Goal: Transaction & Acquisition: Purchase product/service

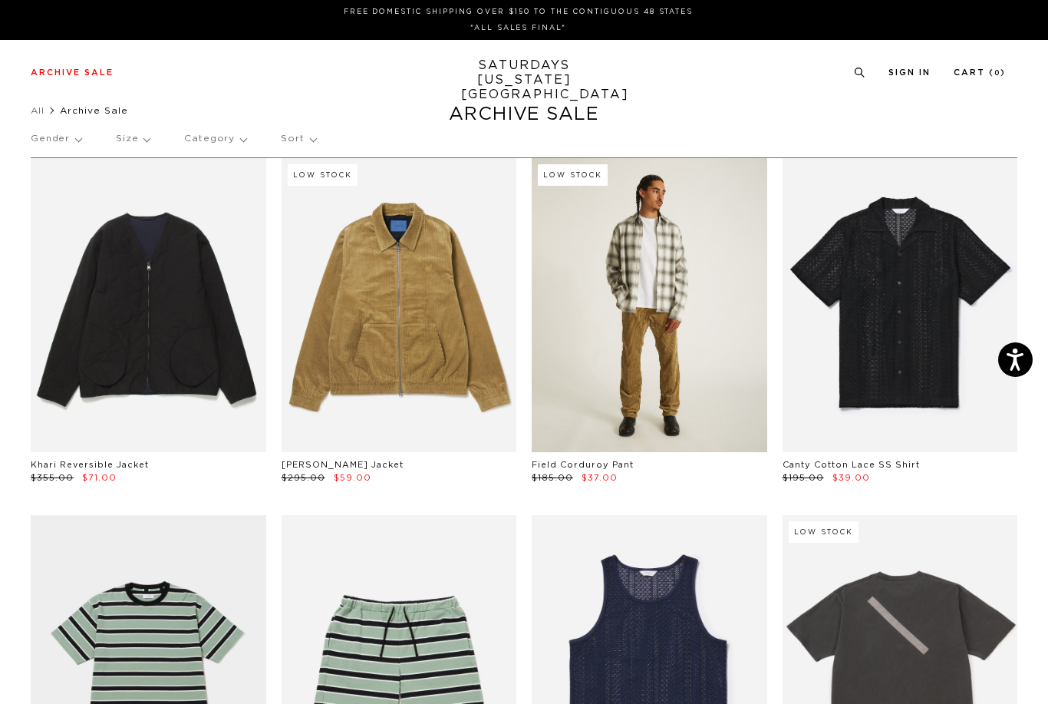
click at [680, 419] on link at bounding box center [650, 305] width 236 height 294
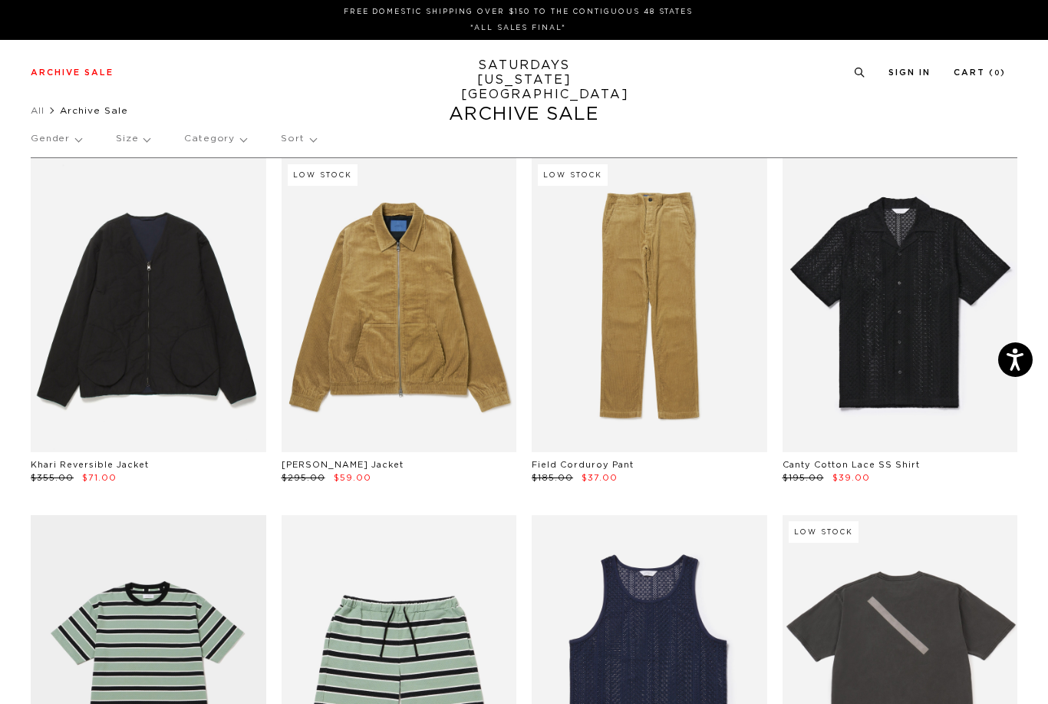
click at [48, 137] on p "Gender" at bounding box center [56, 138] width 51 height 35
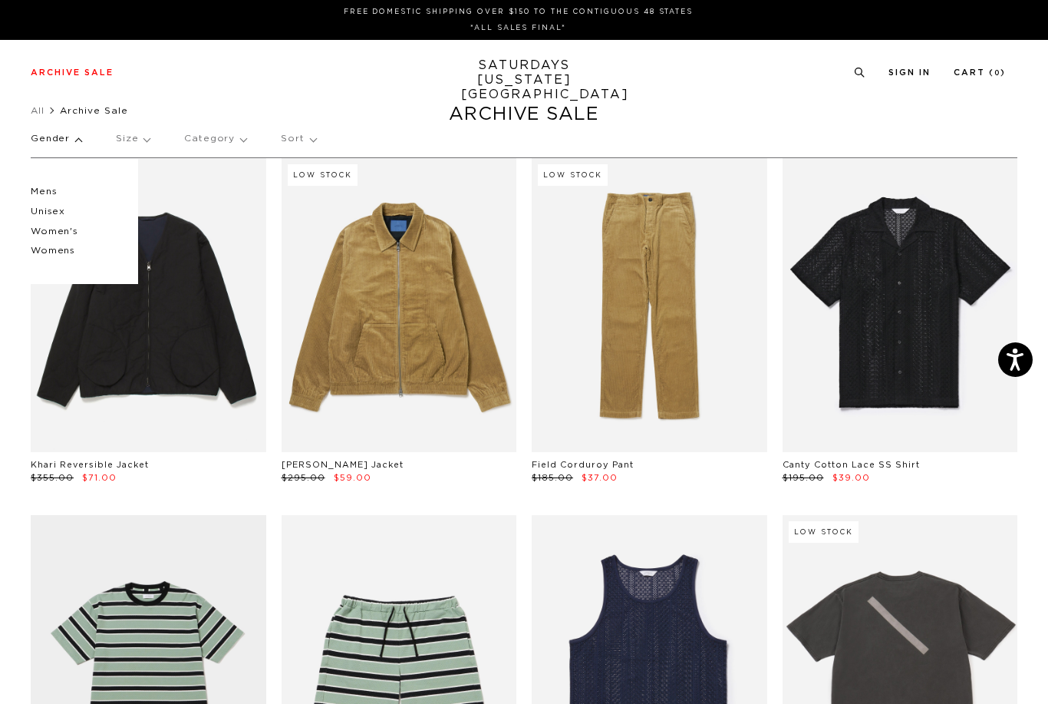
click at [41, 193] on p "Mens" at bounding box center [77, 192] width 92 height 20
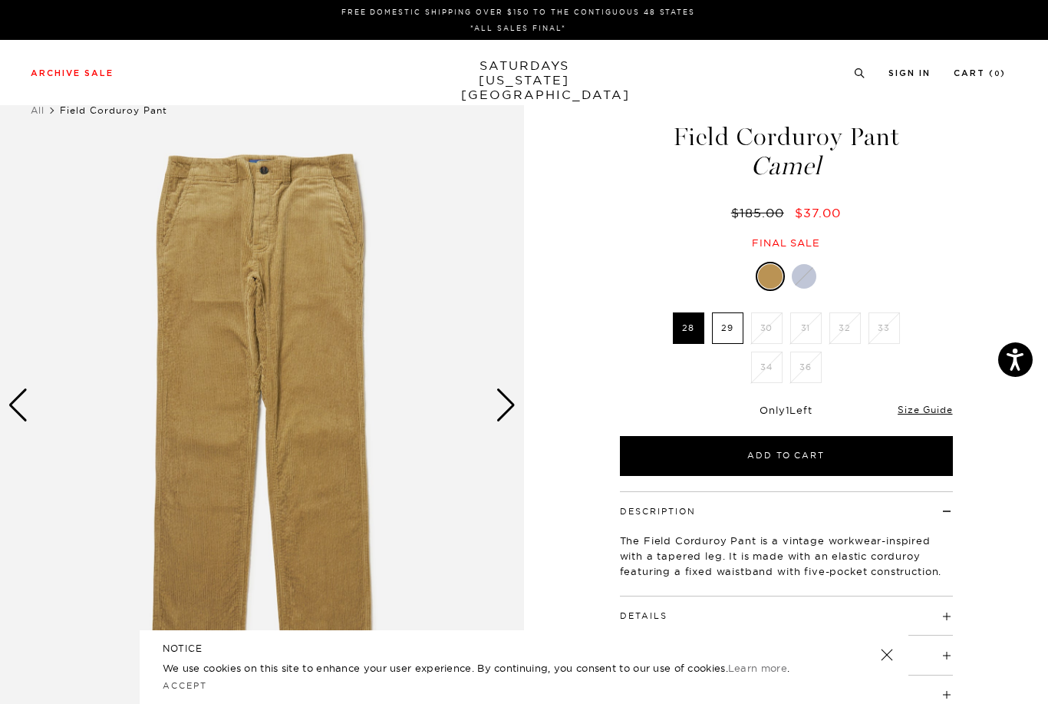
click at [732, 336] on label "29" at bounding box center [727, 327] width 31 height 31
click at [0, 0] on input "29" at bounding box center [0, 0] width 0 height 0
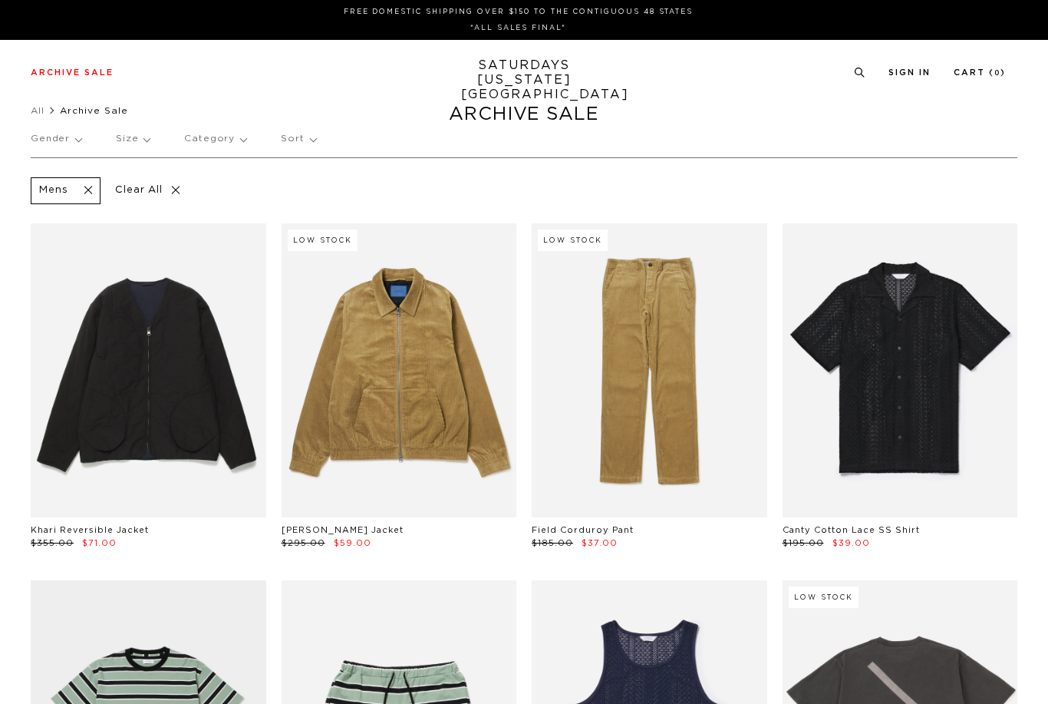
click at [130, 140] on p "Size" at bounding box center [133, 138] width 34 height 35
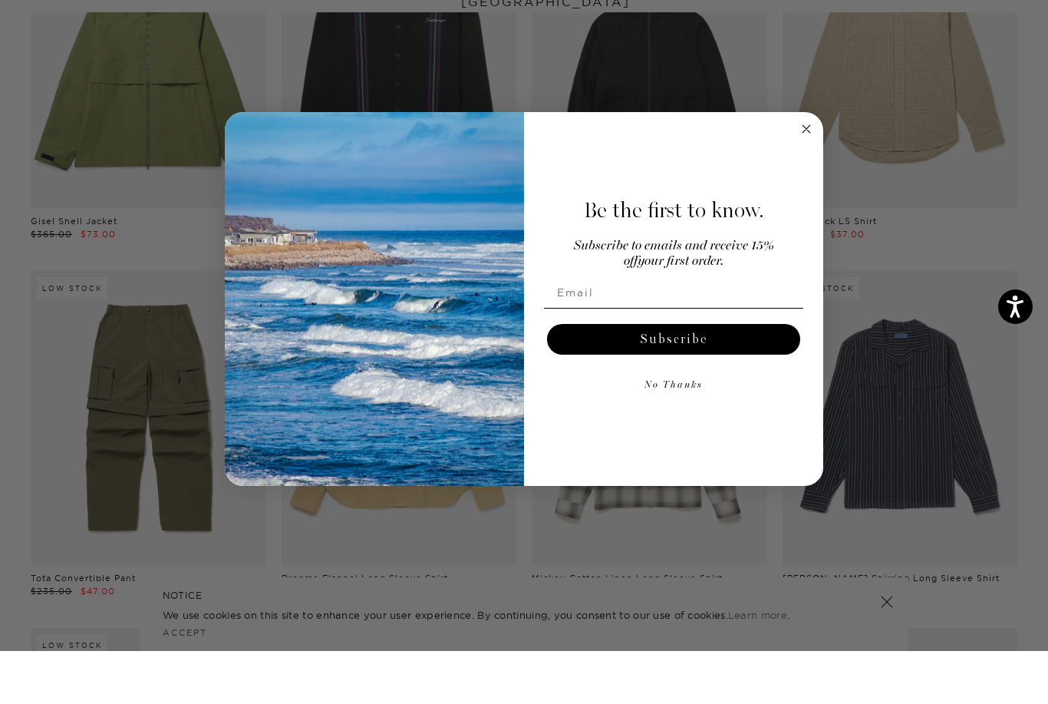
scroll to position [4623, 0]
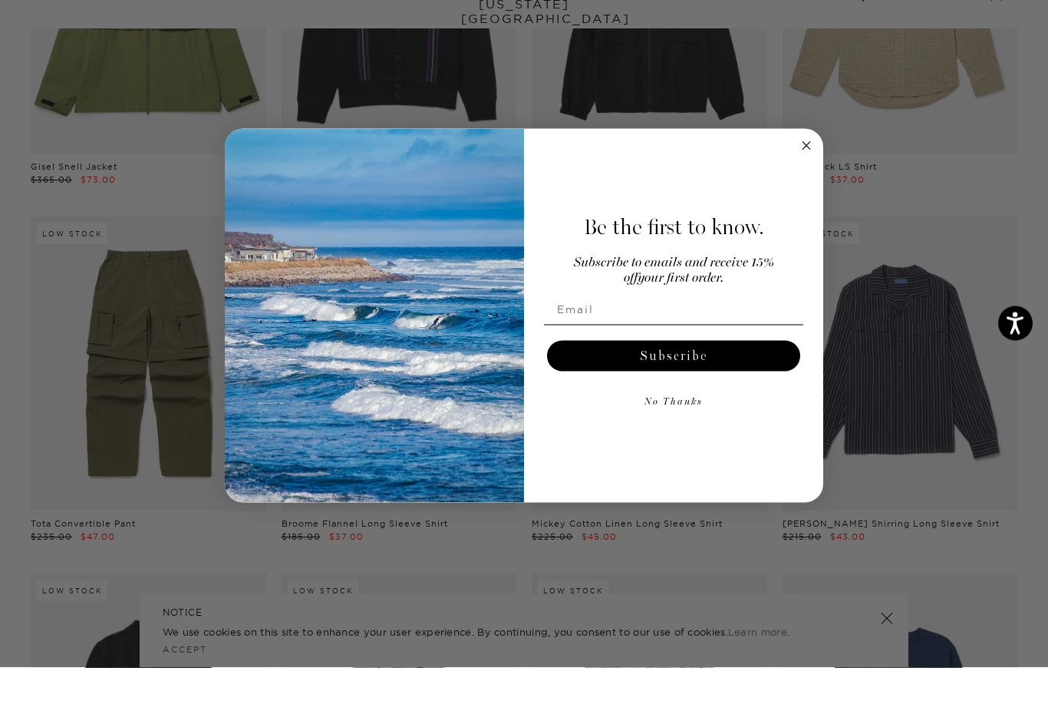
click at [801, 173] on circle "Close dialog" at bounding box center [807, 182] width 18 height 18
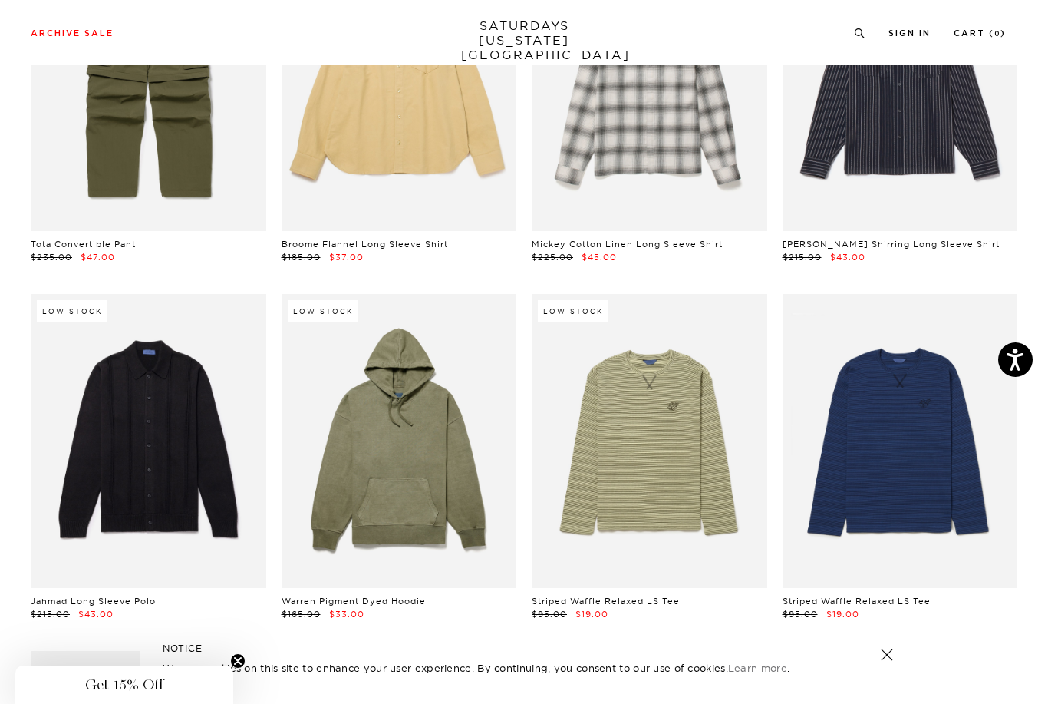
scroll to position [4938, 0]
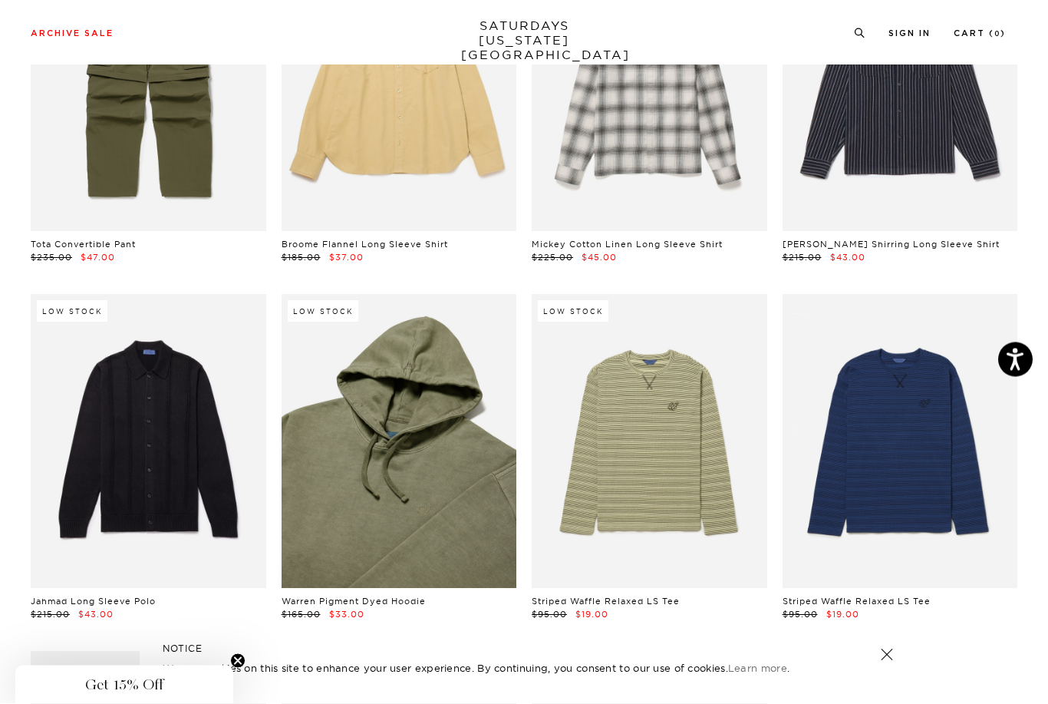
click at [397, 447] on link at bounding box center [400, 442] width 236 height 294
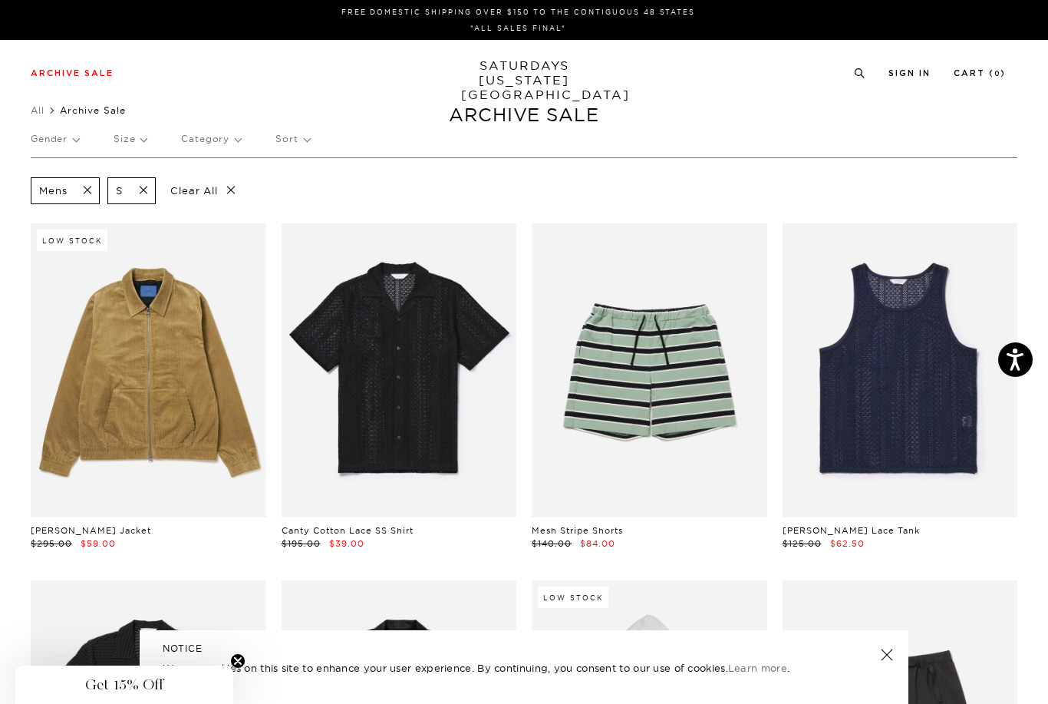
scroll to position [4939, 0]
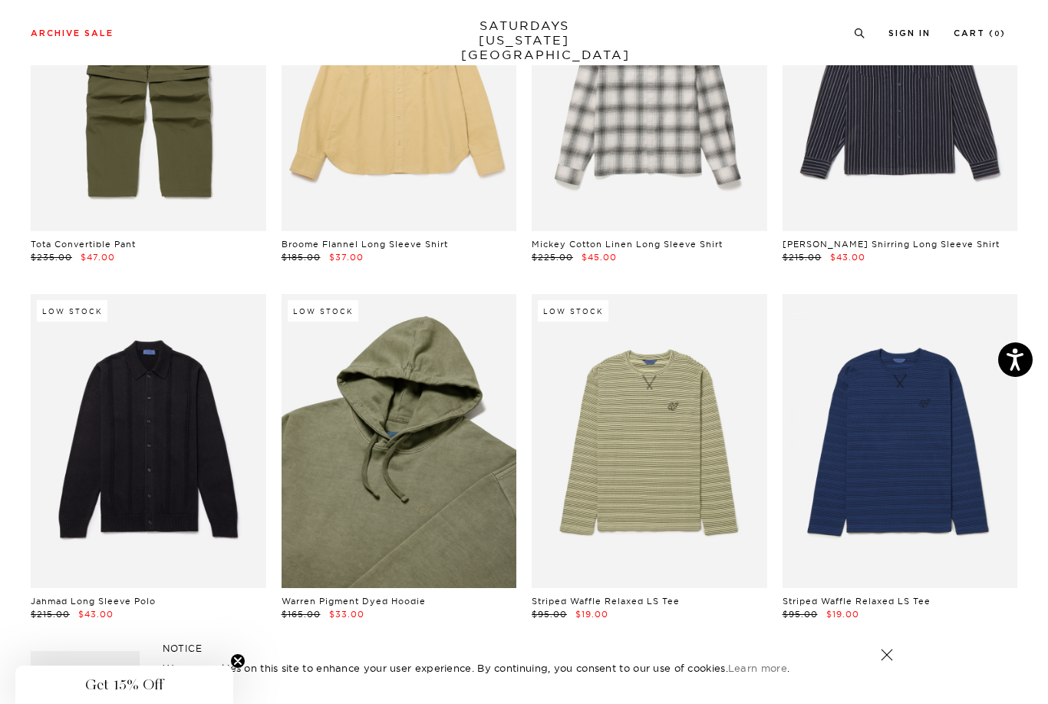
click at [354, 435] on link at bounding box center [400, 441] width 236 height 294
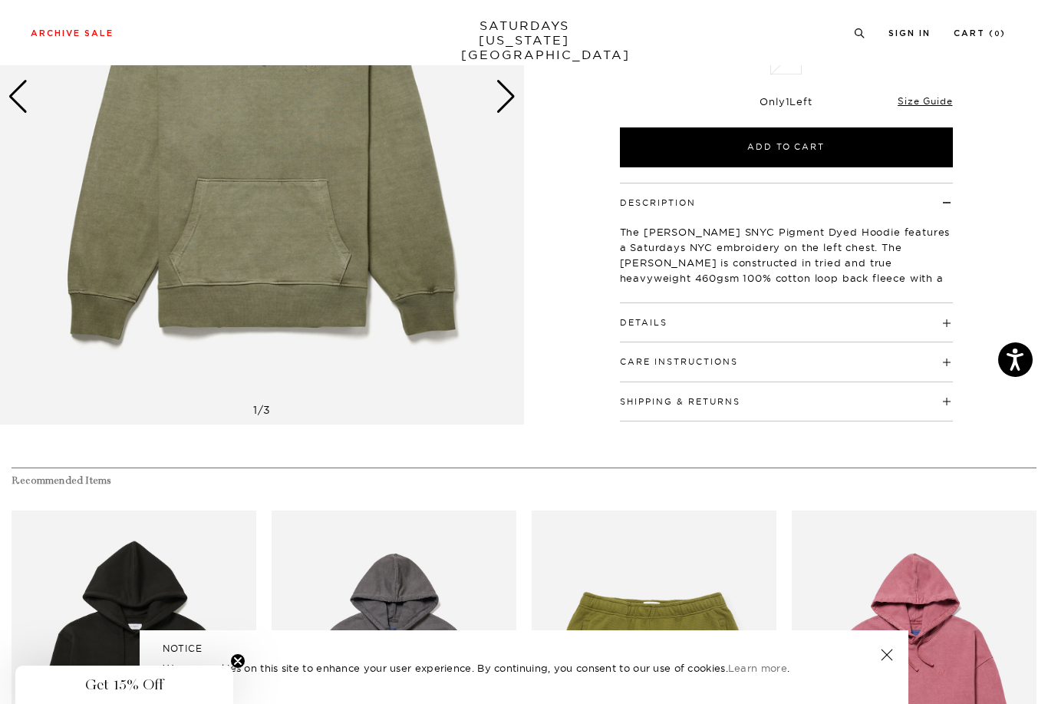
scroll to position [185, 0]
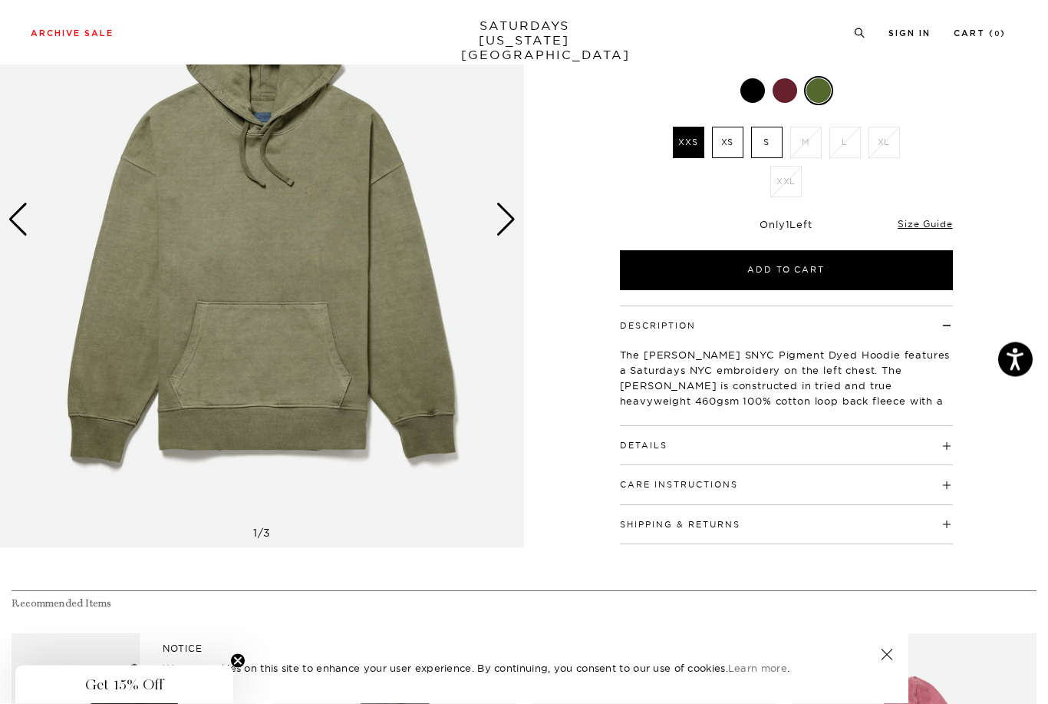
click at [503, 215] on div "Next slide" at bounding box center [506, 220] width 21 height 34
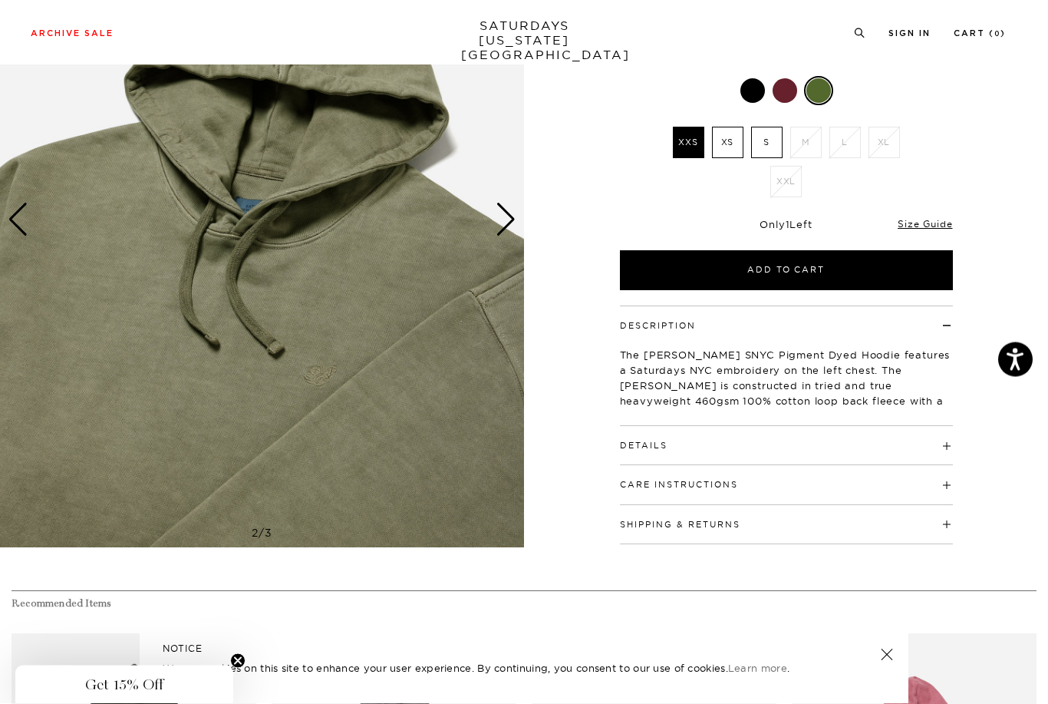
scroll to position [186, 0]
click at [506, 213] on div "Next slide" at bounding box center [506, 220] width 21 height 34
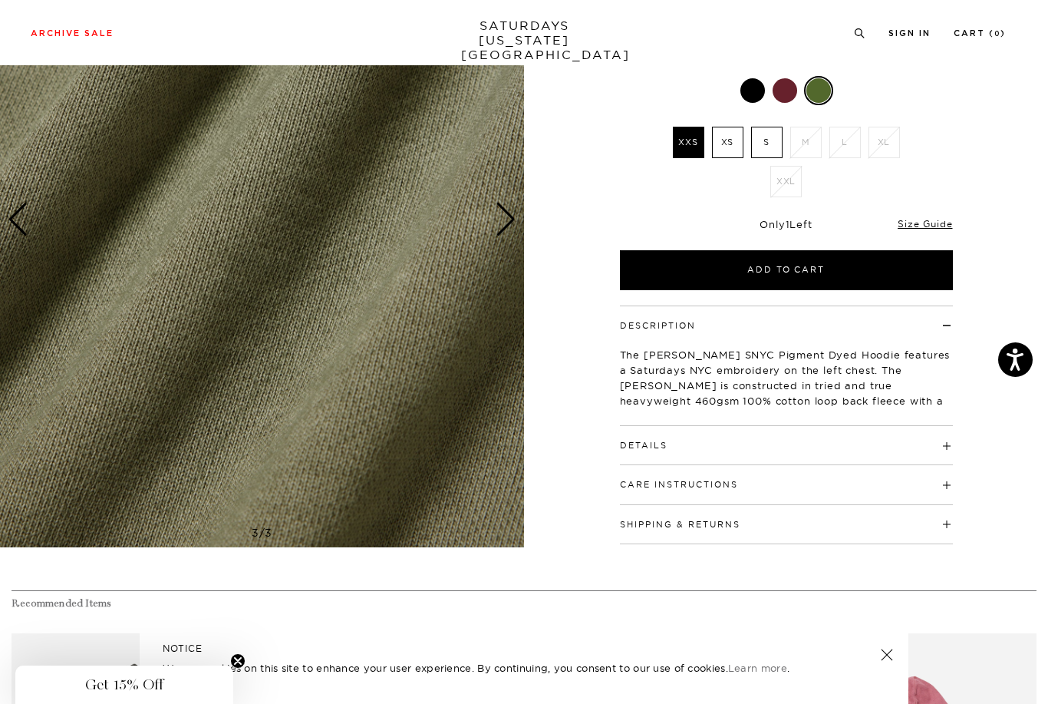
click at [943, 490] on h4 "Care Instructions" at bounding box center [786, 477] width 333 height 25
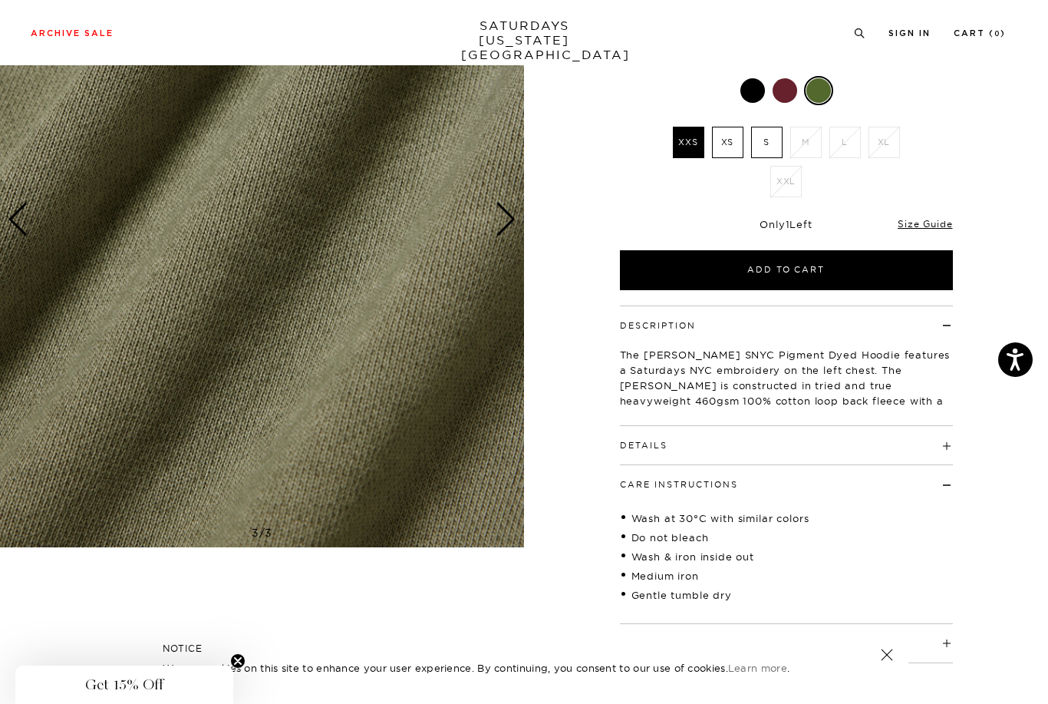
click at [668, 450] on span at bounding box center [668, 445] width 0 height 11
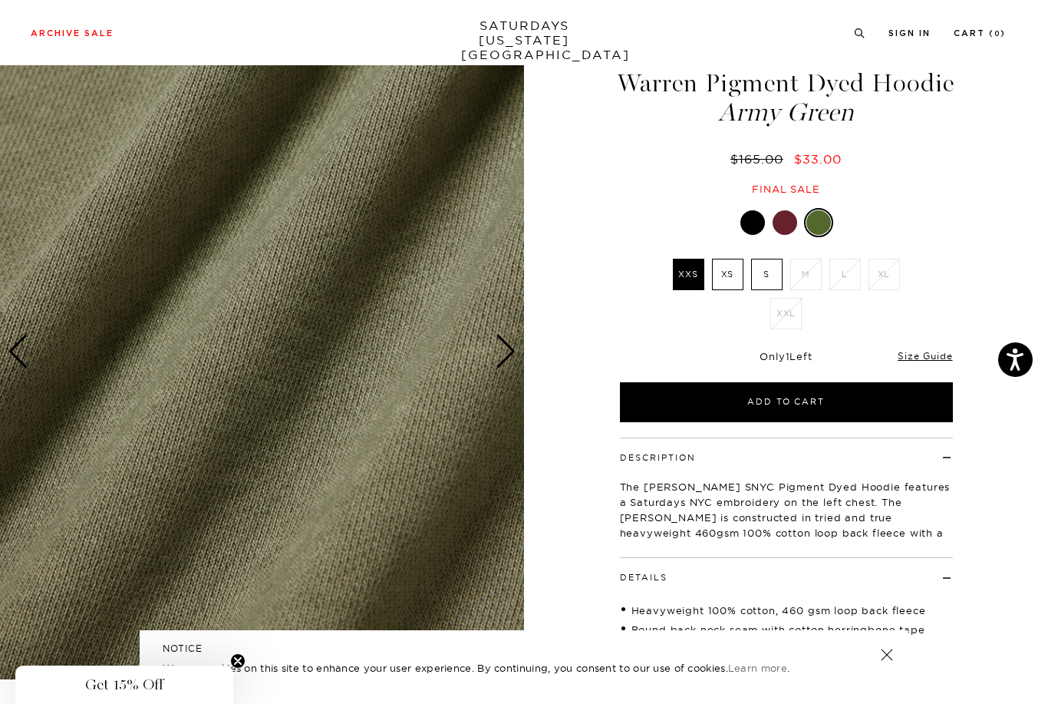
scroll to position [0, 0]
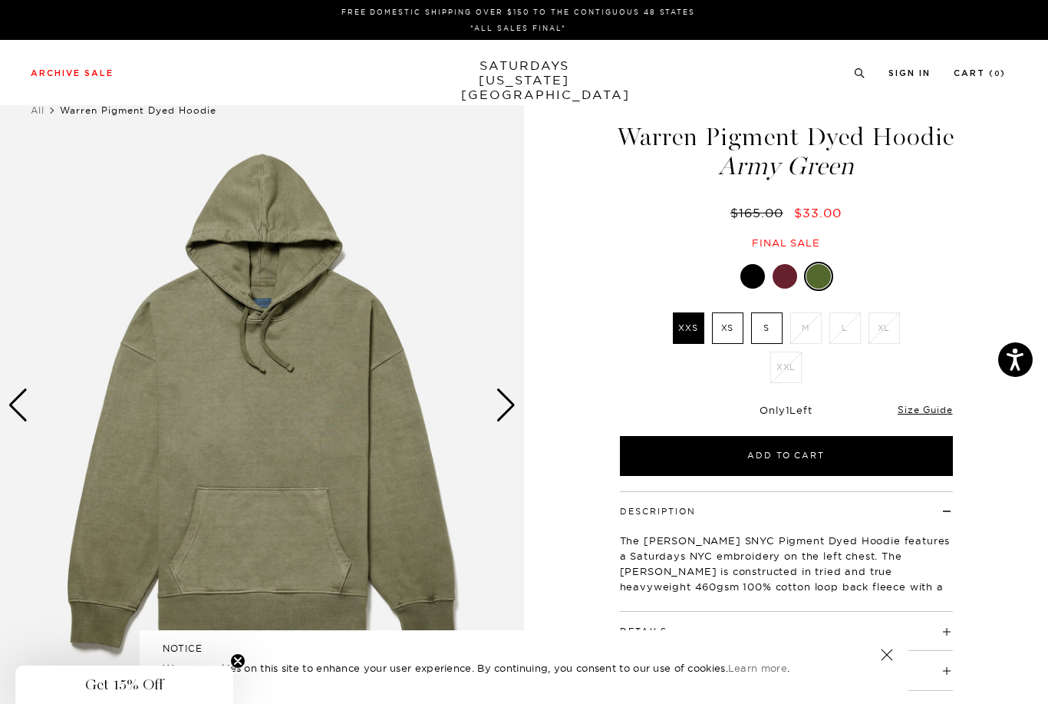
click at [762, 344] on label "S" at bounding box center [766, 327] width 31 height 31
click at [0, 0] on input "S" at bounding box center [0, 0] width 0 height 0
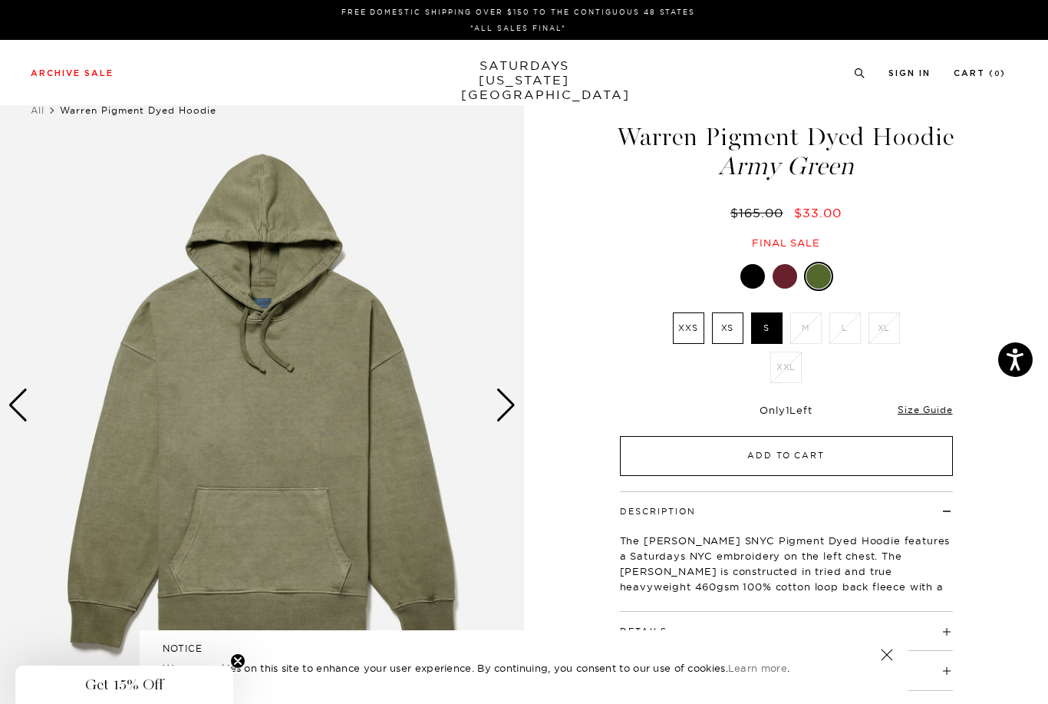
click at [912, 476] on button "Add to Cart" at bounding box center [786, 456] width 333 height 40
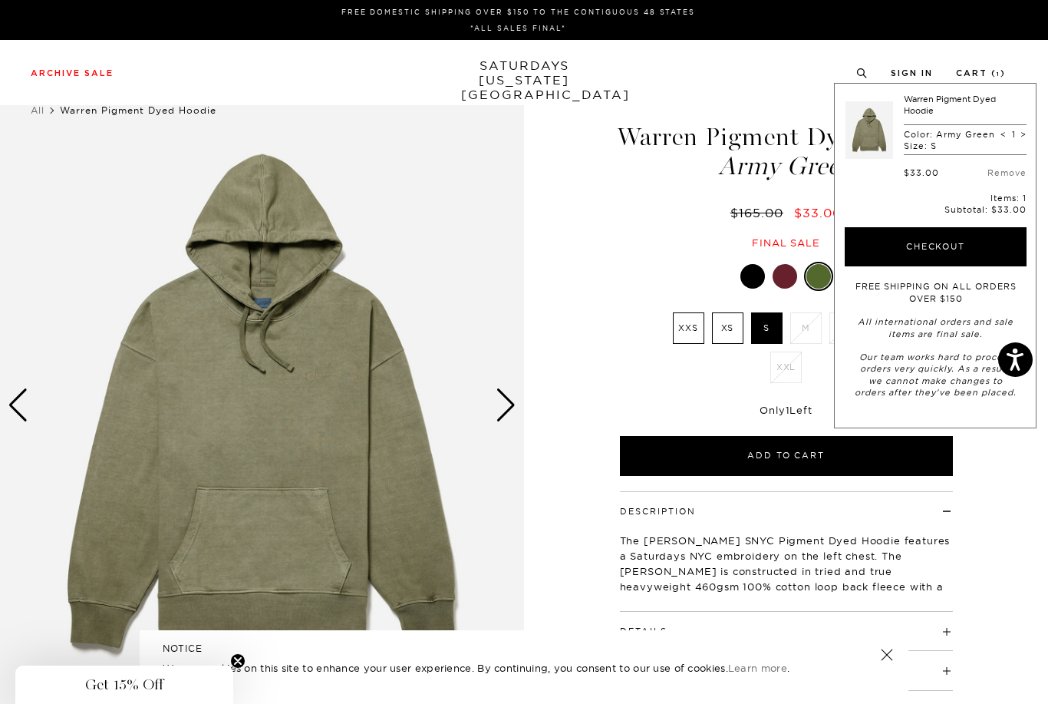
click at [791, 289] on div at bounding box center [785, 276] width 25 height 25
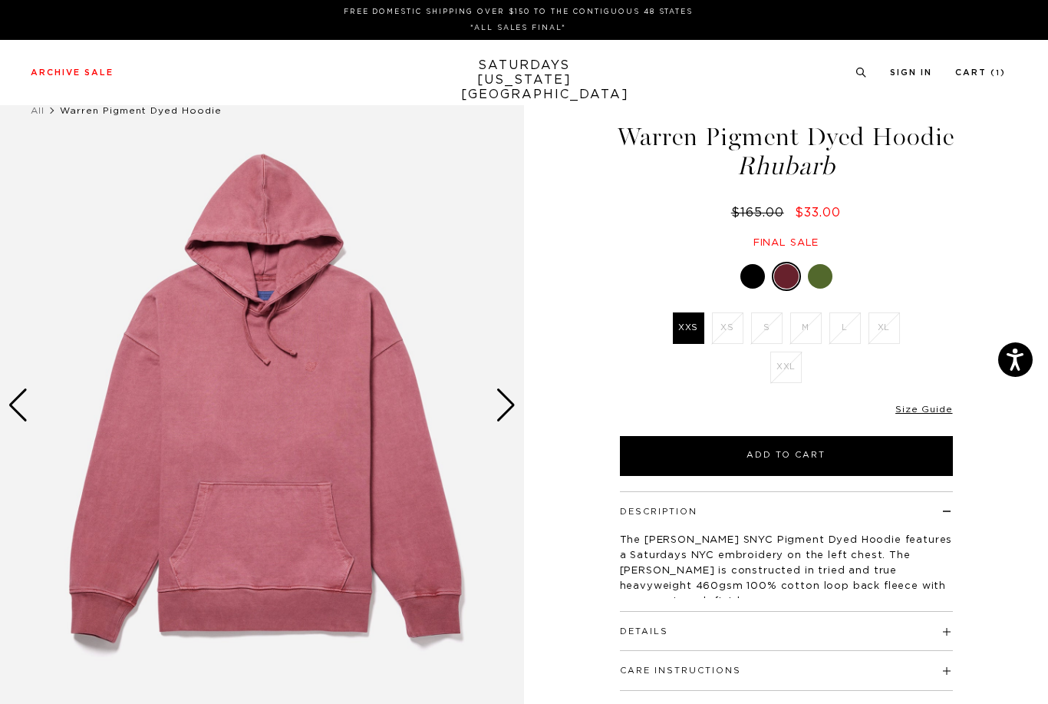
click at [754, 289] on div at bounding box center [753, 276] width 25 height 25
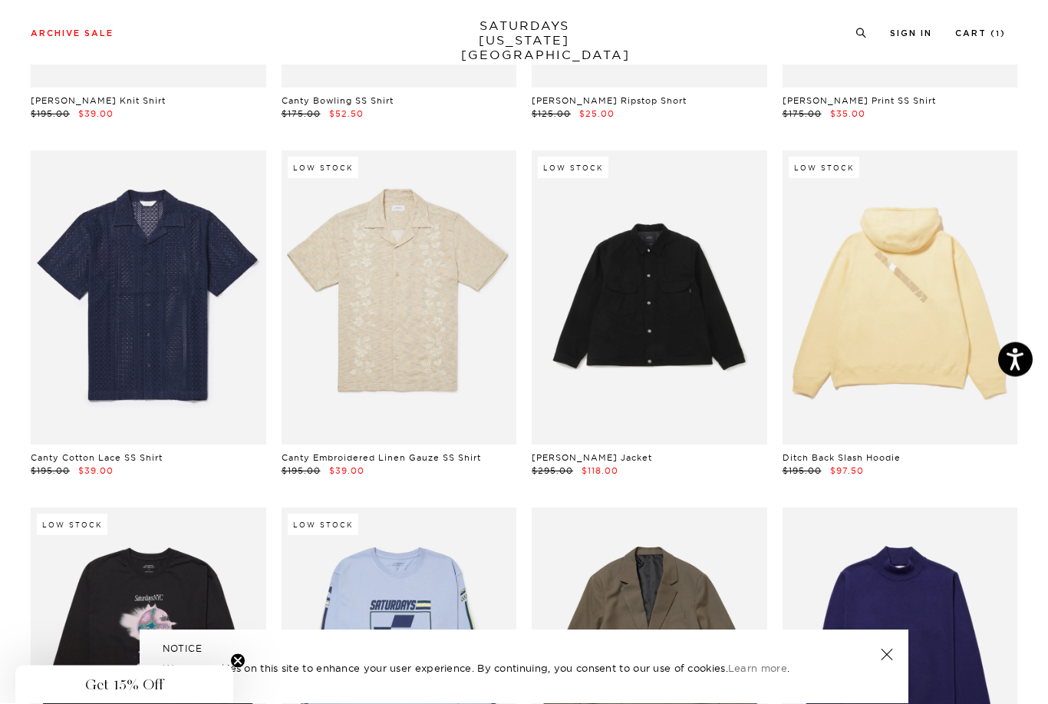
scroll to position [3285, 0]
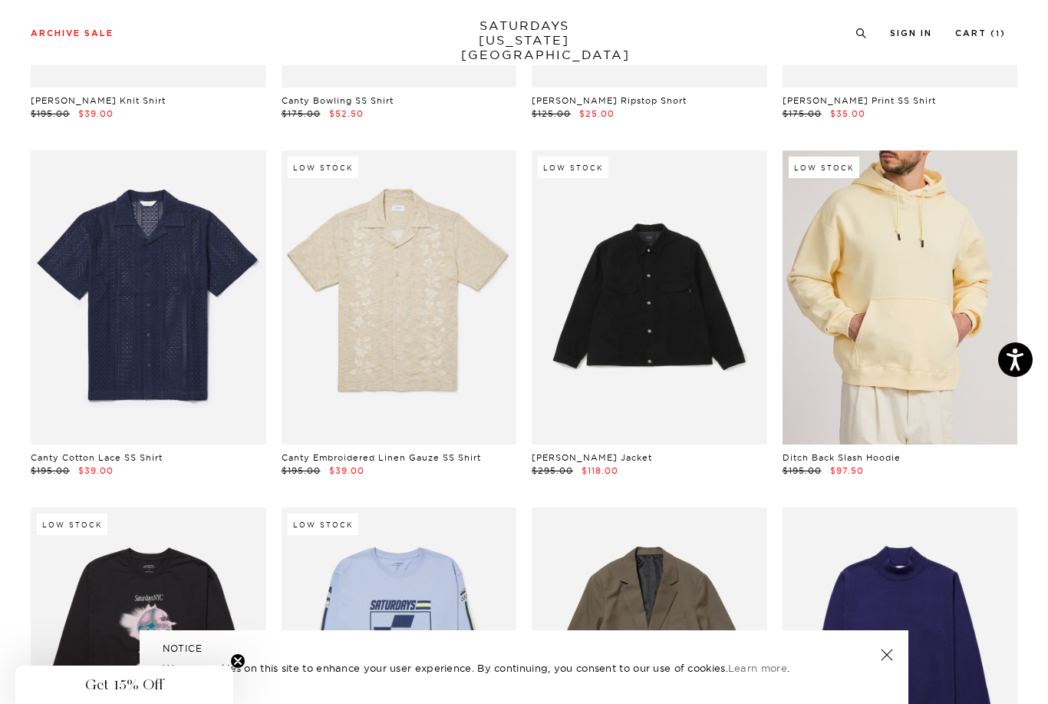
click at [915, 373] on link at bounding box center [901, 297] width 236 height 294
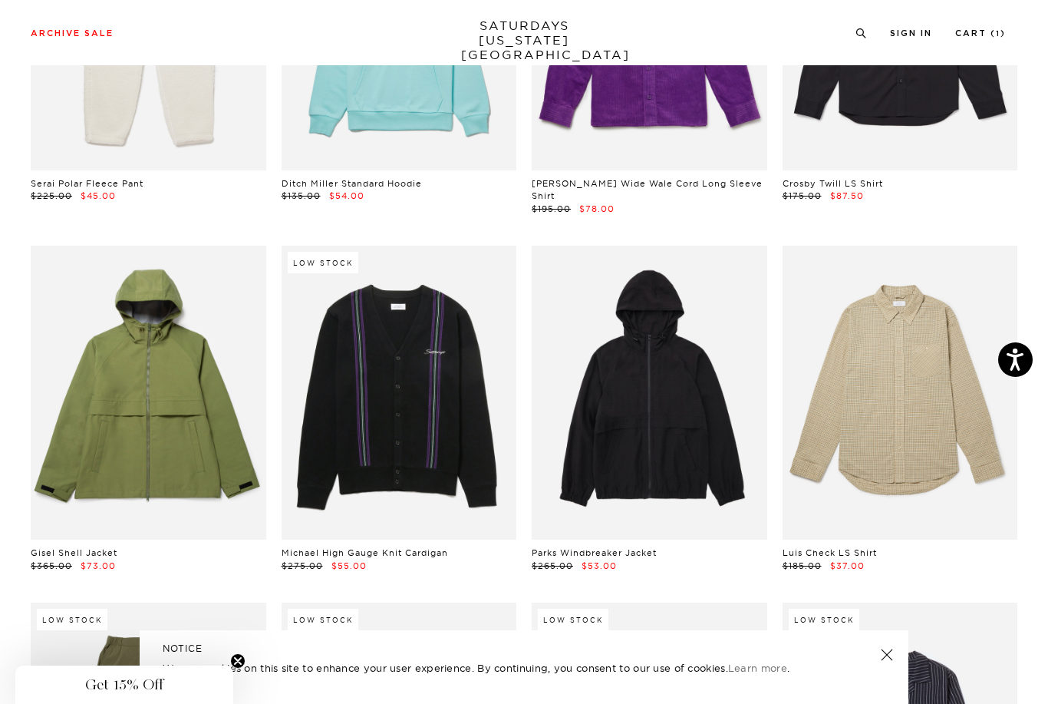
scroll to position [4241, 0]
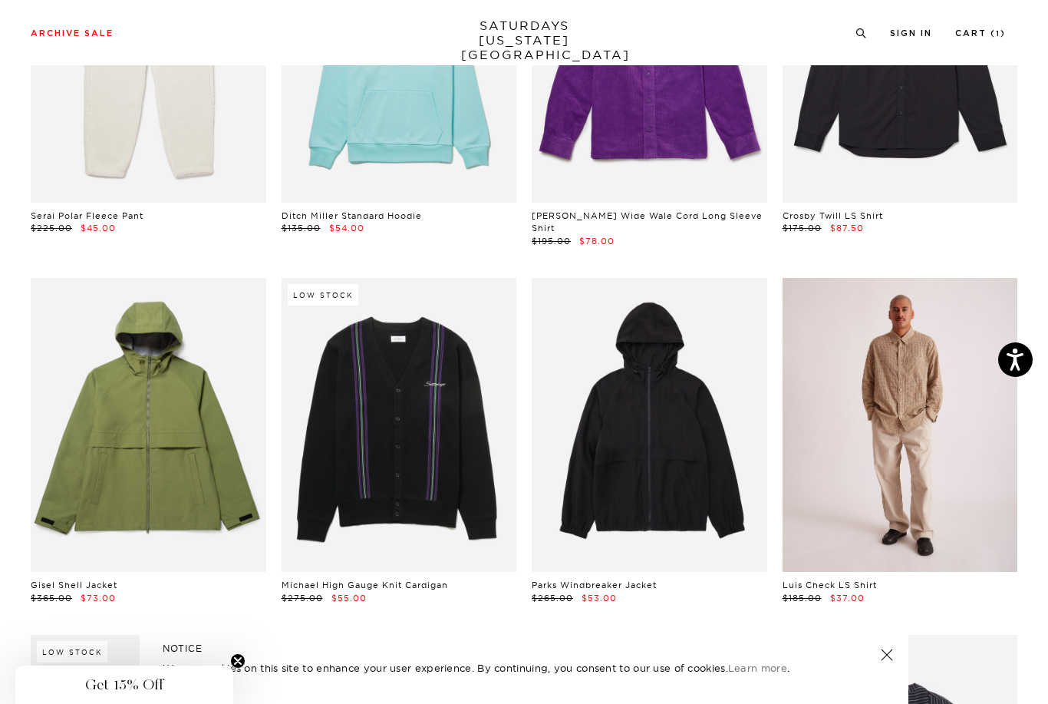
click at [978, 508] on link at bounding box center [901, 425] width 236 height 294
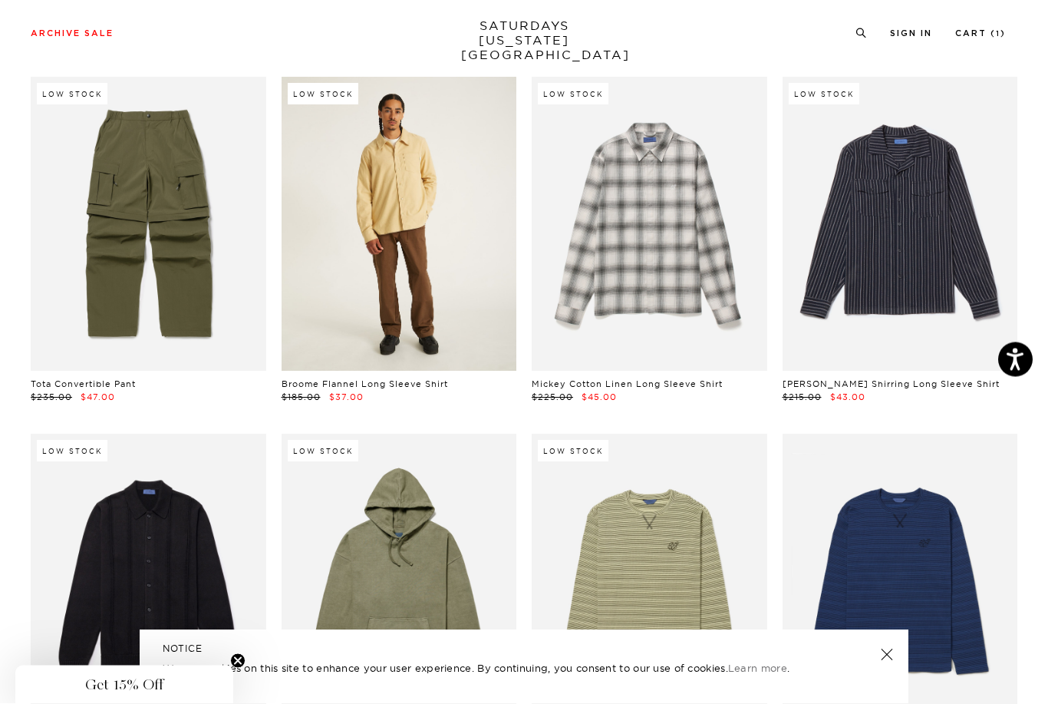
scroll to position [4799, 0]
click at [369, 228] on link at bounding box center [400, 224] width 236 height 294
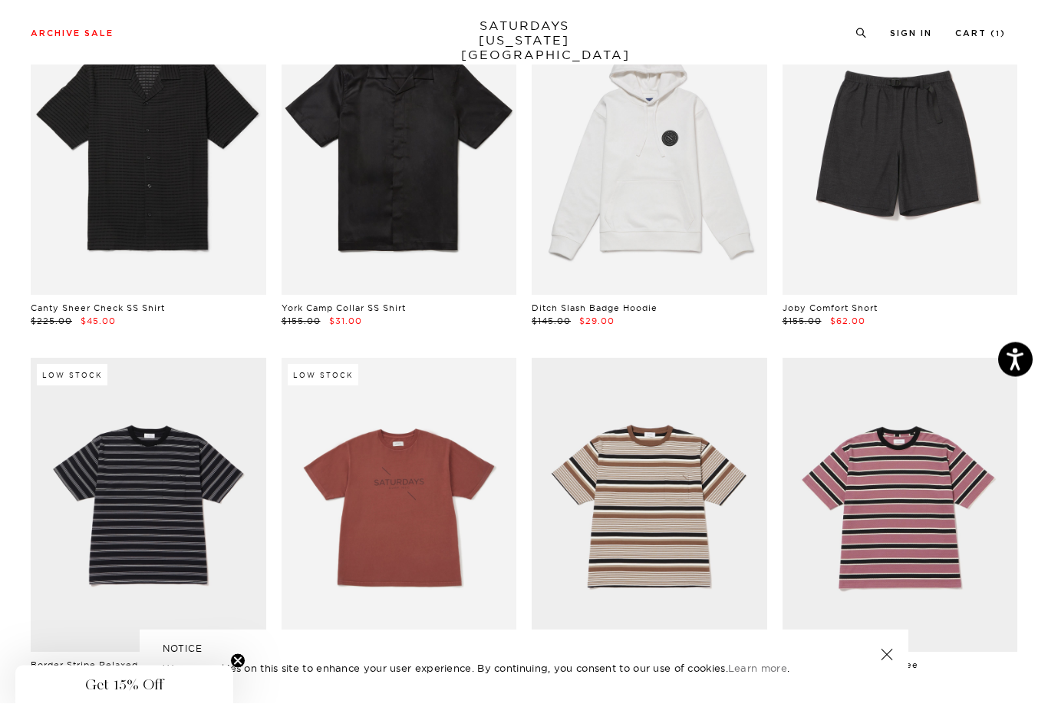
scroll to position [0, 0]
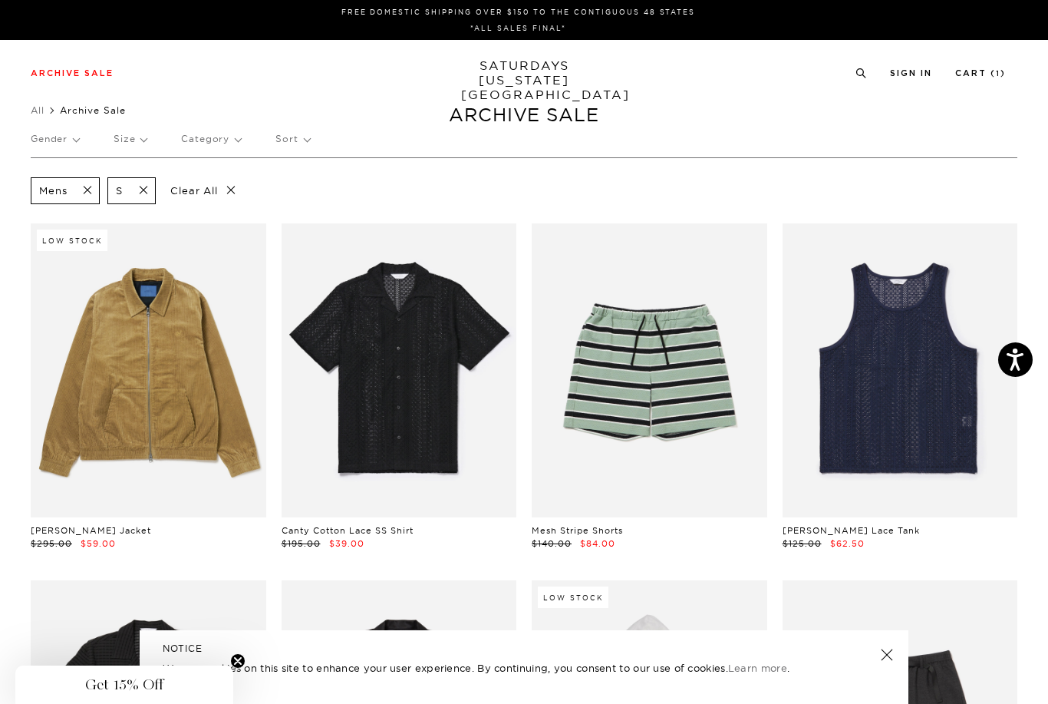
click at [142, 188] on span at bounding box center [139, 190] width 32 height 15
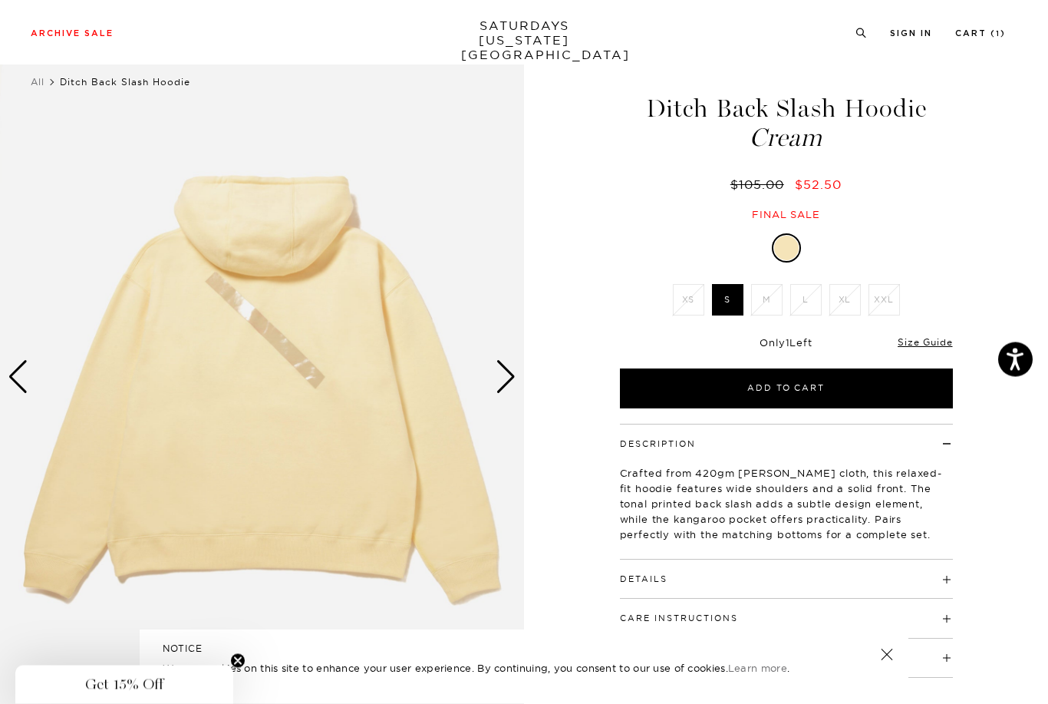
scroll to position [28, 0]
click at [506, 383] on div "Next slide" at bounding box center [506, 377] width 21 height 34
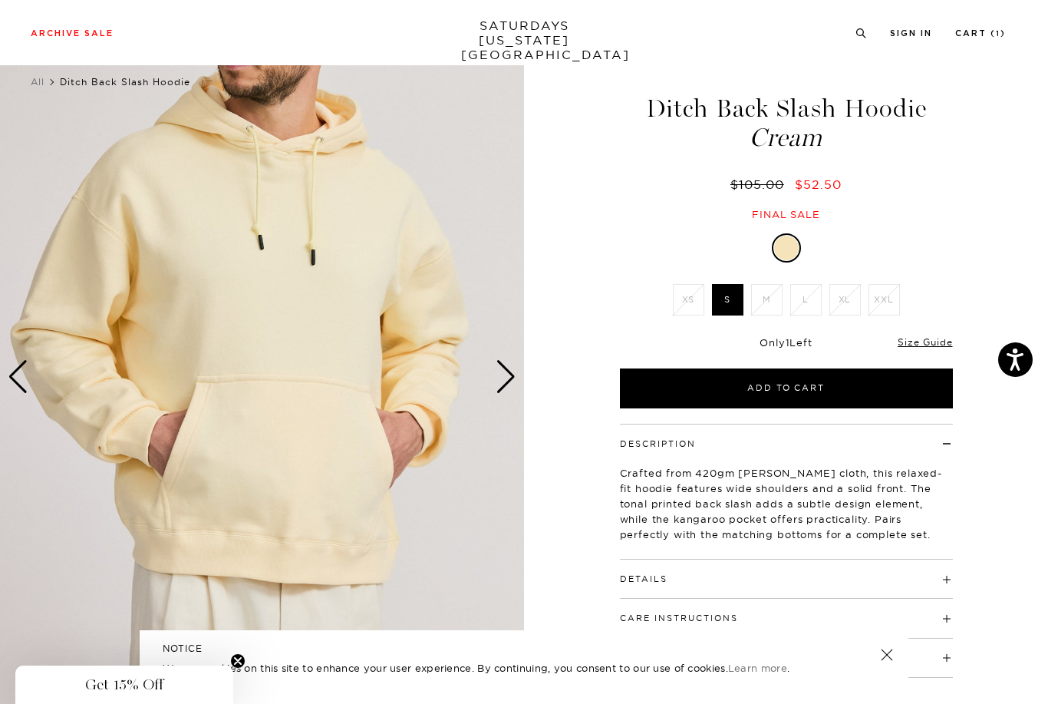
click at [521, 380] on img at bounding box center [262, 376] width 524 height 655
click at [494, 382] on img at bounding box center [262, 376] width 524 height 655
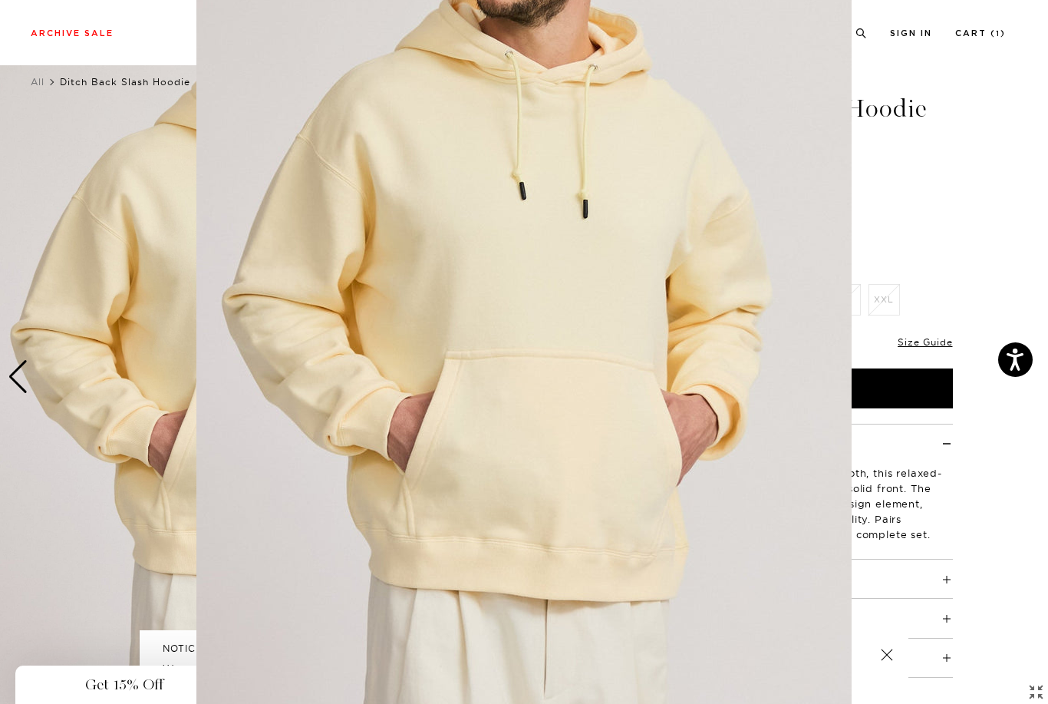
click at [505, 387] on img at bounding box center [523, 352] width 655 height 786
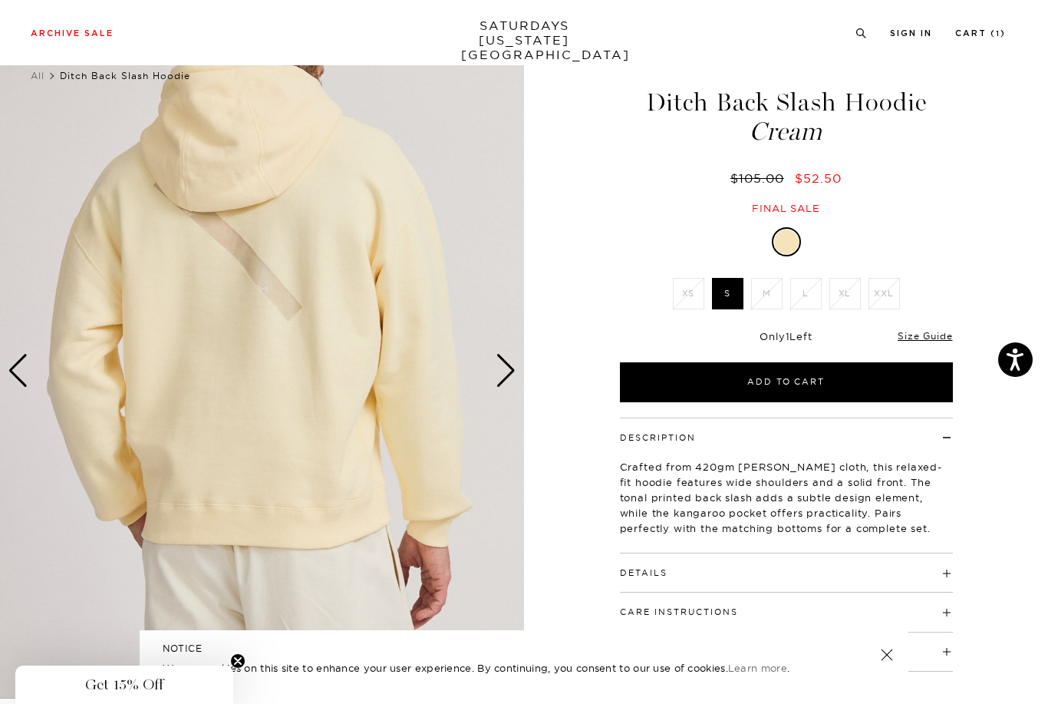
scroll to position [40, 0]
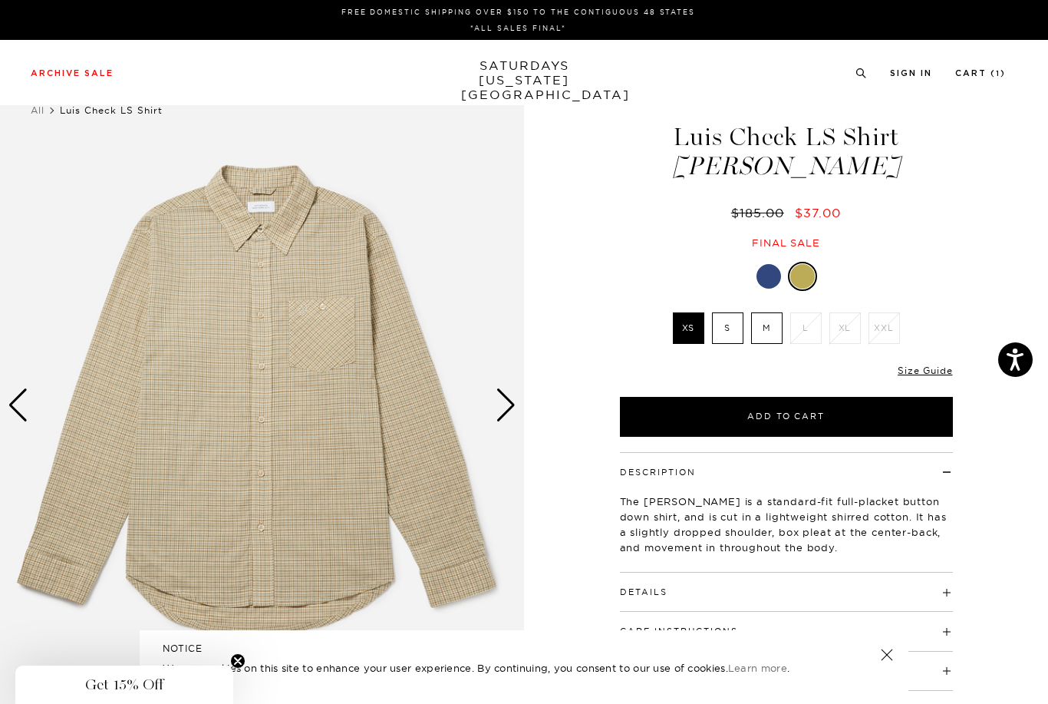
click at [253, 351] on img at bounding box center [262, 405] width 524 height 655
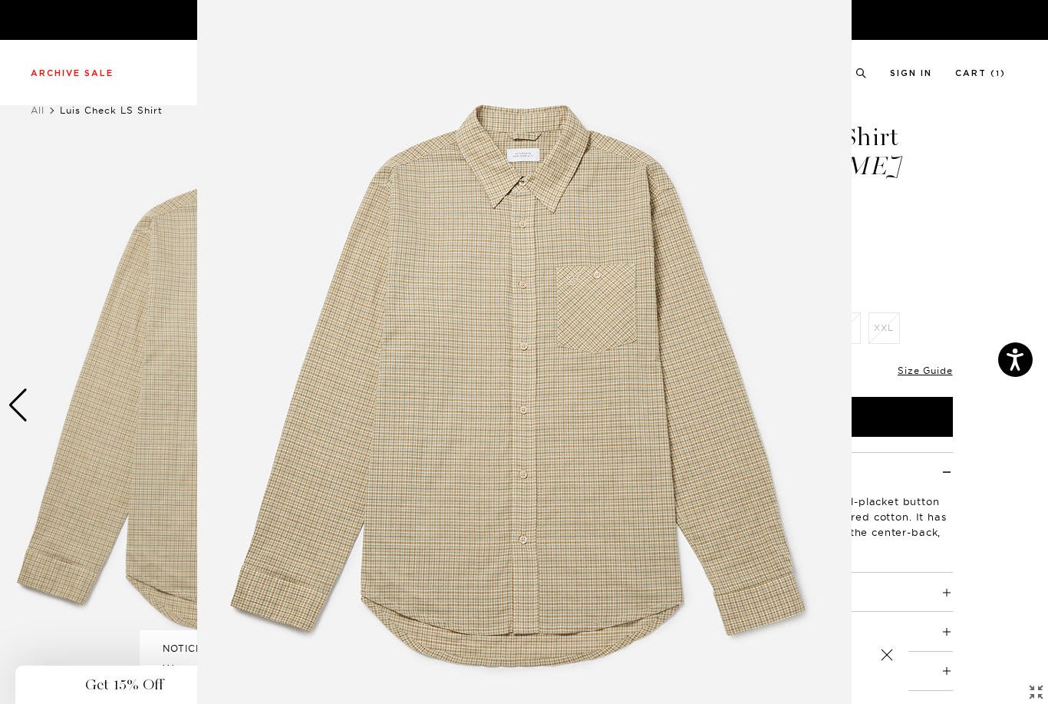
scroll to position [41, 0]
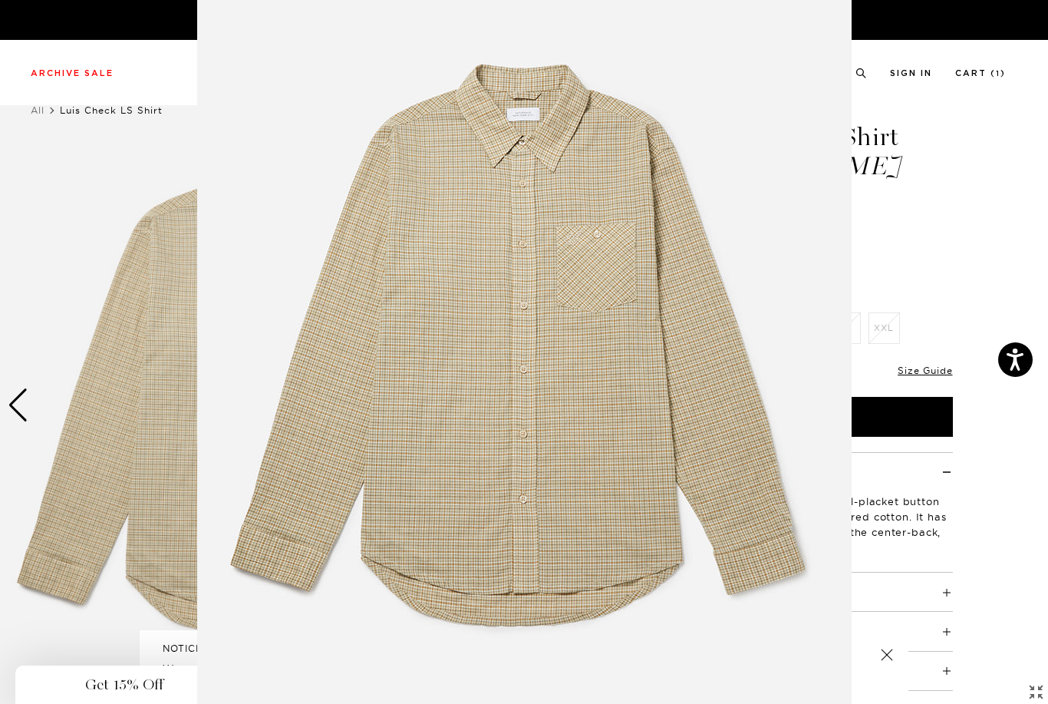
click at [496, 358] on img at bounding box center [524, 352] width 655 height 786
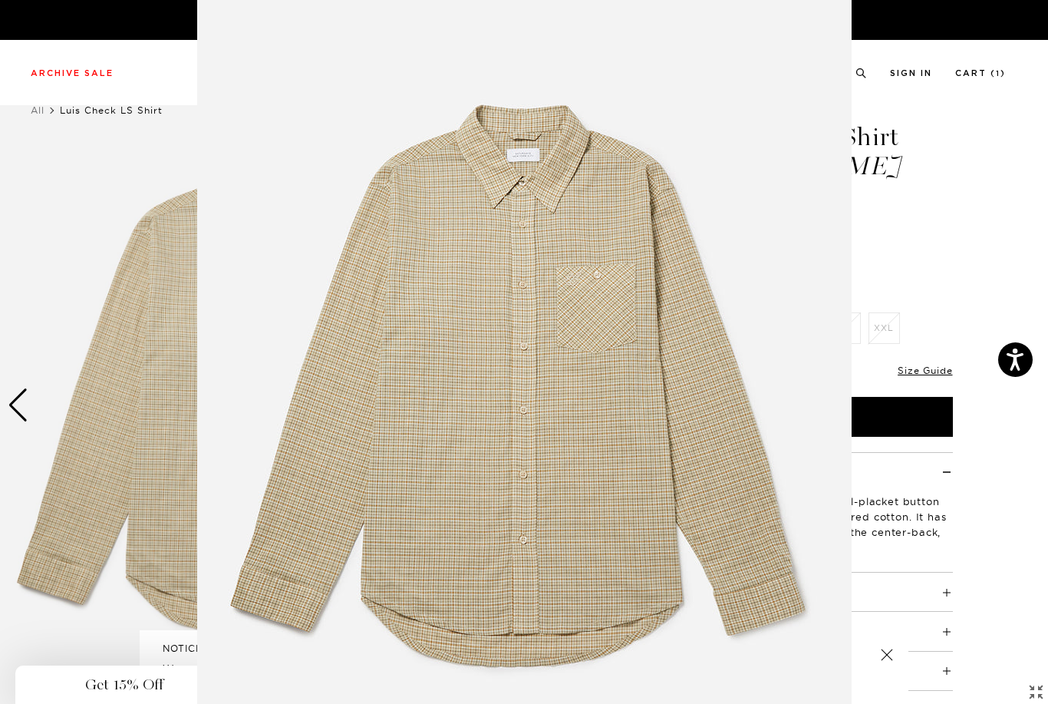
click at [492, 366] on img at bounding box center [262, 405] width 524 height 655
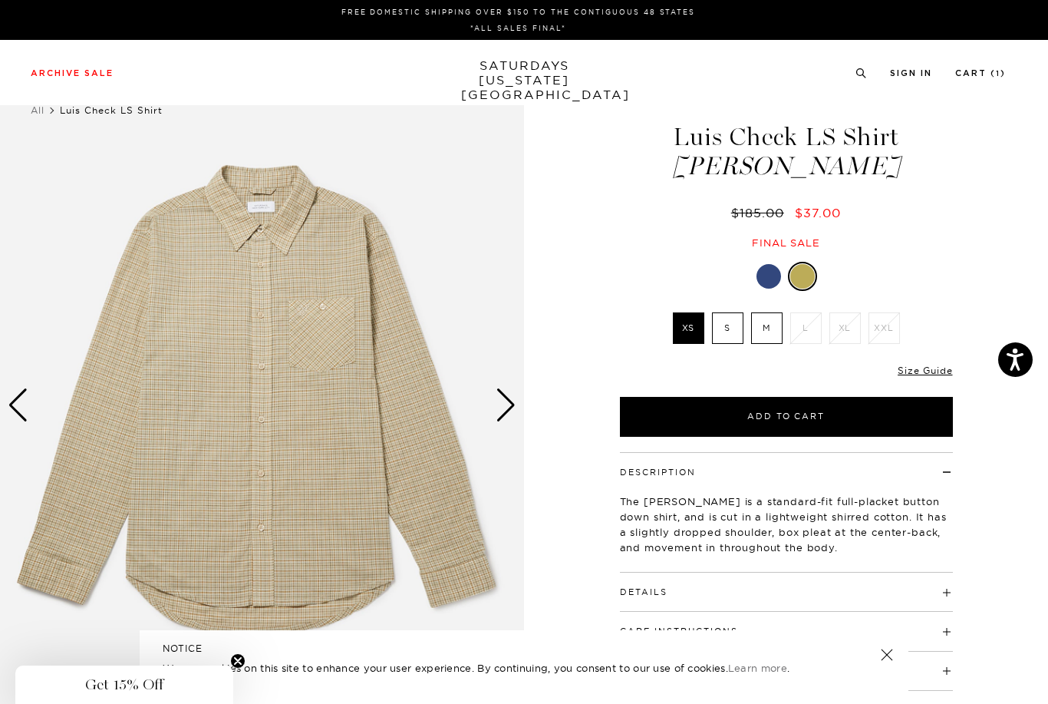
scroll to position [41, 0]
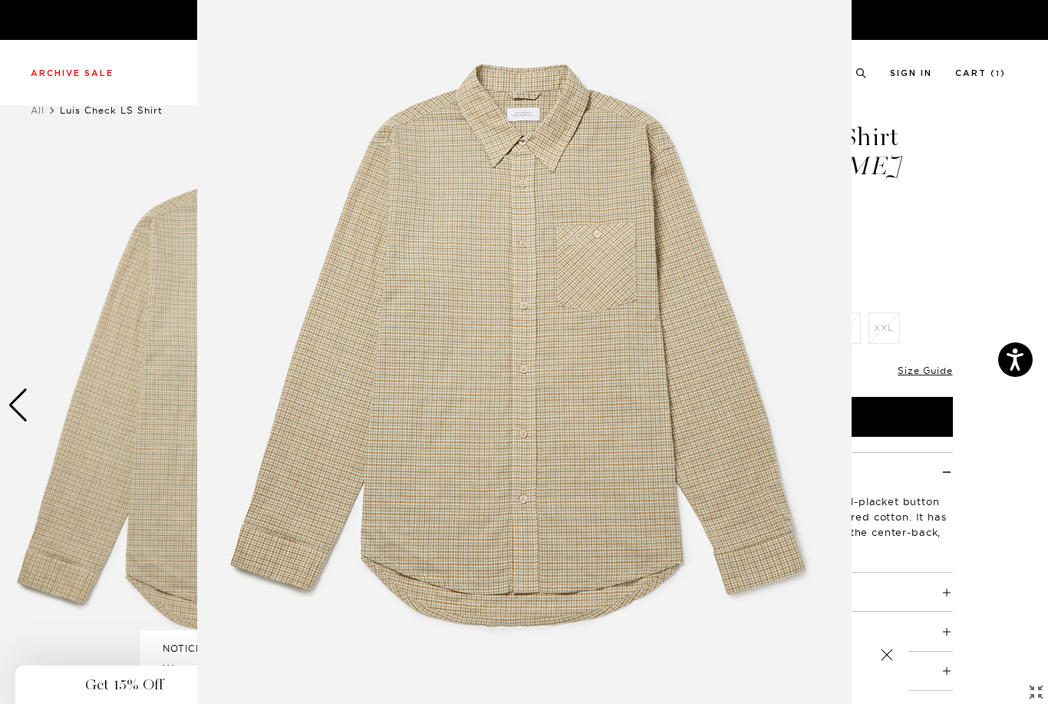
click at [467, 422] on img at bounding box center [524, 352] width 655 height 786
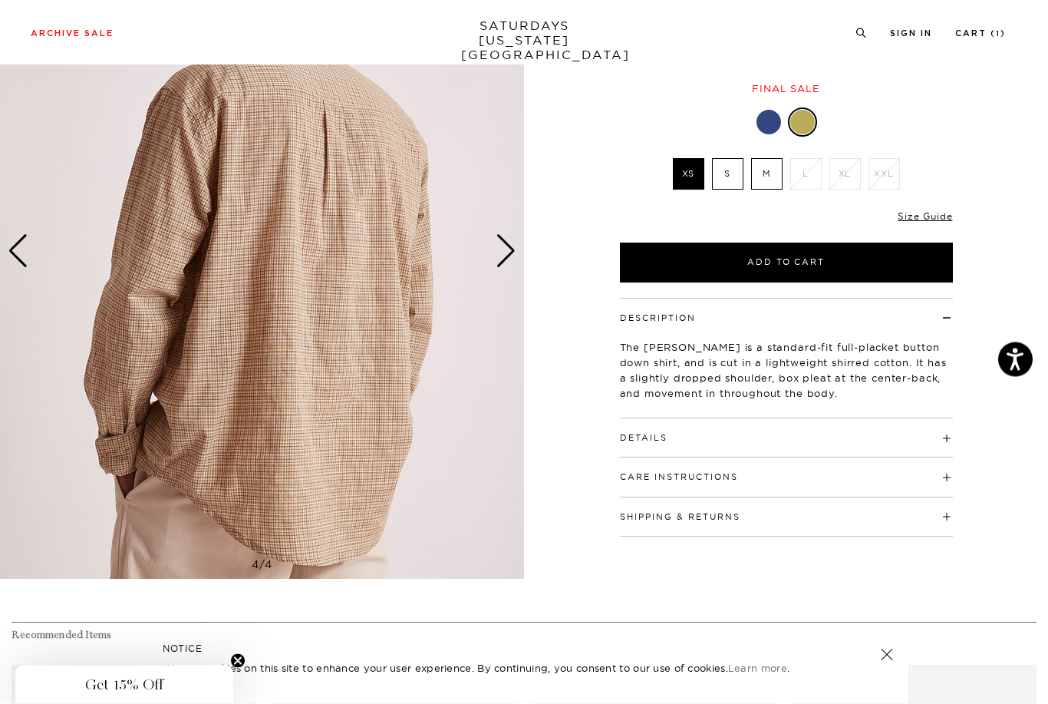
scroll to position [154, 0]
click at [948, 430] on h4 "Details" at bounding box center [786, 430] width 333 height 25
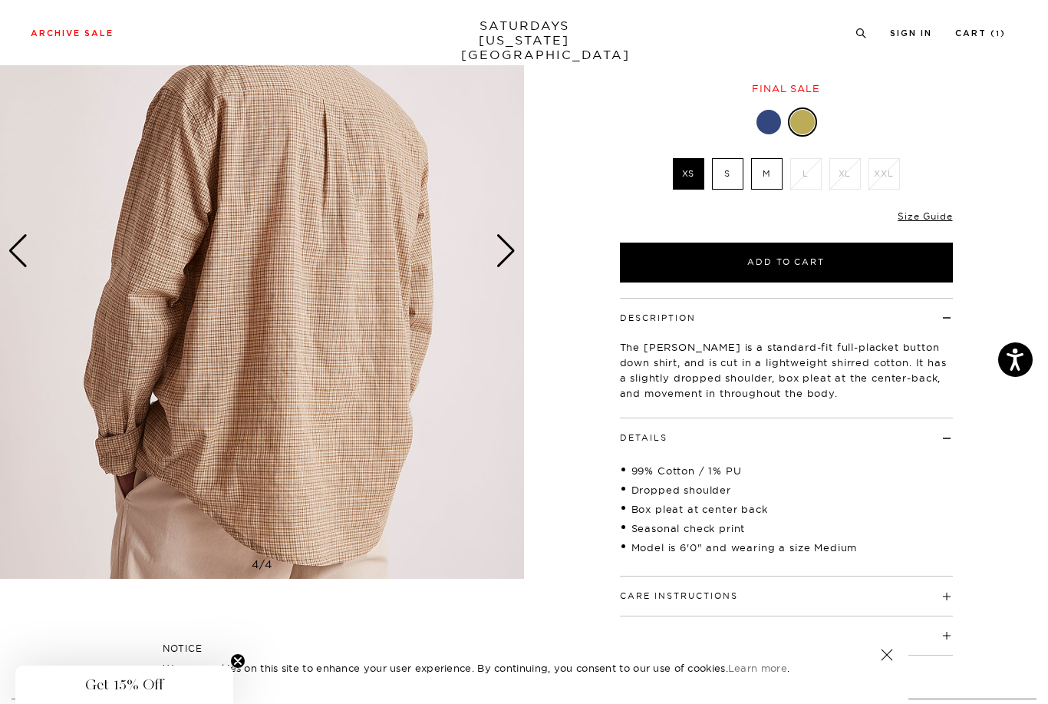
click at [939, 439] on h4 "Details" at bounding box center [786, 430] width 333 height 25
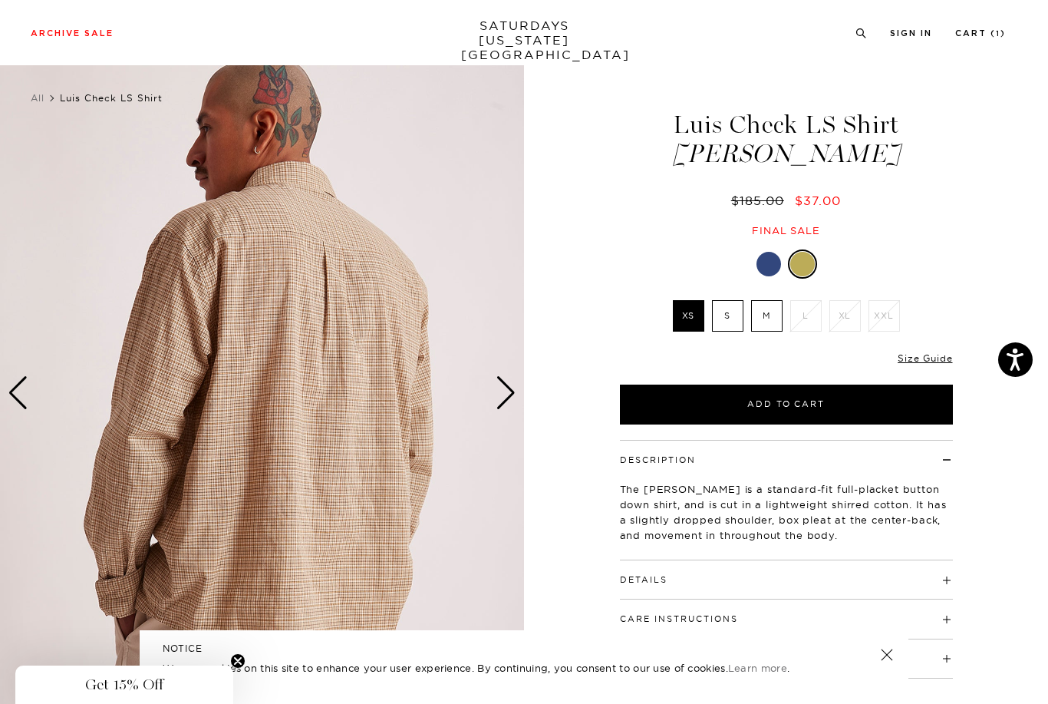
scroll to position [0, 0]
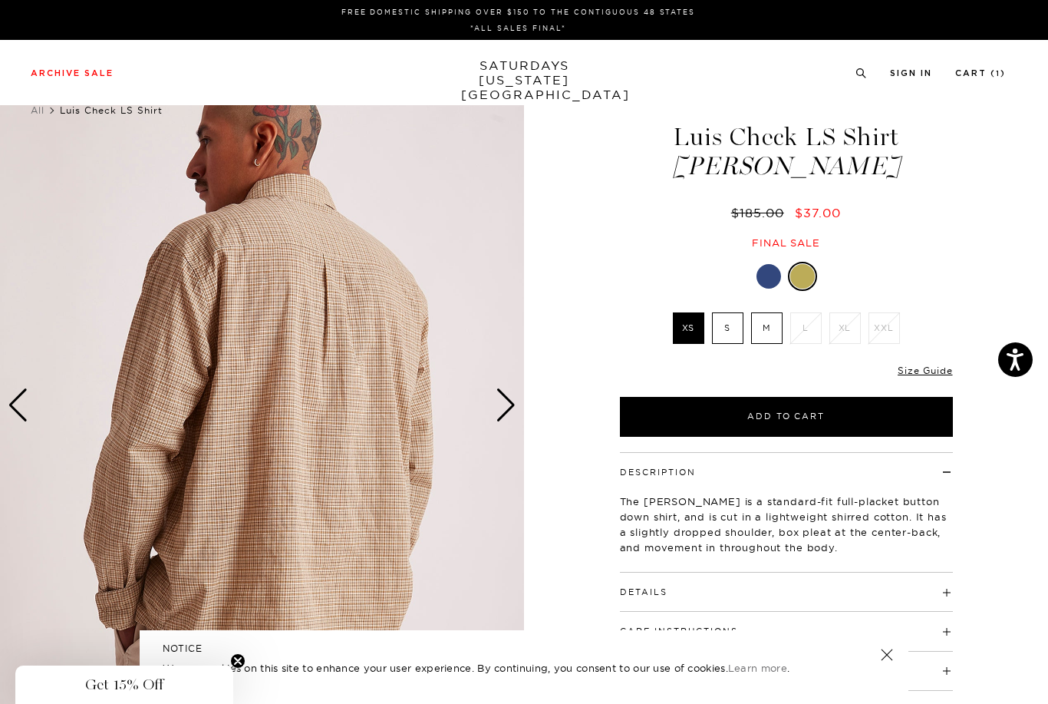
click at [734, 322] on label "S" at bounding box center [727, 327] width 31 height 31
click at [0, 0] on input "S" at bounding box center [0, 0] width 0 height 0
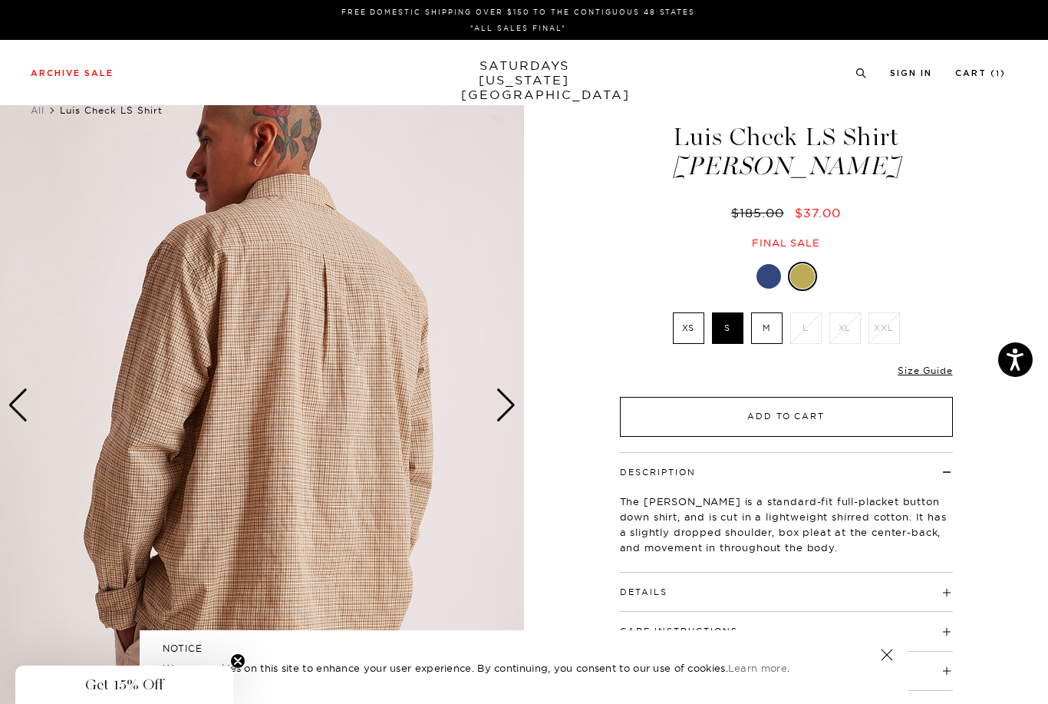
click at [928, 424] on button "Add to Cart" at bounding box center [786, 417] width 333 height 40
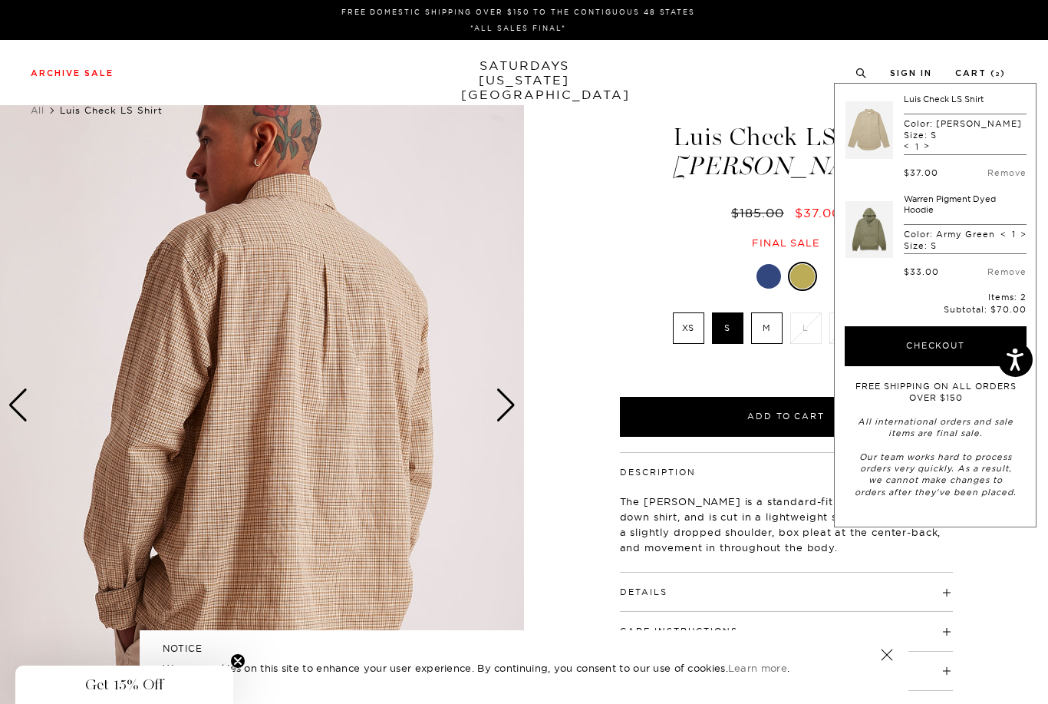
click at [595, 274] on div "Cress Green XS S M L XL XXL XS S" at bounding box center [787, 349] width 384 height 175
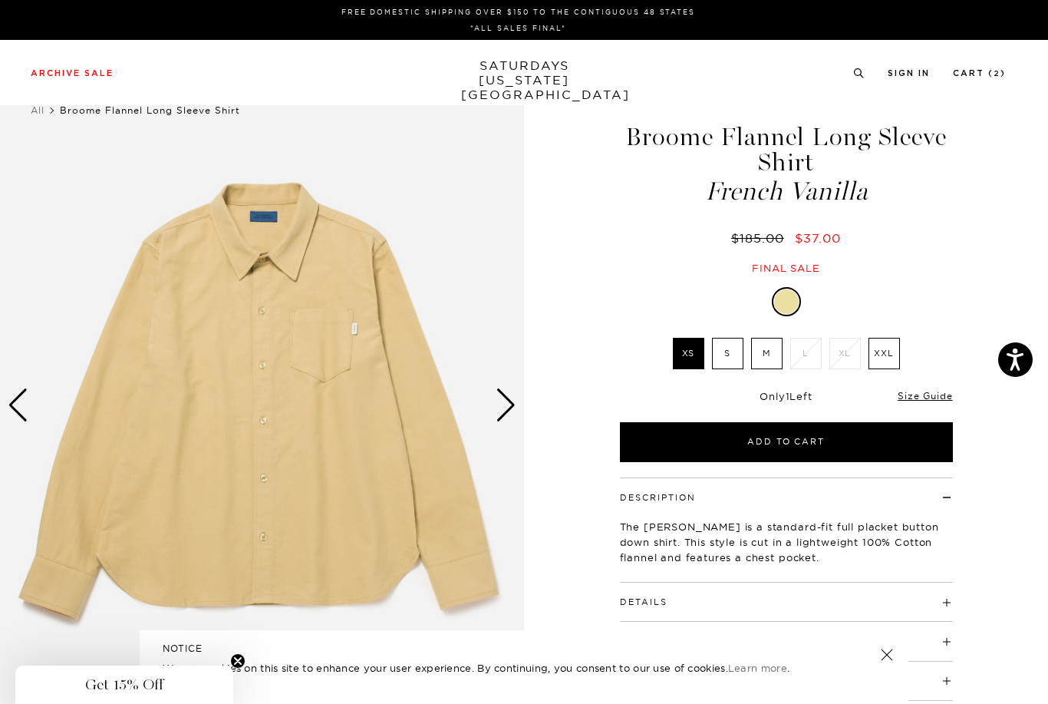
click at [504, 381] on img at bounding box center [262, 405] width 524 height 655
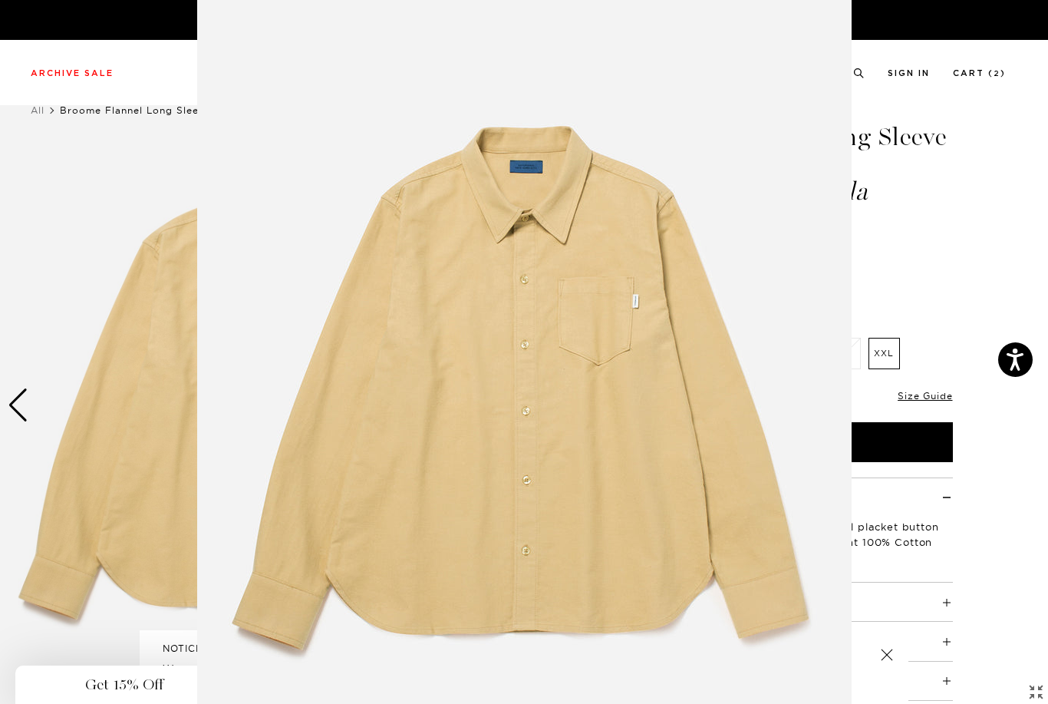
scroll to position [41, 0]
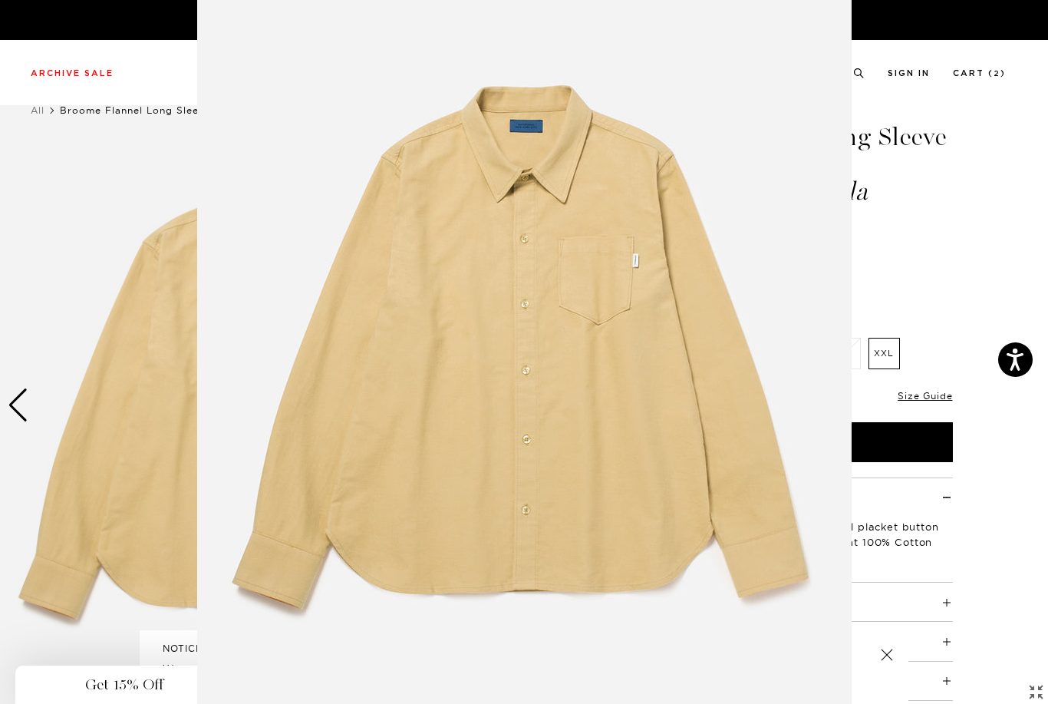
click at [514, 401] on img at bounding box center [524, 352] width 655 height 786
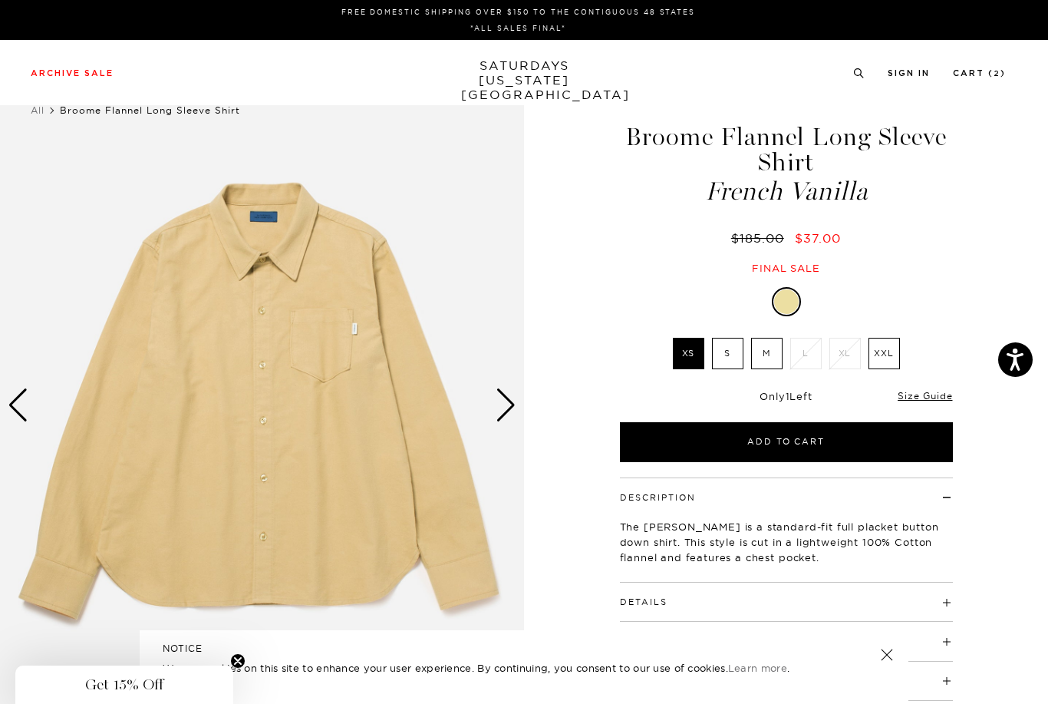
click at [501, 391] on div "Next slide" at bounding box center [506, 405] width 21 height 34
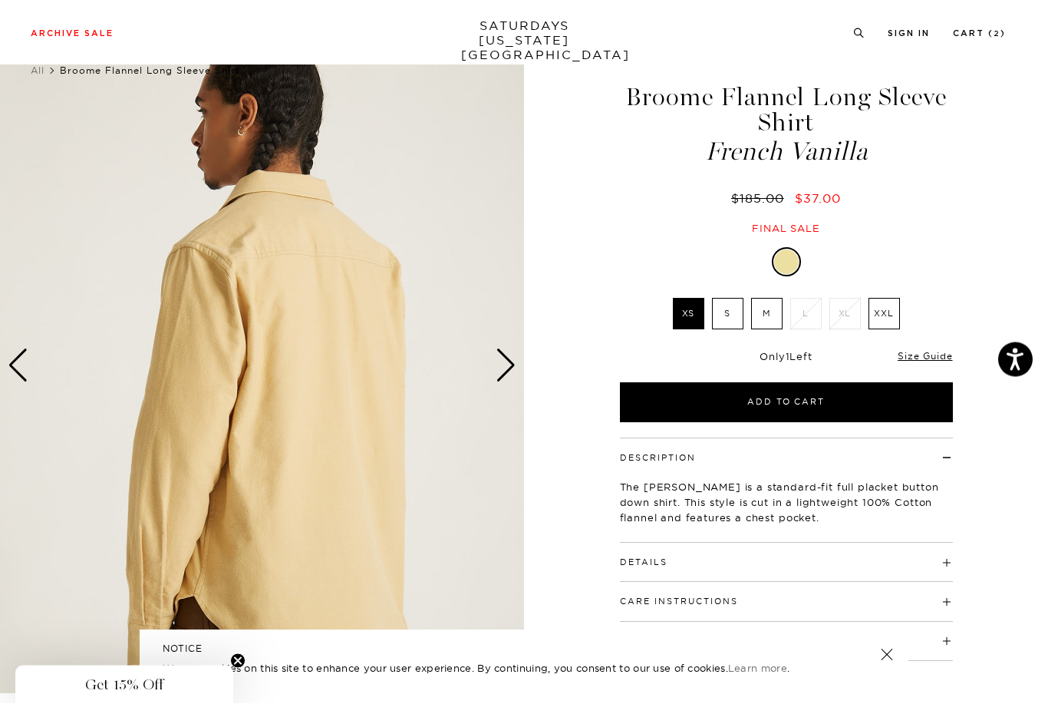
scroll to position [5, 0]
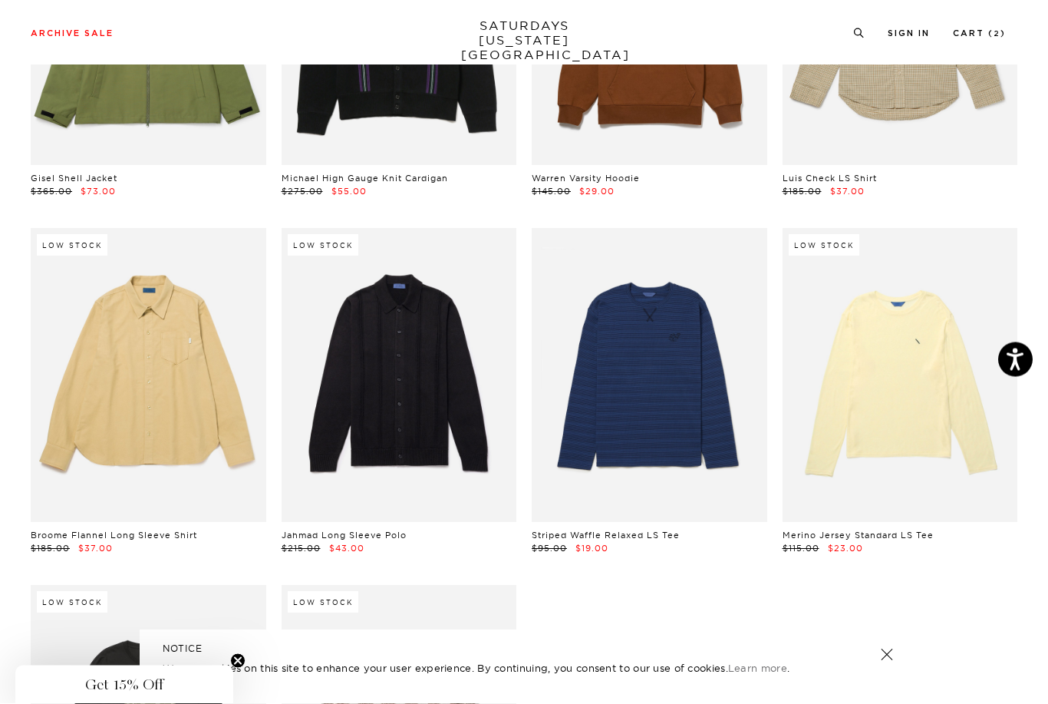
scroll to position [3564, 0]
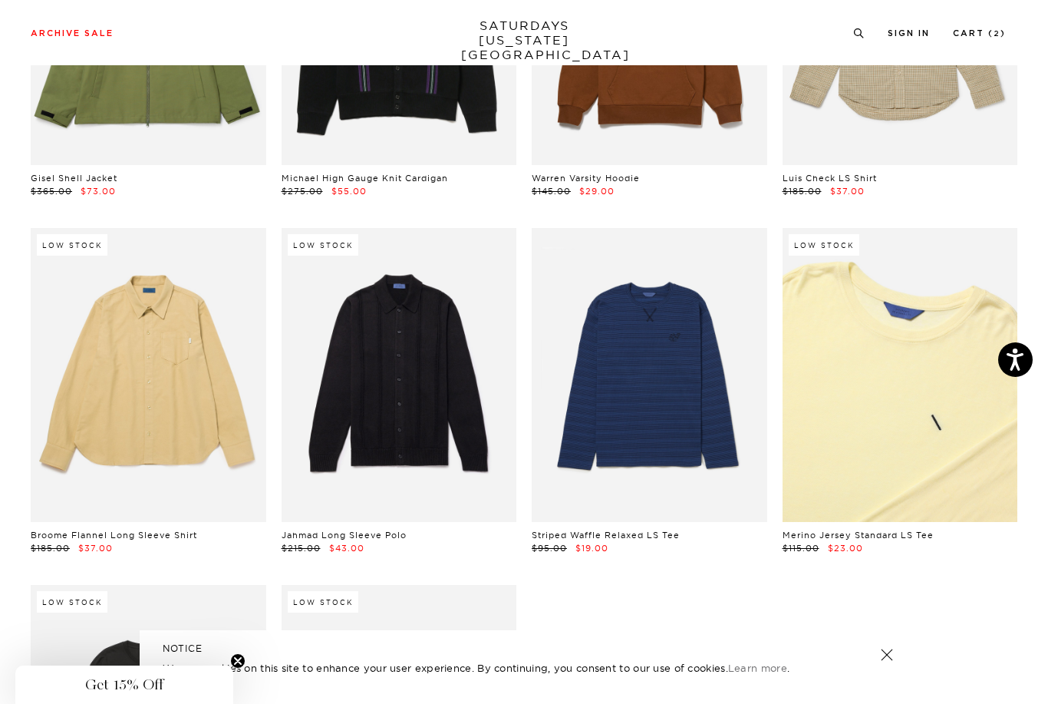
click at [944, 461] on link at bounding box center [901, 375] width 236 height 294
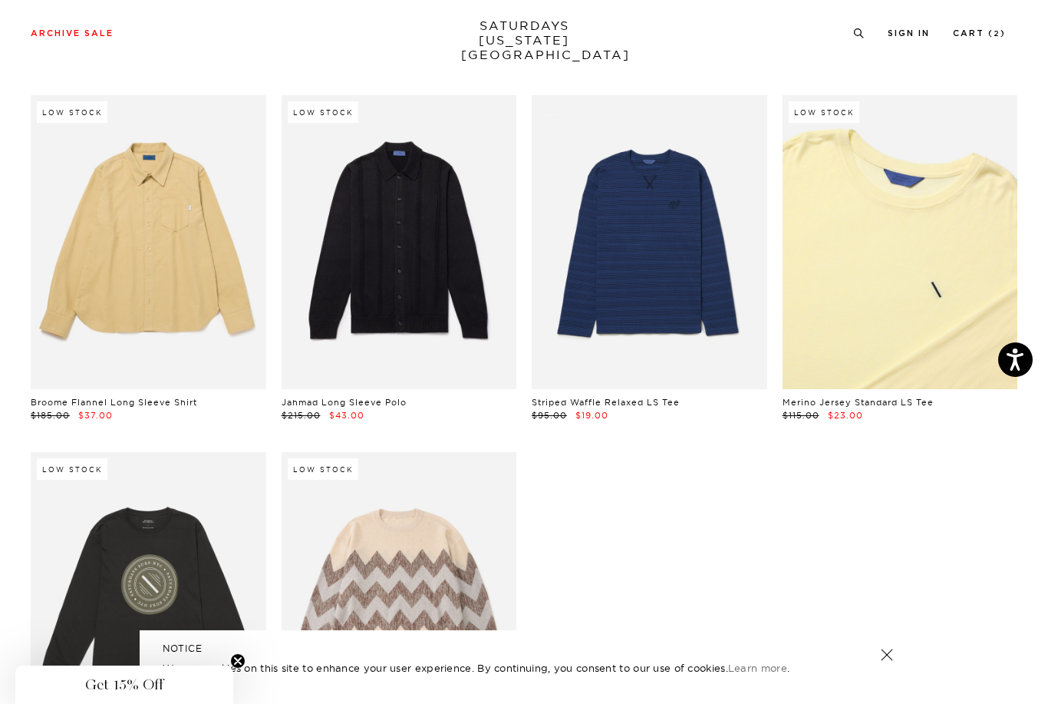
scroll to position [3696, 0]
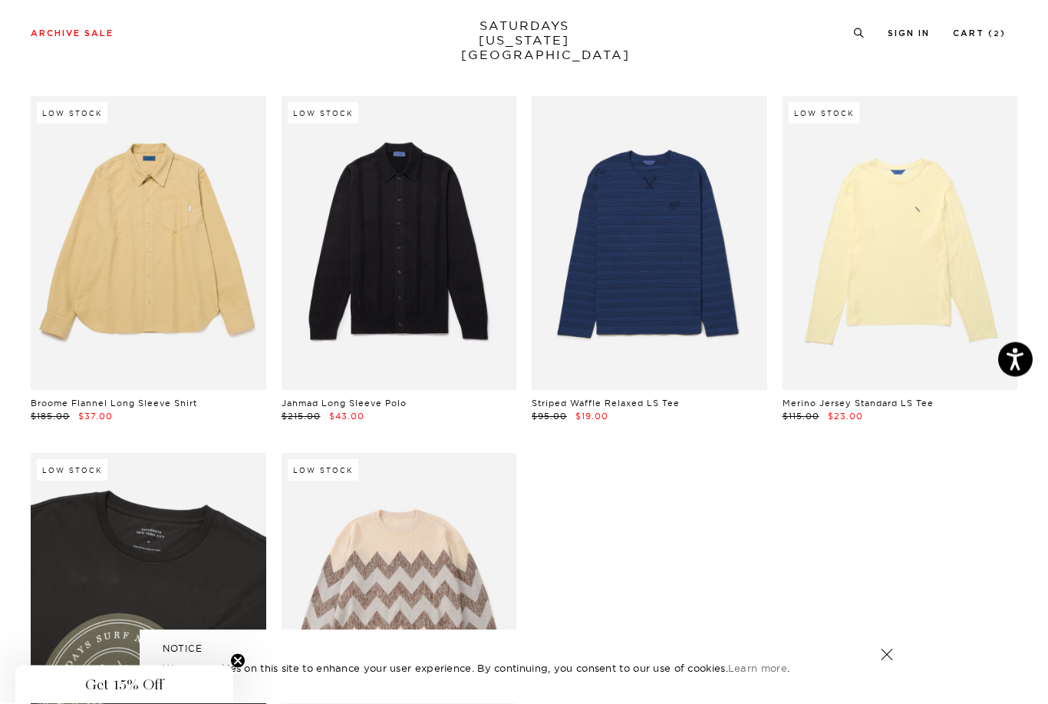
click at [131, 575] on link at bounding box center [149, 601] width 236 height 294
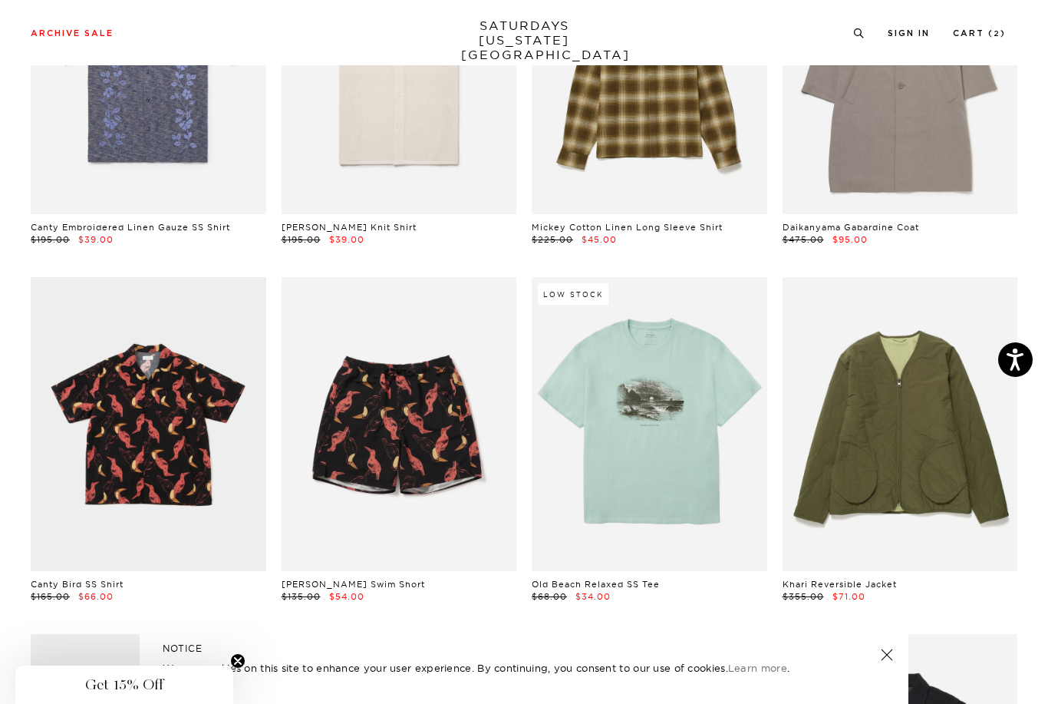
scroll to position [1725, 0]
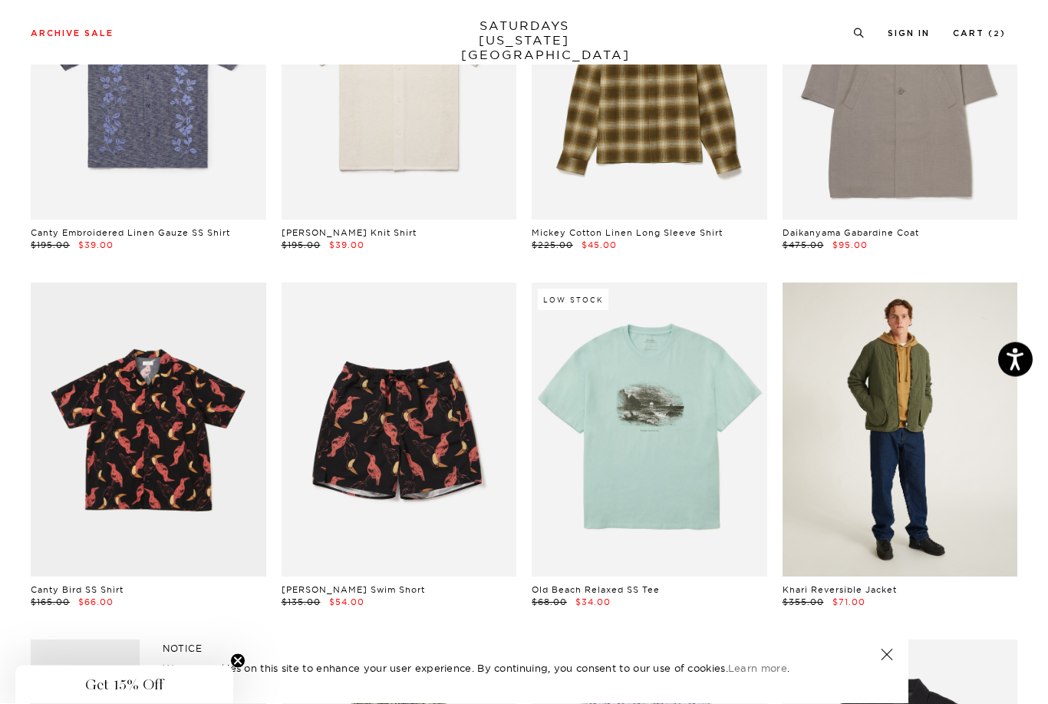
click at [950, 452] on link at bounding box center [901, 430] width 236 height 294
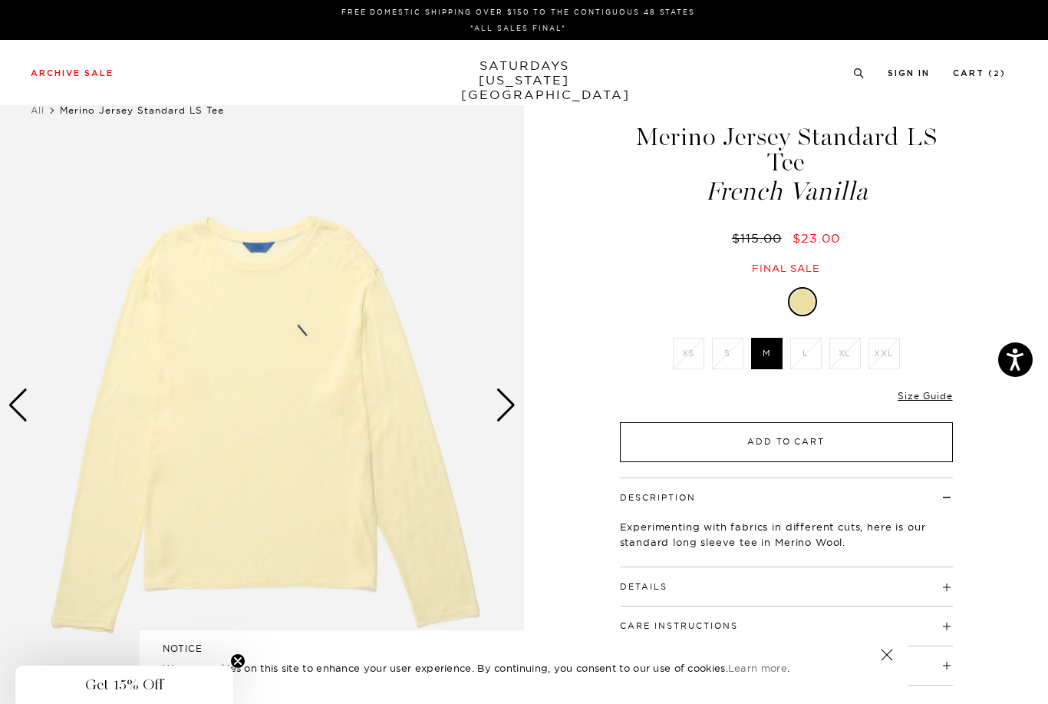
click at [929, 443] on button "Add to Cart" at bounding box center [786, 442] width 333 height 40
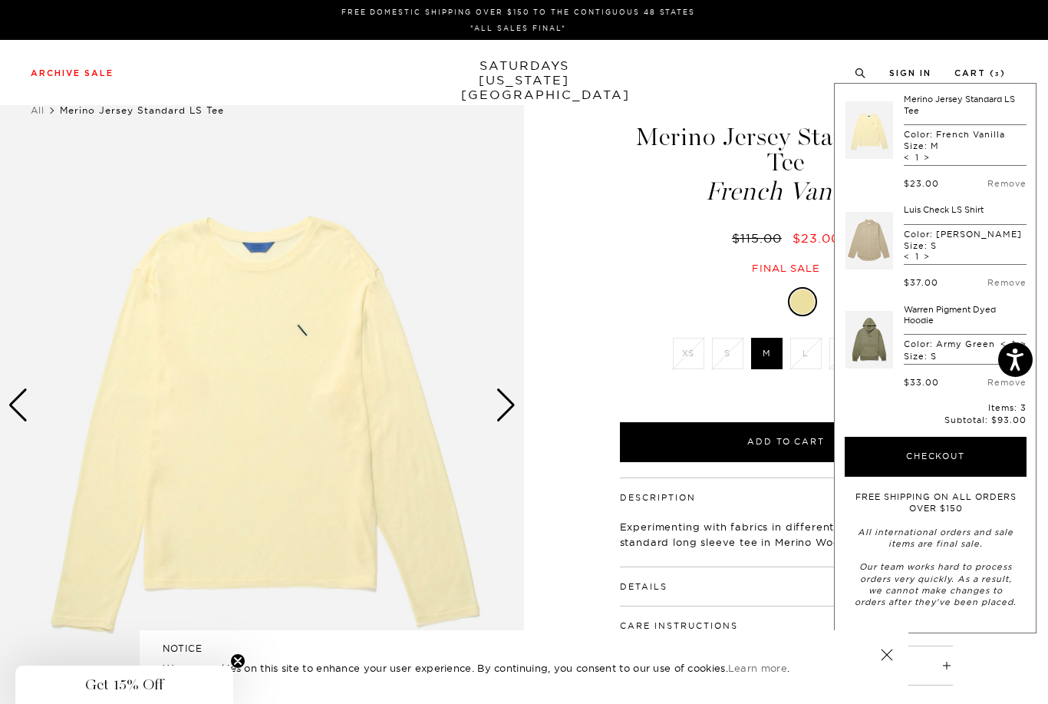
click at [559, 544] on div "1 / 3 Merino Jersey Standard LS Tee French Vanilla $115.00" at bounding box center [524, 405] width 1048 height 655
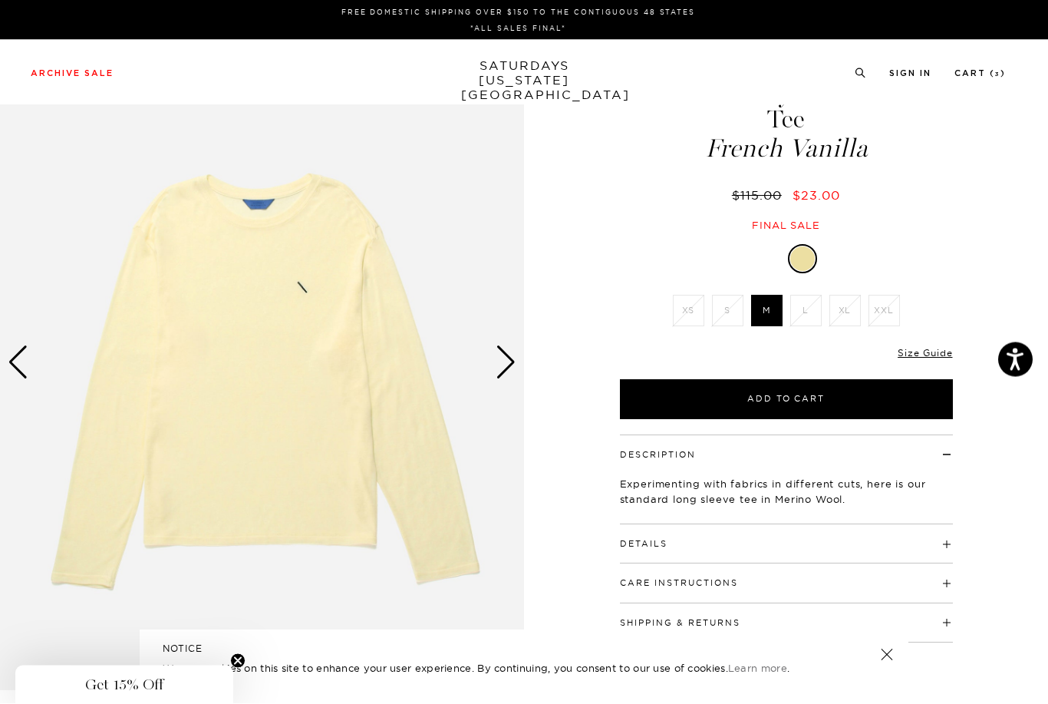
scroll to position [60, 0]
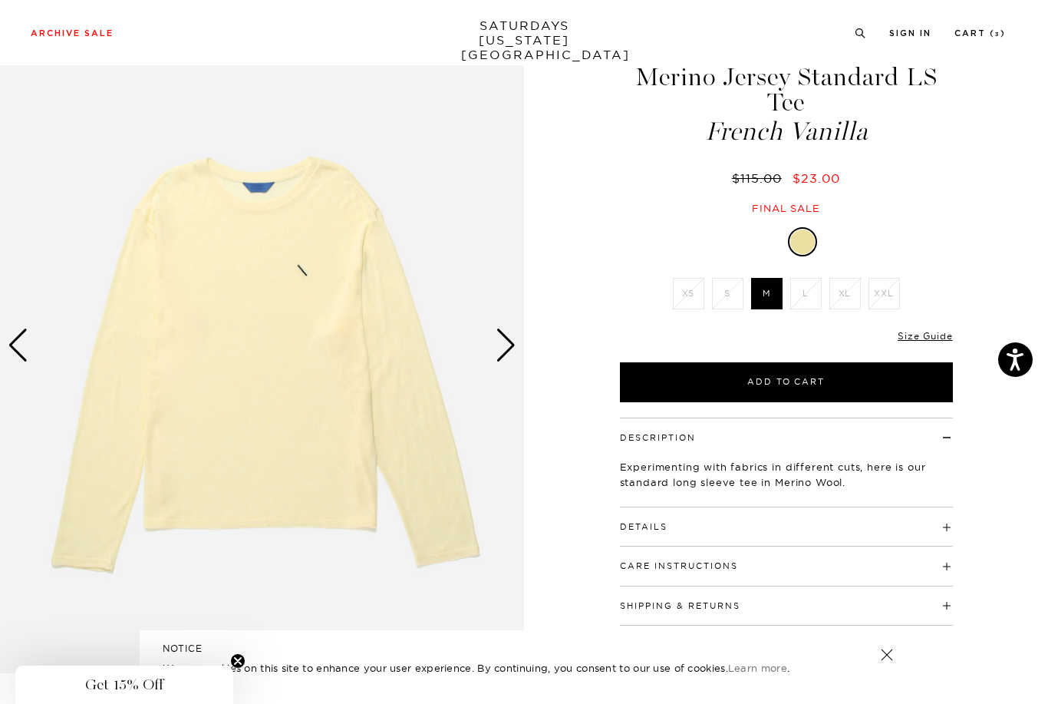
click at [944, 526] on h4 "Details" at bounding box center [786, 519] width 333 height 25
click at [939, 528] on h4 "Details" at bounding box center [786, 519] width 333 height 25
click at [947, 520] on h4 "Details" at bounding box center [786, 519] width 333 height 25
click at [945, 529] on h4 "Details" at bounding box center [786, 519] width 333 height 25
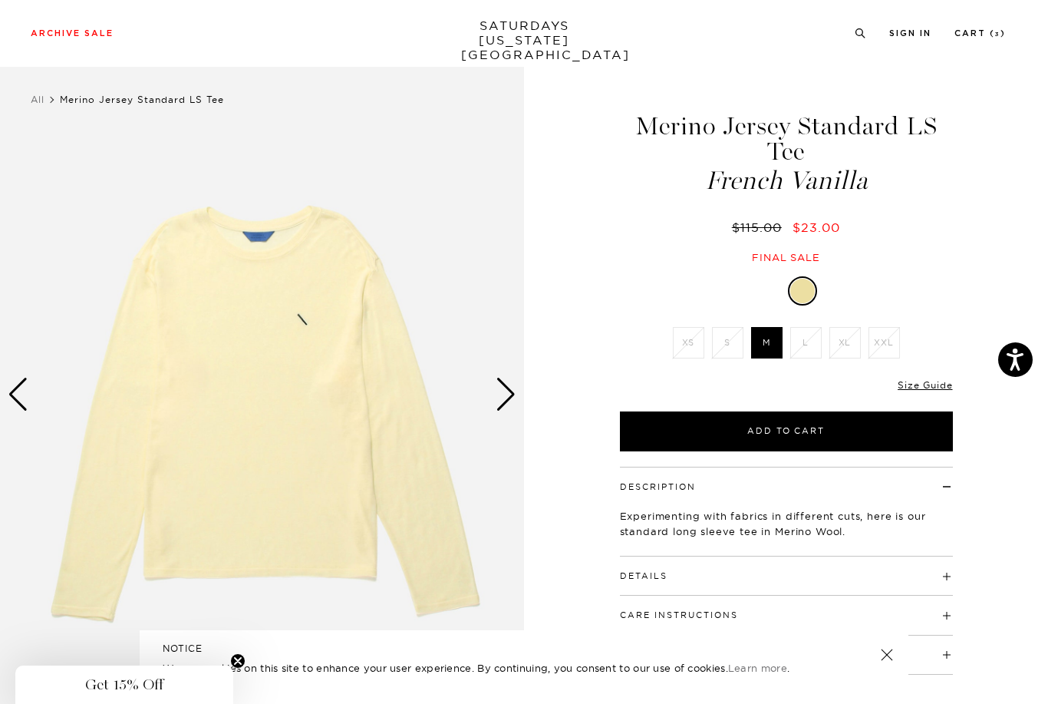
scroll to position [0, 0]
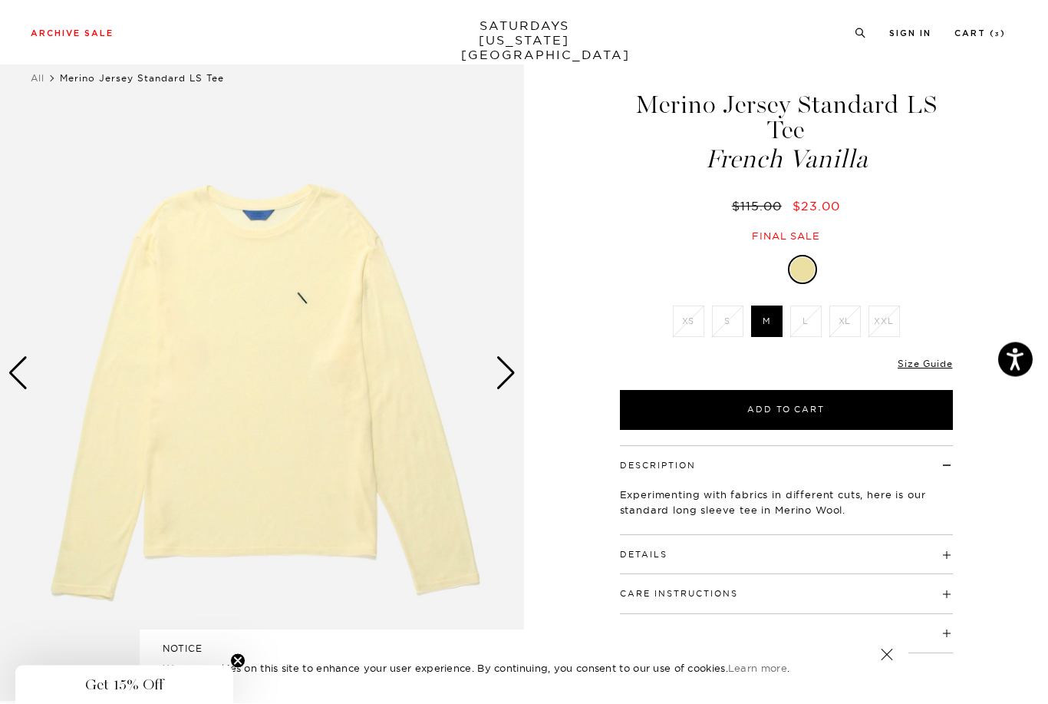
click at [949, 548] on h4 "Details" at bounding box center [786, 548] width 333 height 25
click at [945, 557] on h4 "Details" at bounding box center [786, 547] width 333 height 25
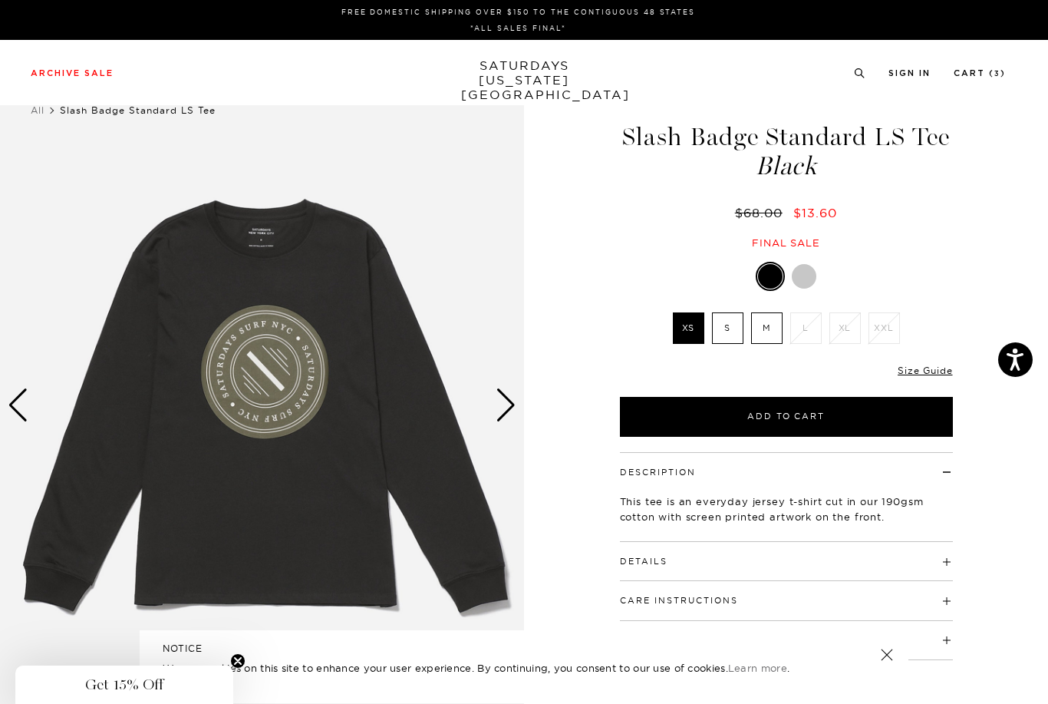
click at [506, 399] on div "Next slide" at bounding box center [506, 405] width 21 height 34
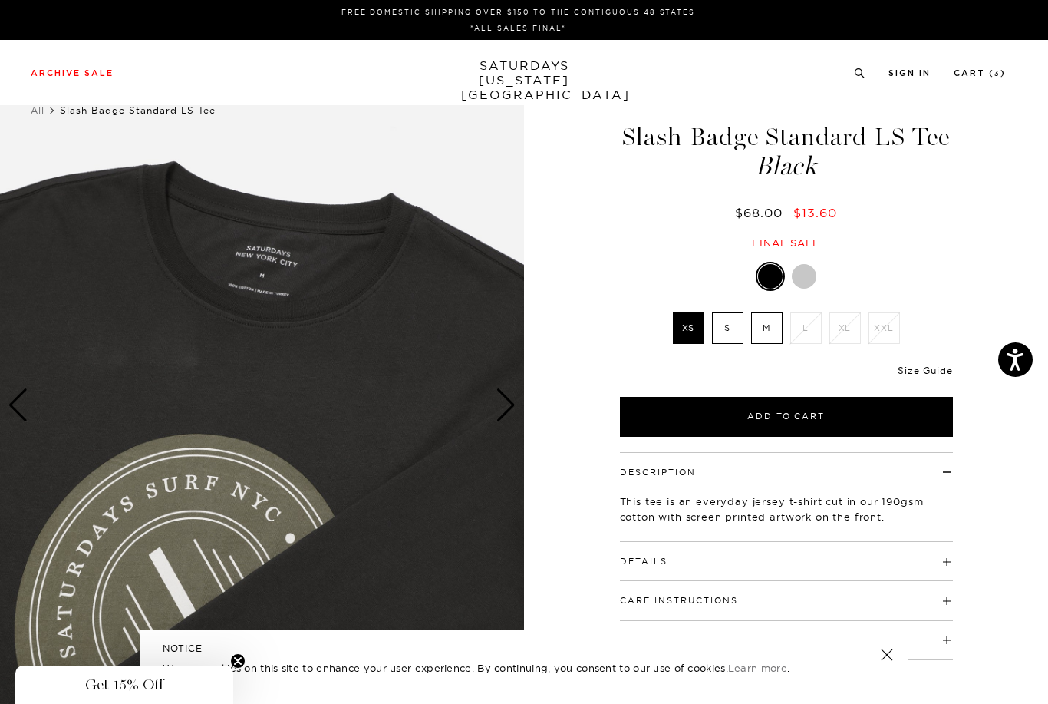
click at [511, 401] on div "Next slide" at bounding box center [506, 405] width 21 height 34
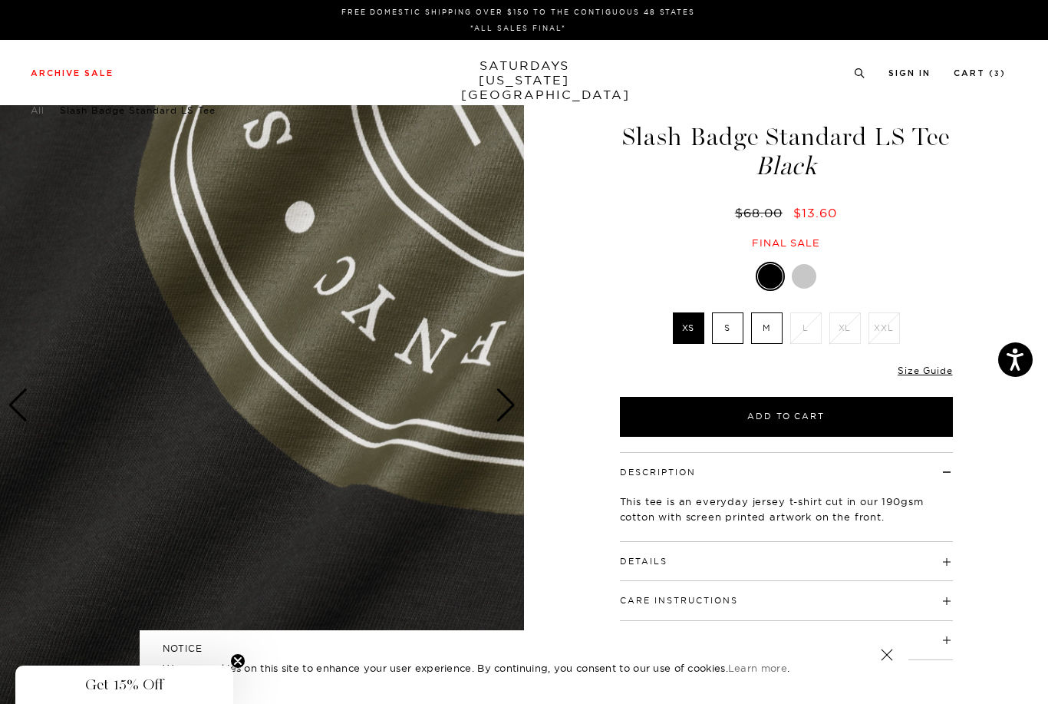
click at [506, 412] on div "Next slide" at bounding box center [506, 405] width 21 height 34
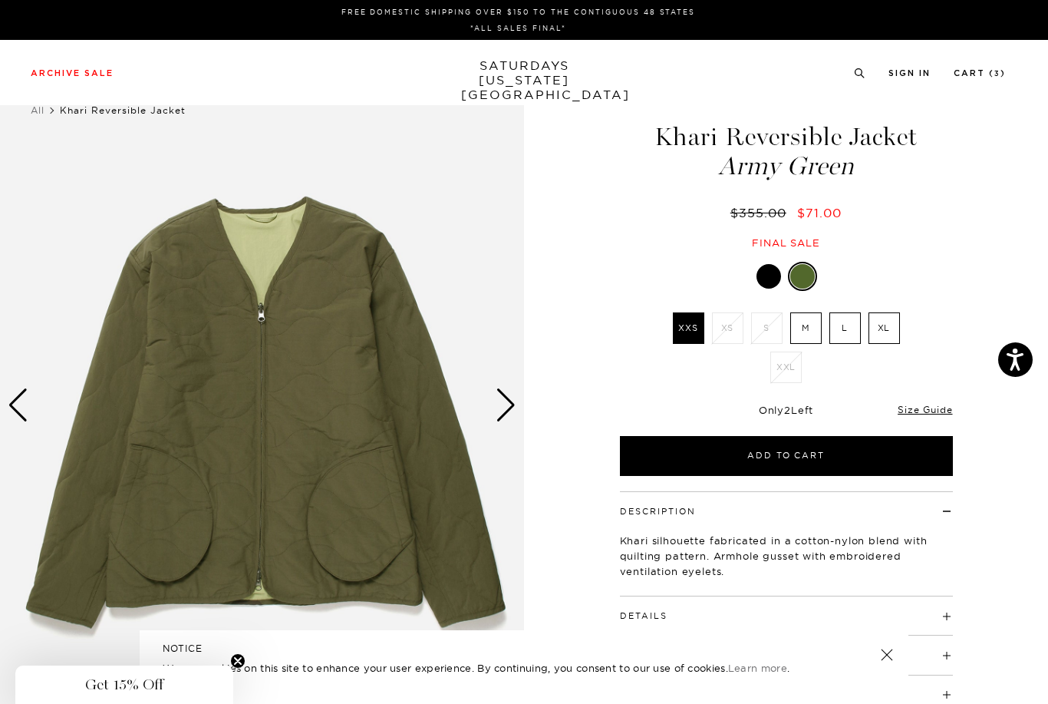
click at [767, 269] on div at bounding box center [769, 276] width 25 height 25
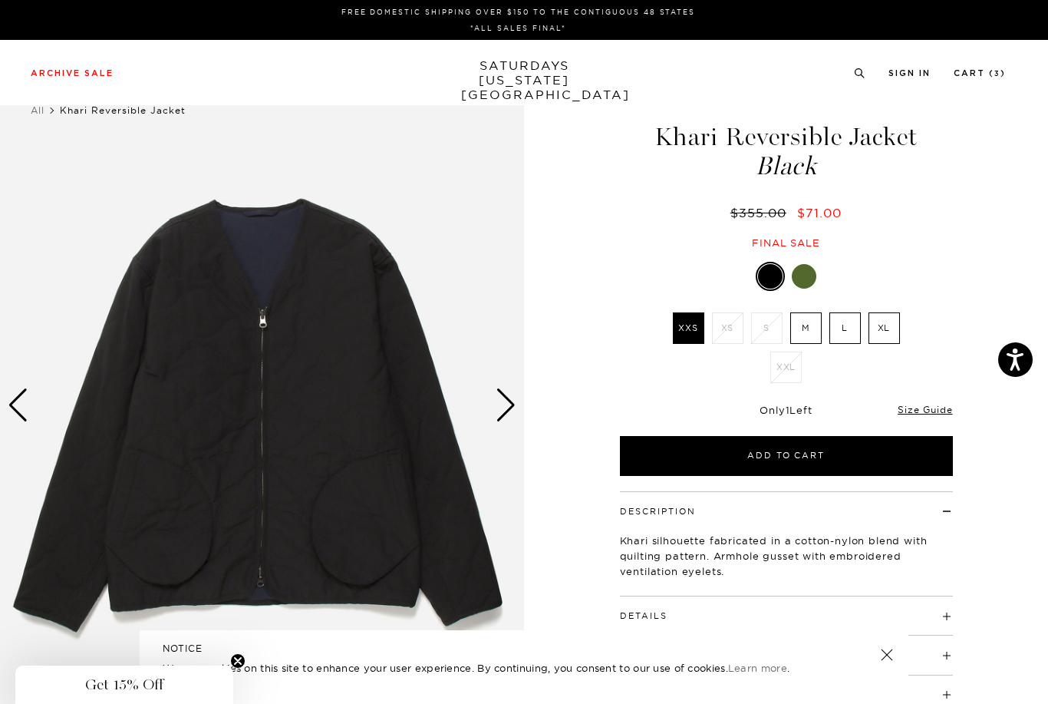
click at [797, 276] on div at bounding box center [804, 276] width 25 height 25
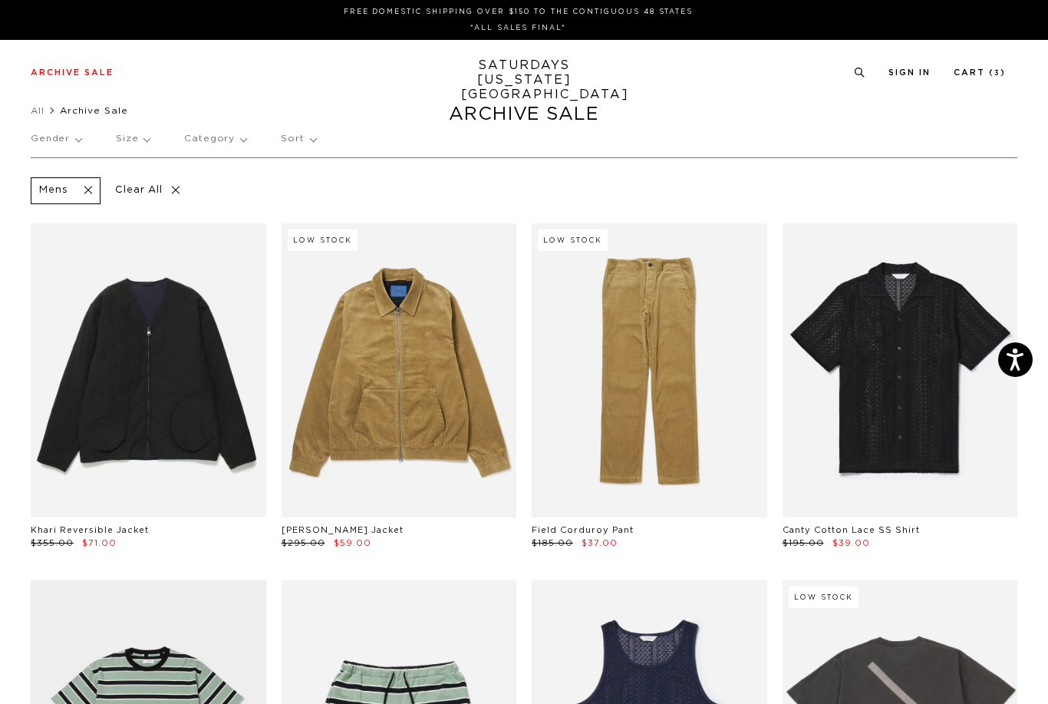
click at [123, 143] on p "Size" at bounding box center [133, 138] width 34 height 35
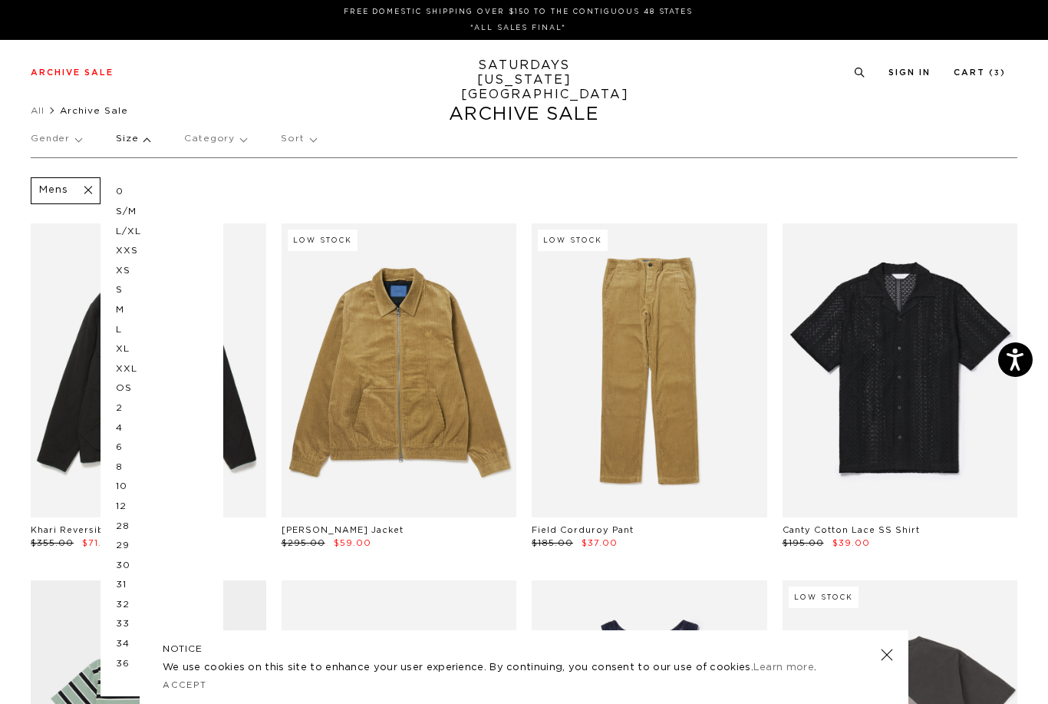
click at [121, 269] on p "XS" at bounding box center [162, 271] width 92 height 20
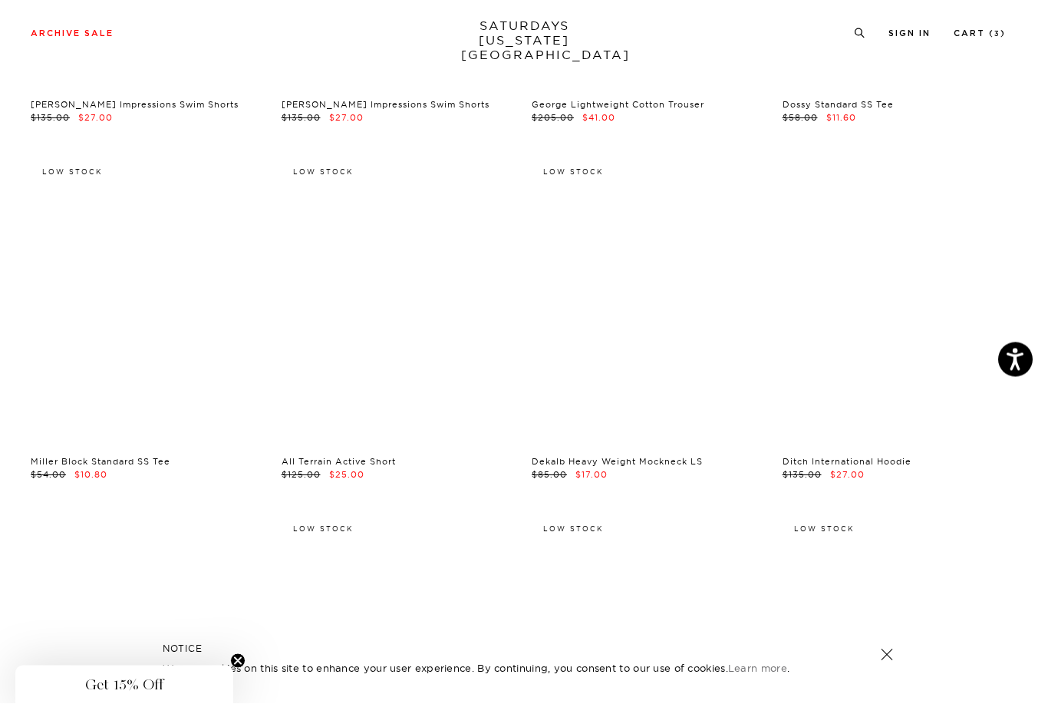
scroll to position [3305, 0]
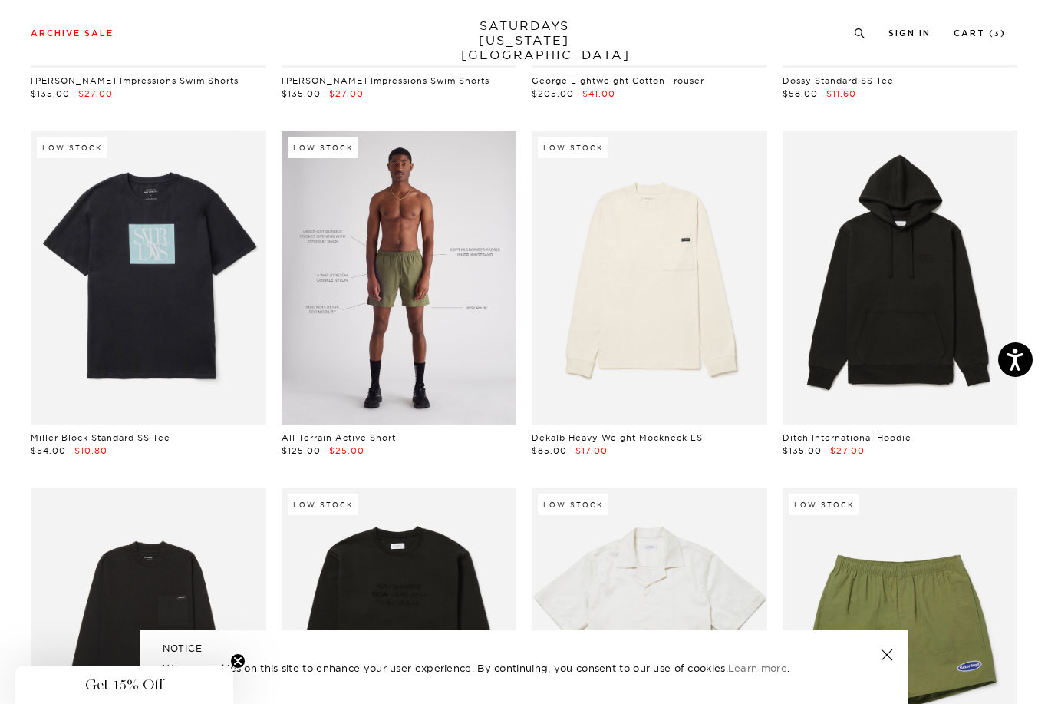
click at [395, 293] on link at bounding box center [400, 277] width 236 height 294
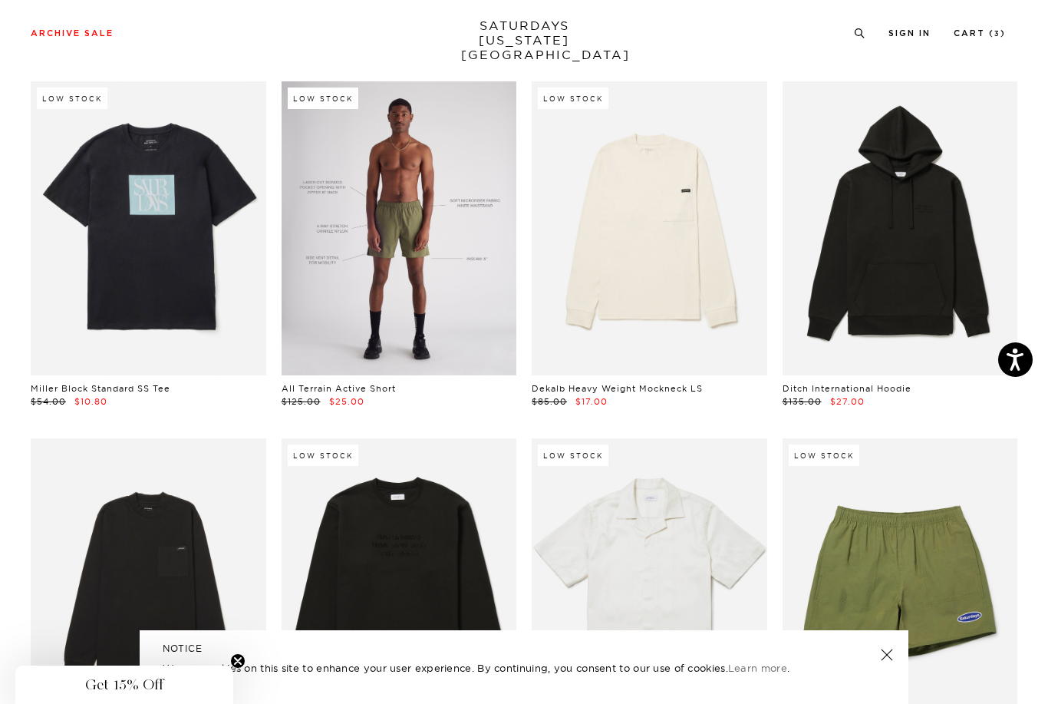
click at [365, 252] on link at bounding box center [400, 228] width 236 height 294
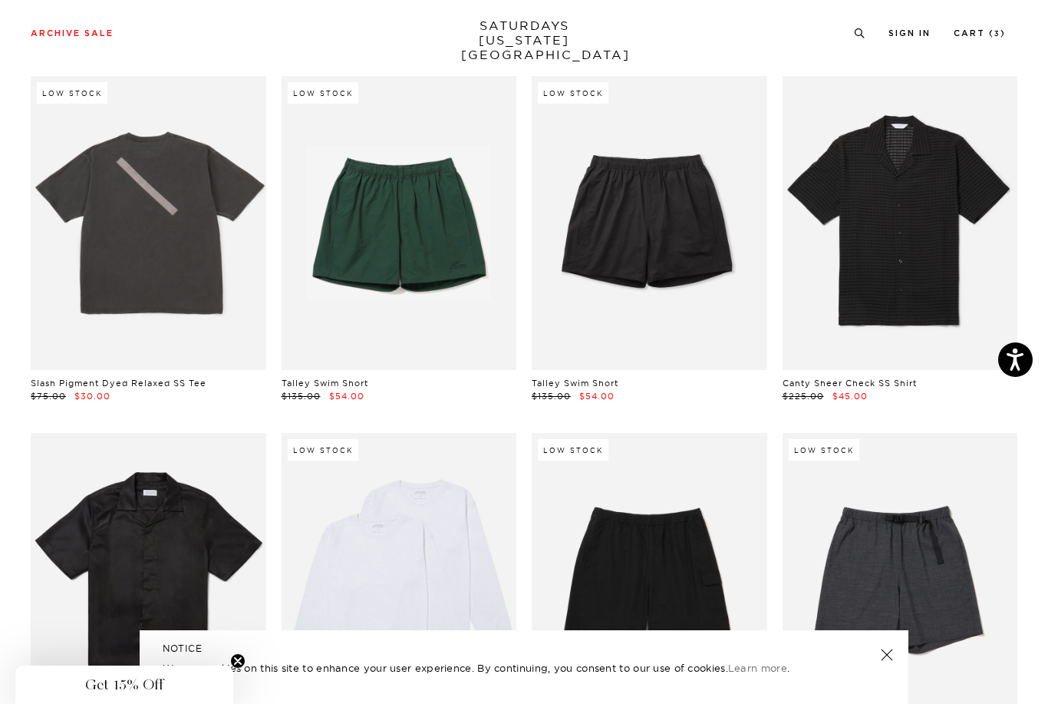
scroll to position [0, 0]
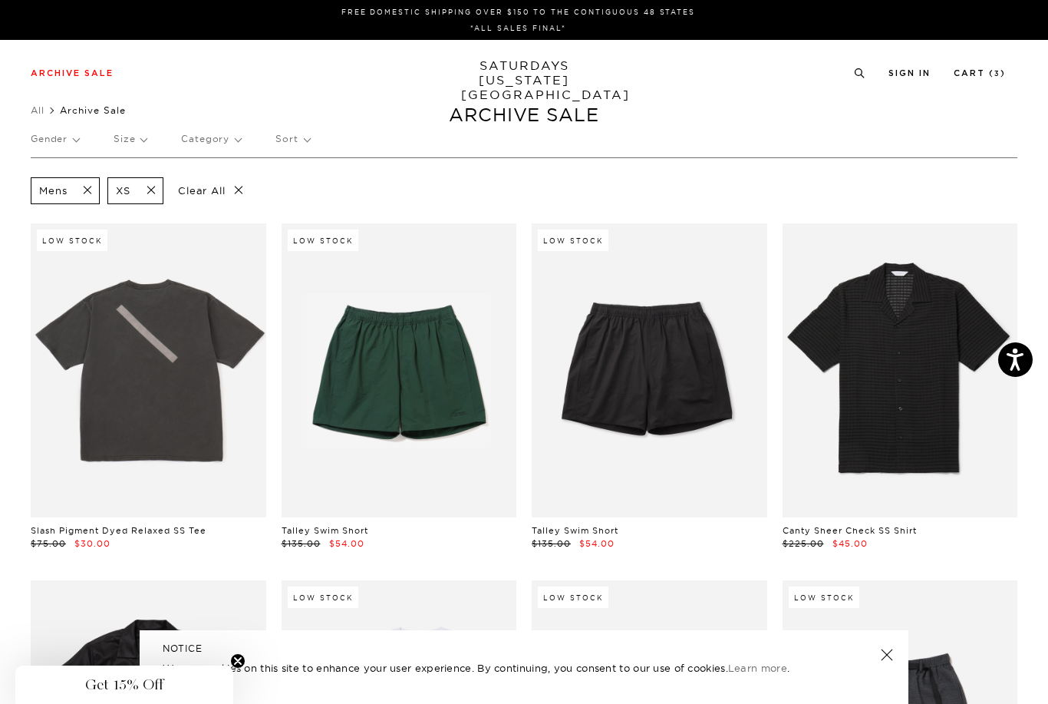
click at [149, 189] on span at bounding box center [146, 190] width 32 height 15
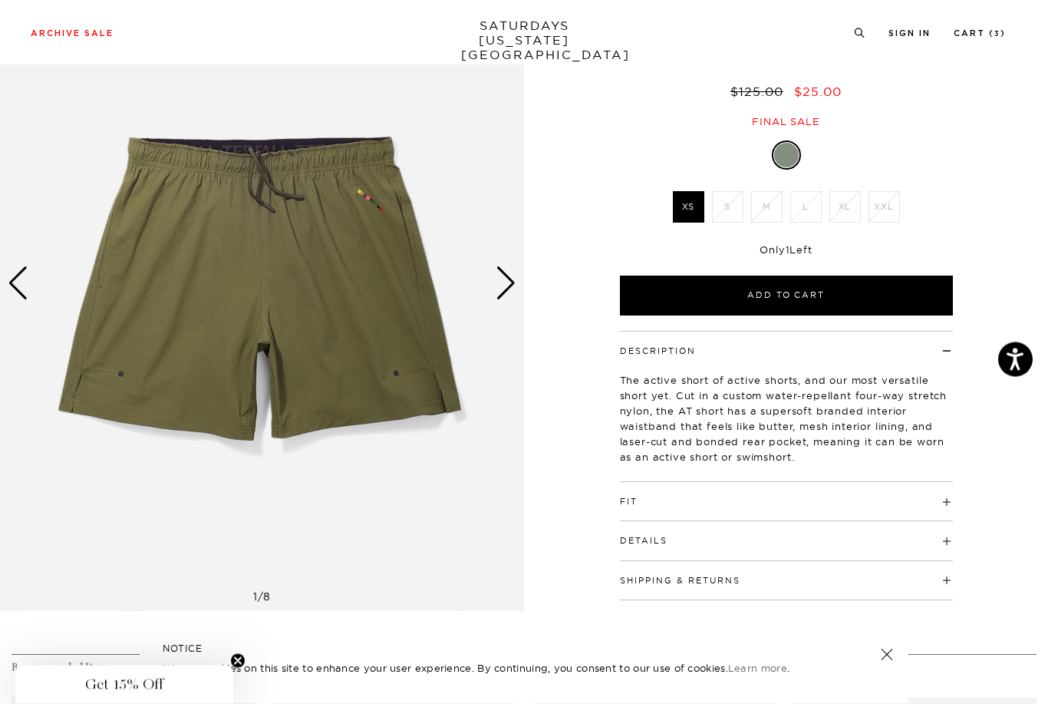
scroll to position [123, 0]
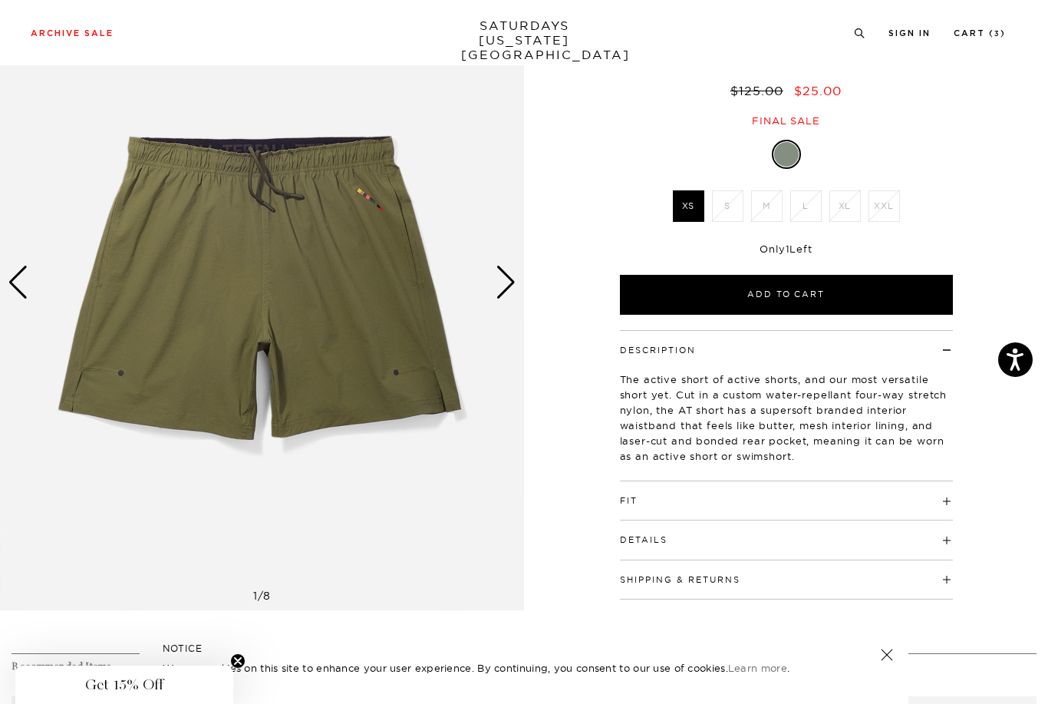
click at [944, 501] on h4 "Fit" at bounding box center [786, 493] width 333 height 25
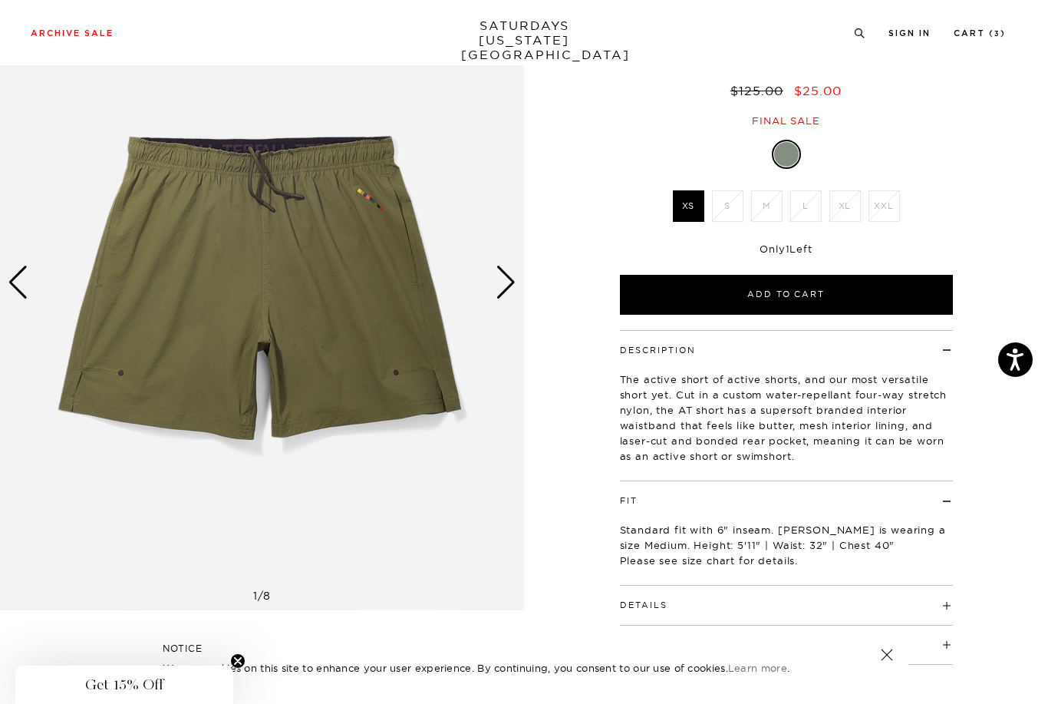
scroll to position [0, 0]
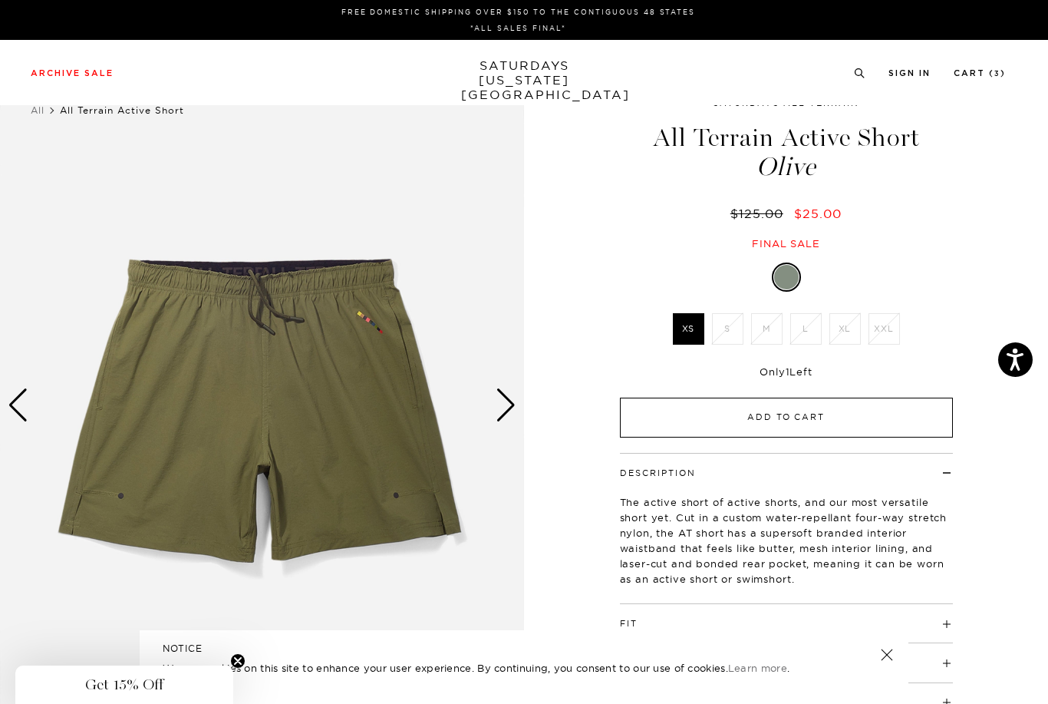
click at [701, 417] on button "Add to Cart" at bounding box center [786, 417] width 333 height 40
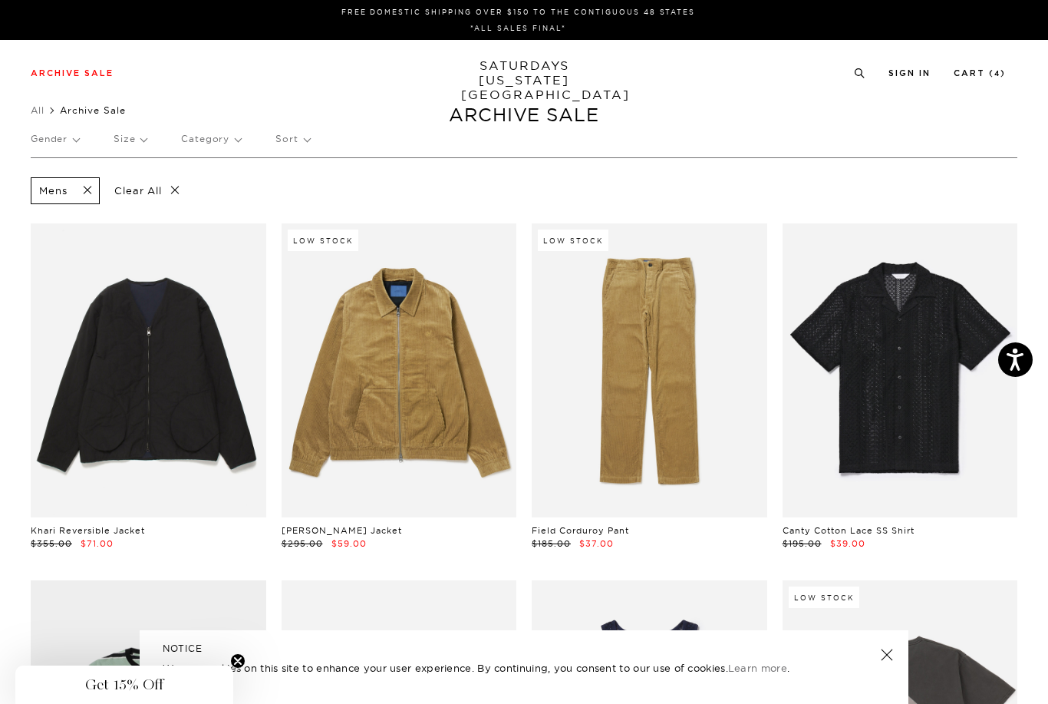
click at [137, 145] on p "Size" at bounding box center [130, 138] width 33 height 35
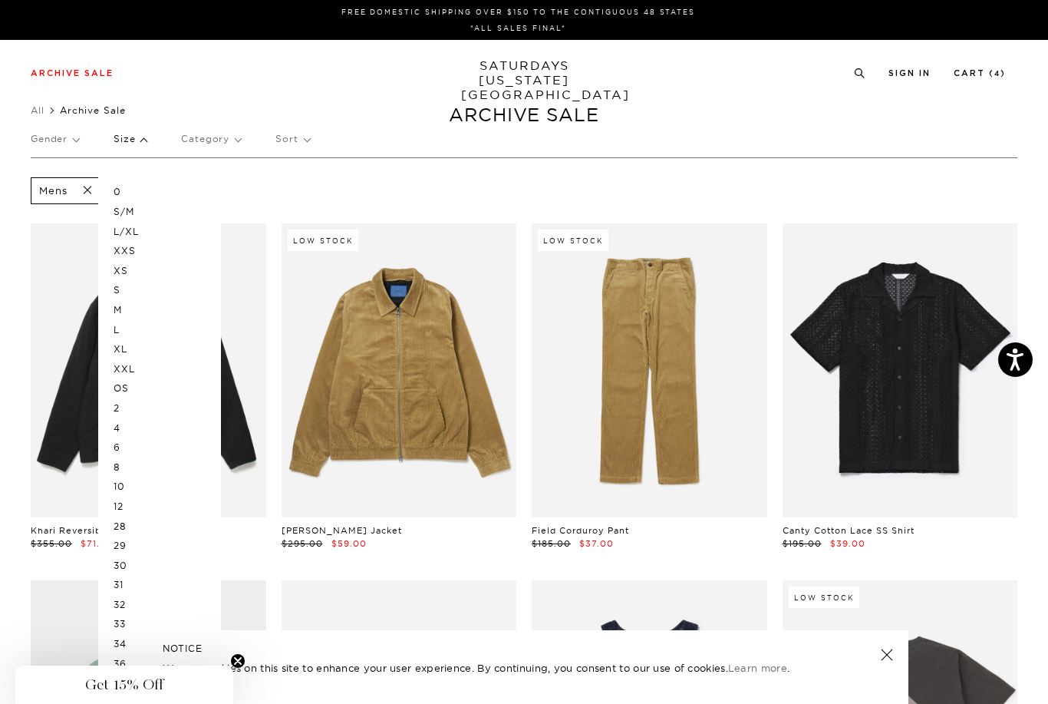
click at [117, 536] on p "29" at bounding box center [160, 546] width 92 height 20
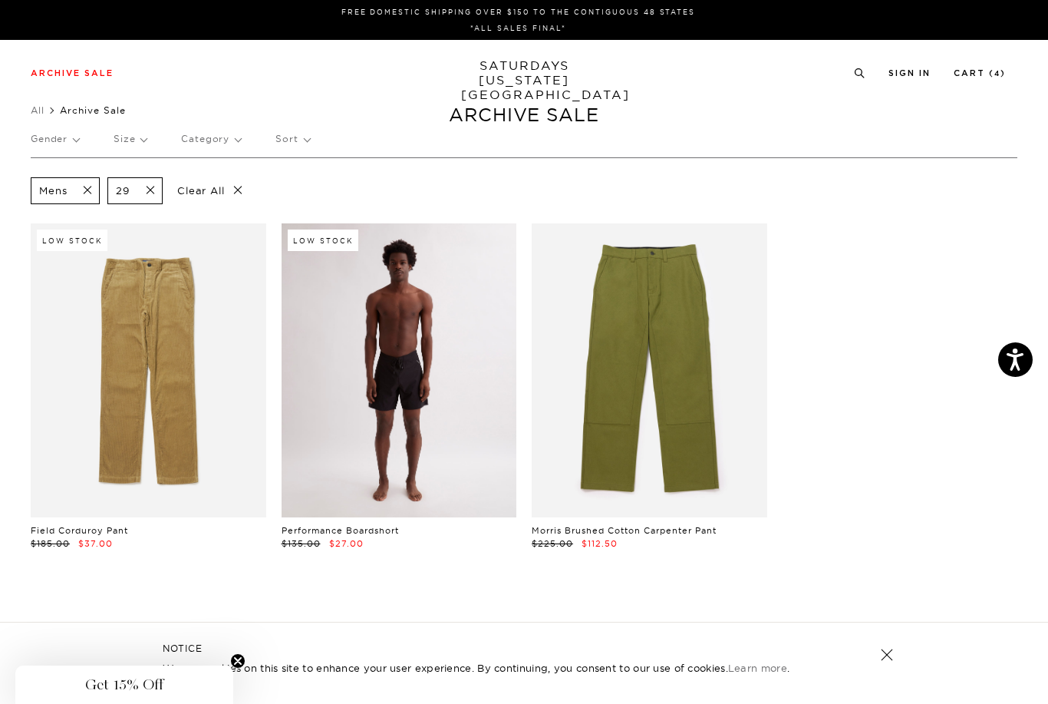
click at [395, 382] on link at bounding box center [400, 370] width 236 height 294
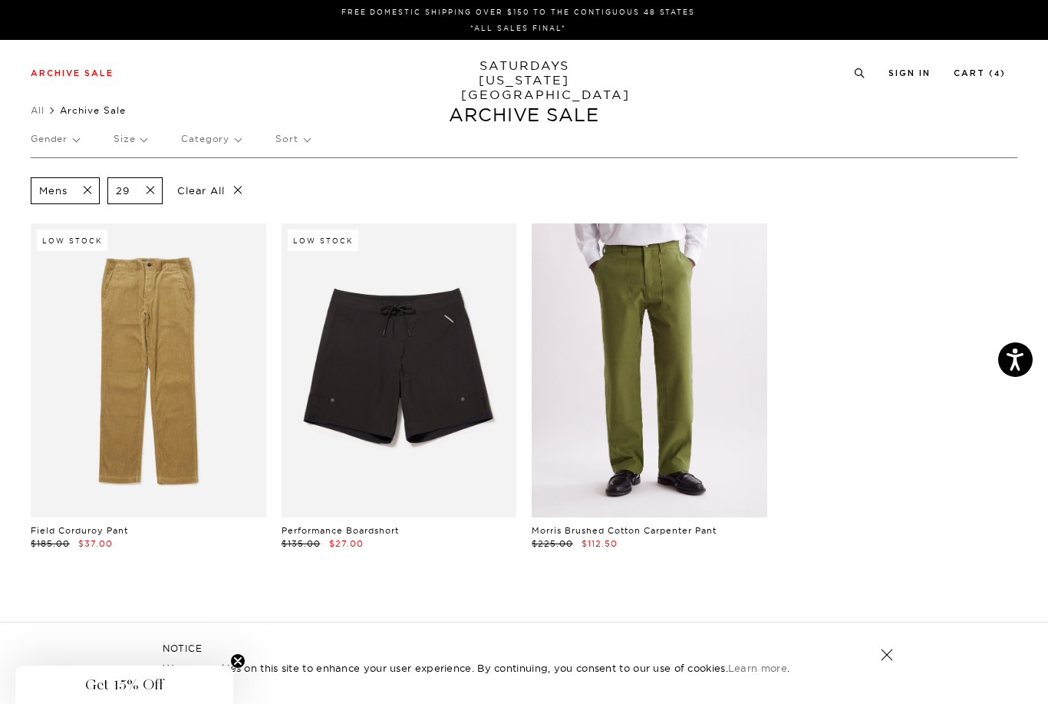
click at [646, 391] on link at bounding box center [650, 370] width 236 height 294
click at [613, 354] on link at bounding box center [650, 370] width 236 height 294
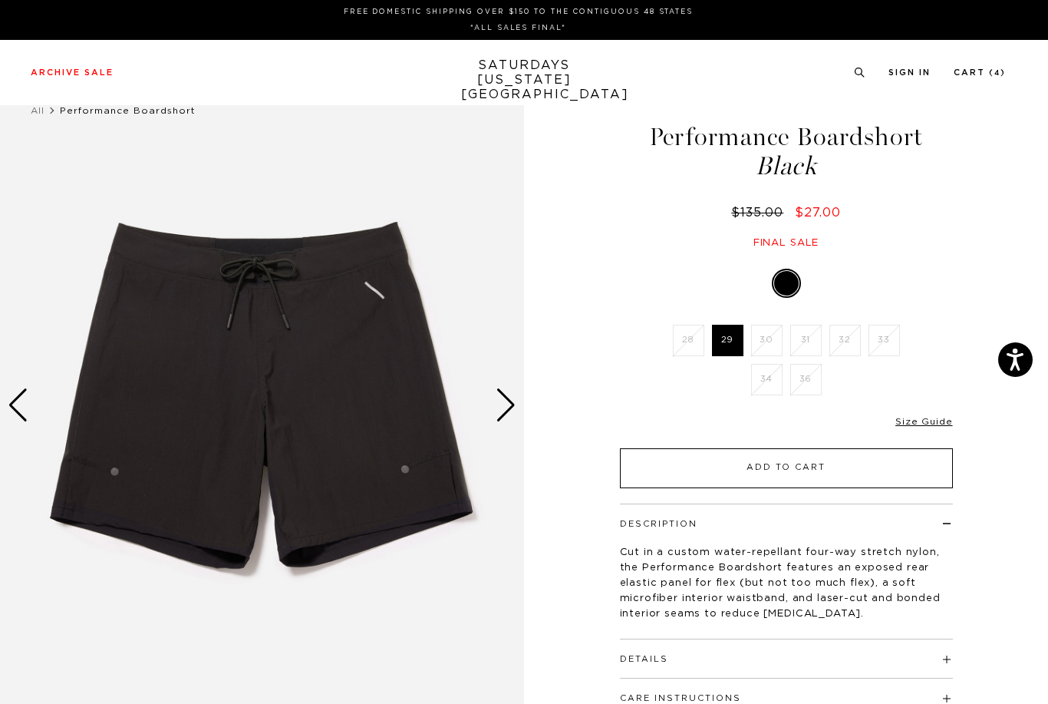
click at [929, 470] on button "Add to Cart" at bounding box center [786, 468] width 333 height 40
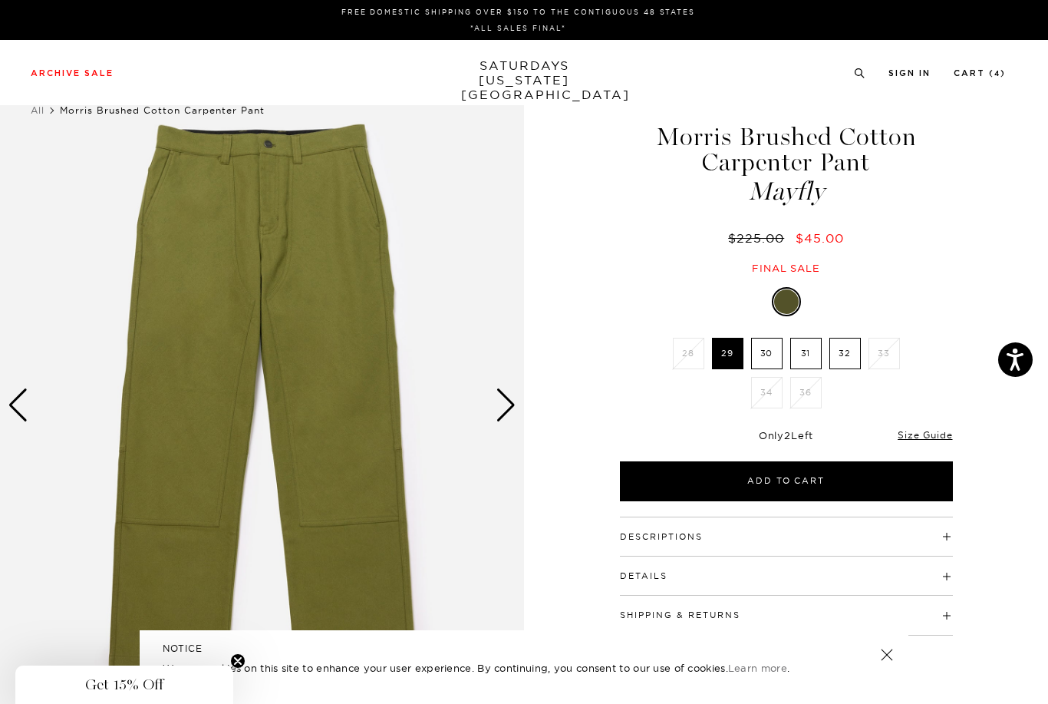
click at [502, 406] on div "Next slide" at bounding box center [506, 405] width 21 height 34
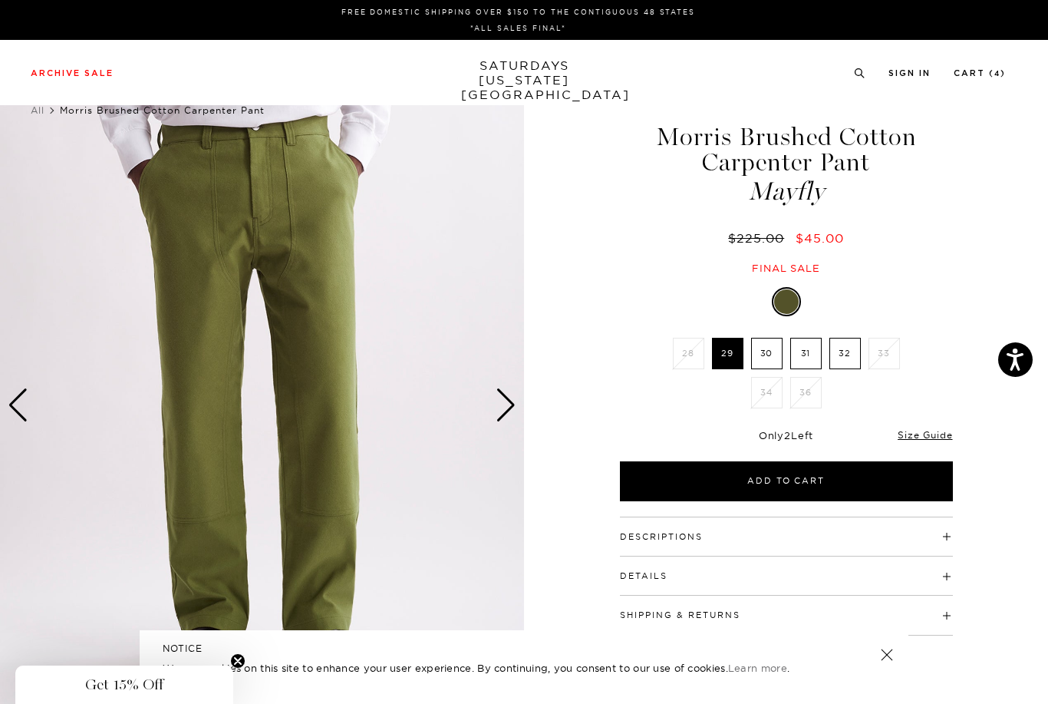
click at [506, 424] on img at bounding box center [262, 405] width 524 height 655
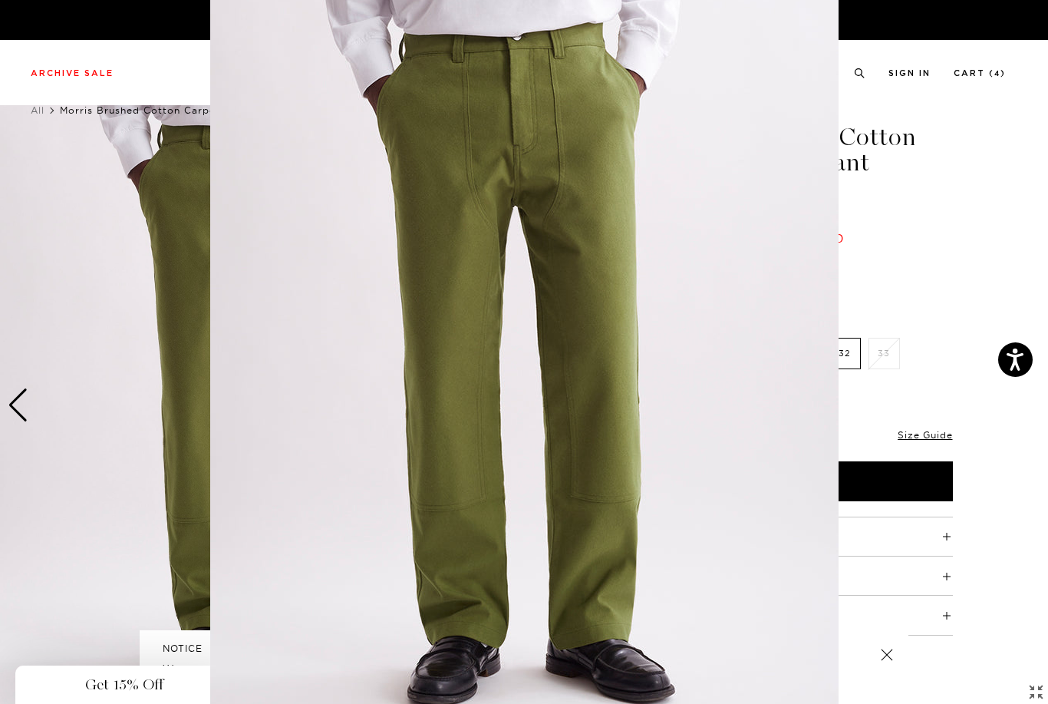
click at [508, 410] on img at bounding box center [524, 370] width 628 height 786
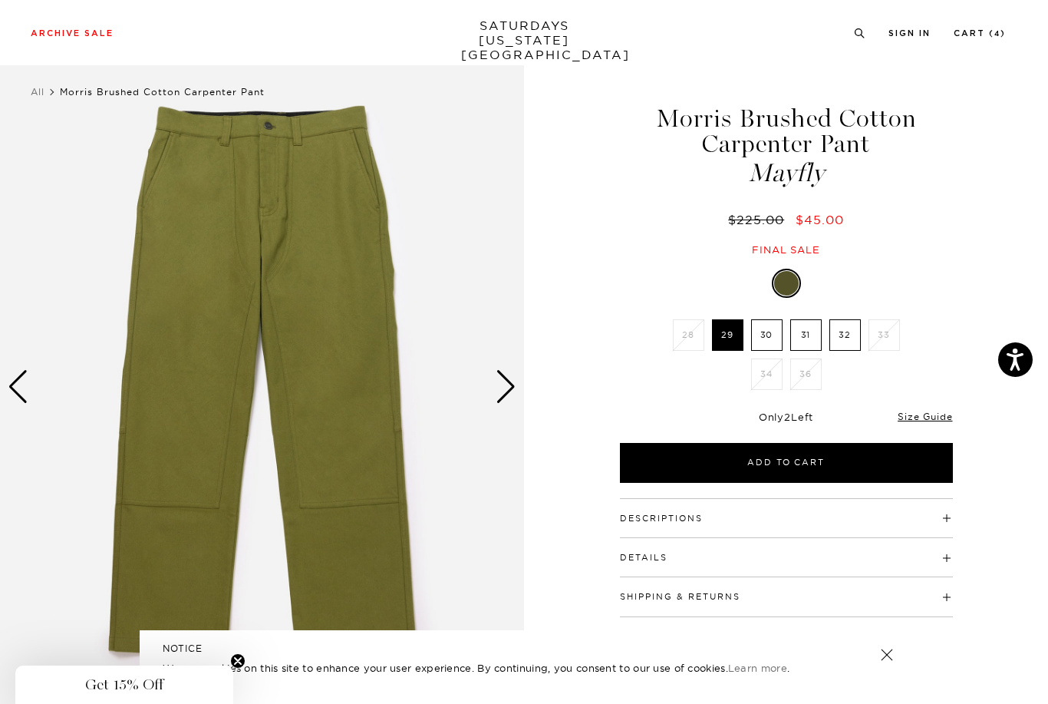
scroll to position [49, 0]
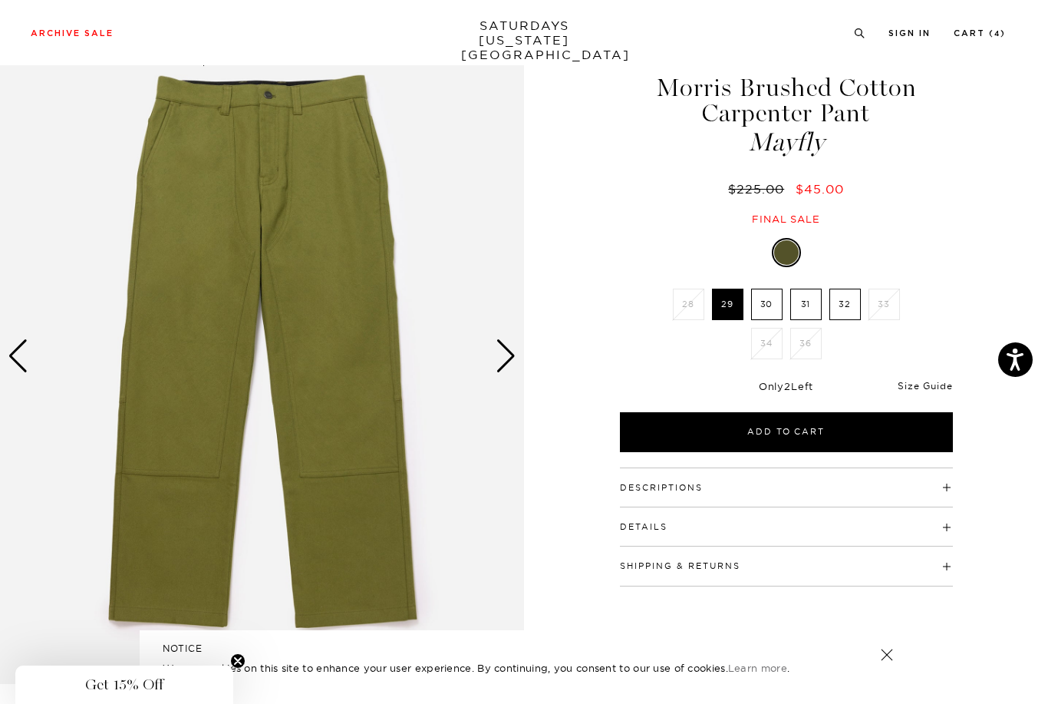
click at [917, 388] on link "Size Guide" at bounding box center [925, 386] width 54 height 12
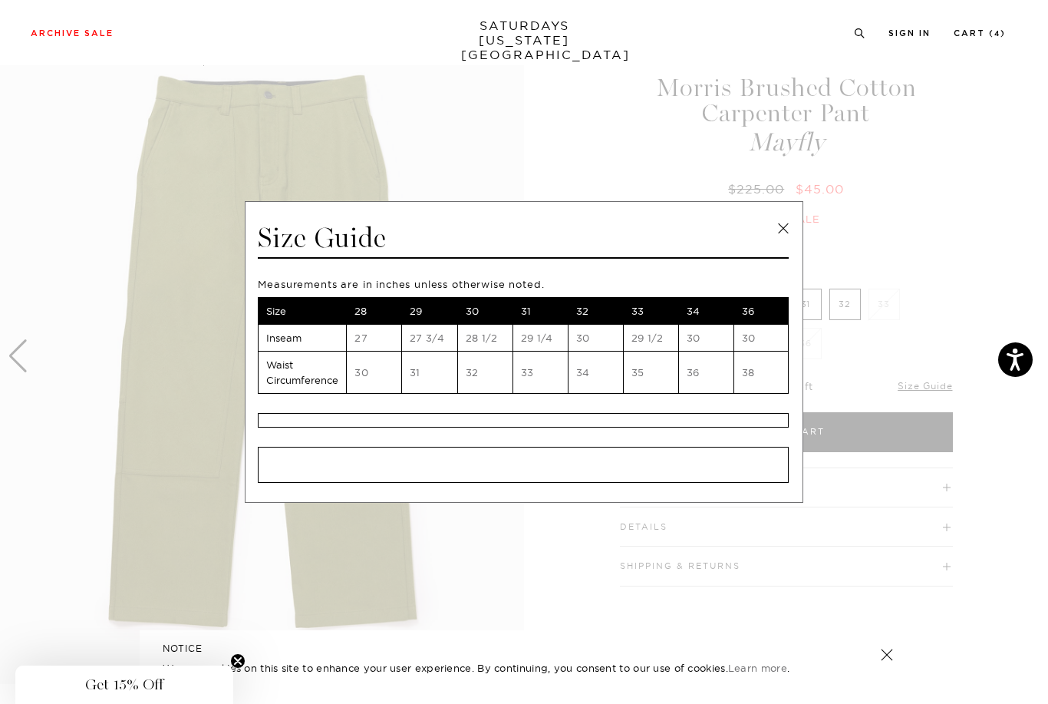
click at [516, 610] on span at bounding box center [518, 352] width 1037 height 704
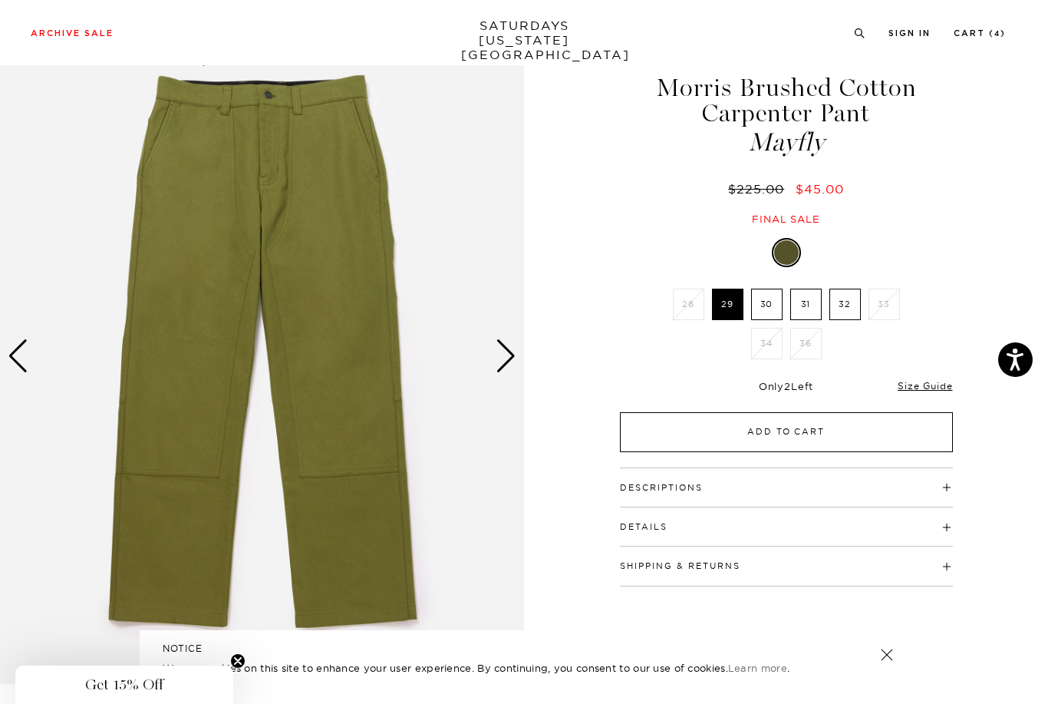
click at [725, 430] on button "Add to Cart" at bounding box center [786, 432] width 333 height 40
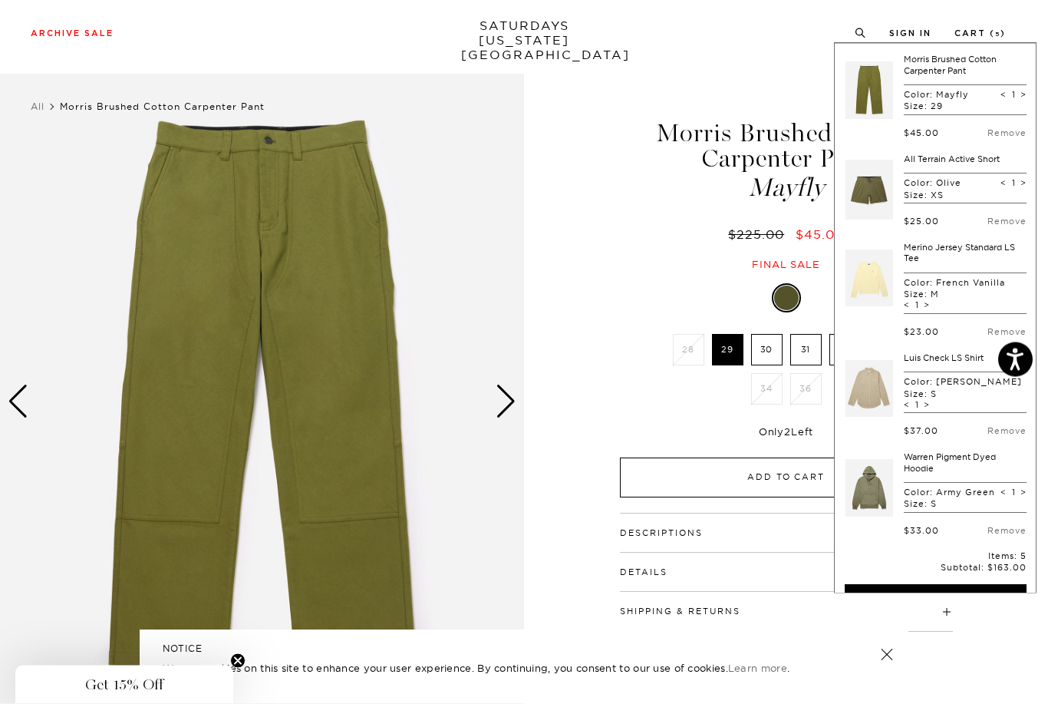
scroll to position [0, 0]
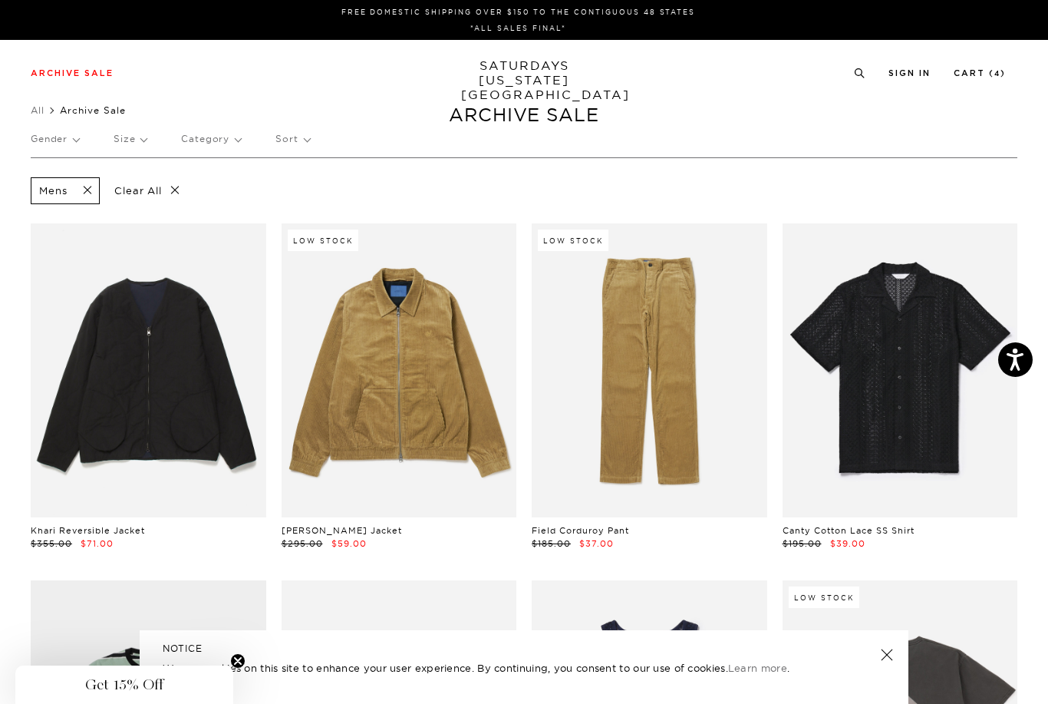
click at [124, 139] on p "Size" at bounding box center [130, 138] width 33 height 35
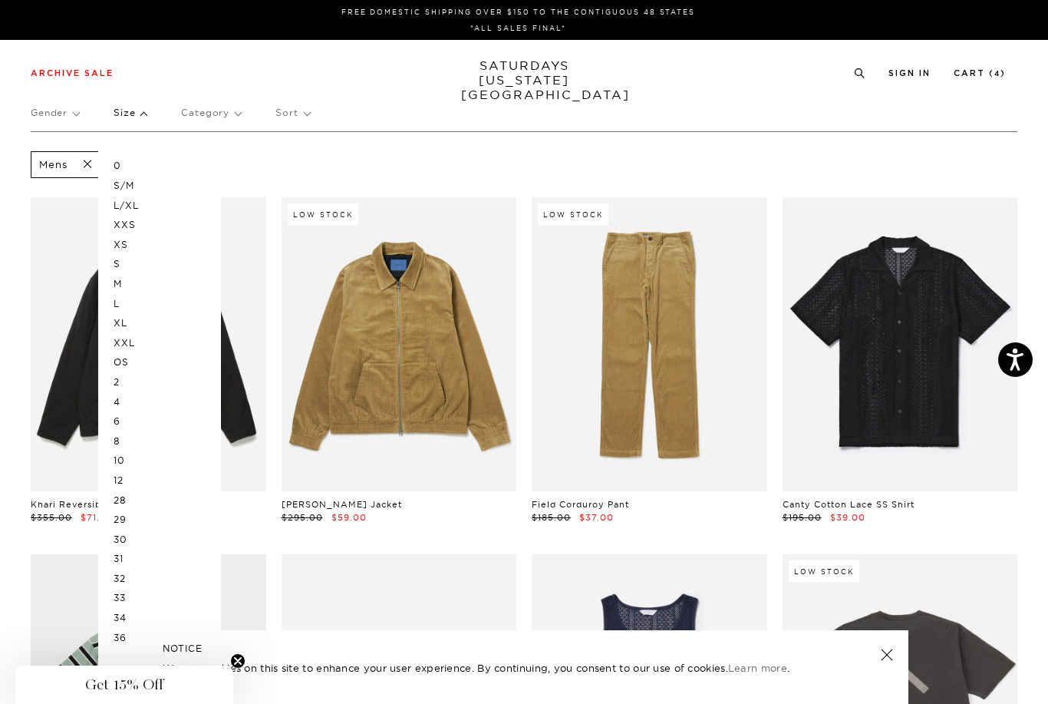
scroll to position [30, 0]
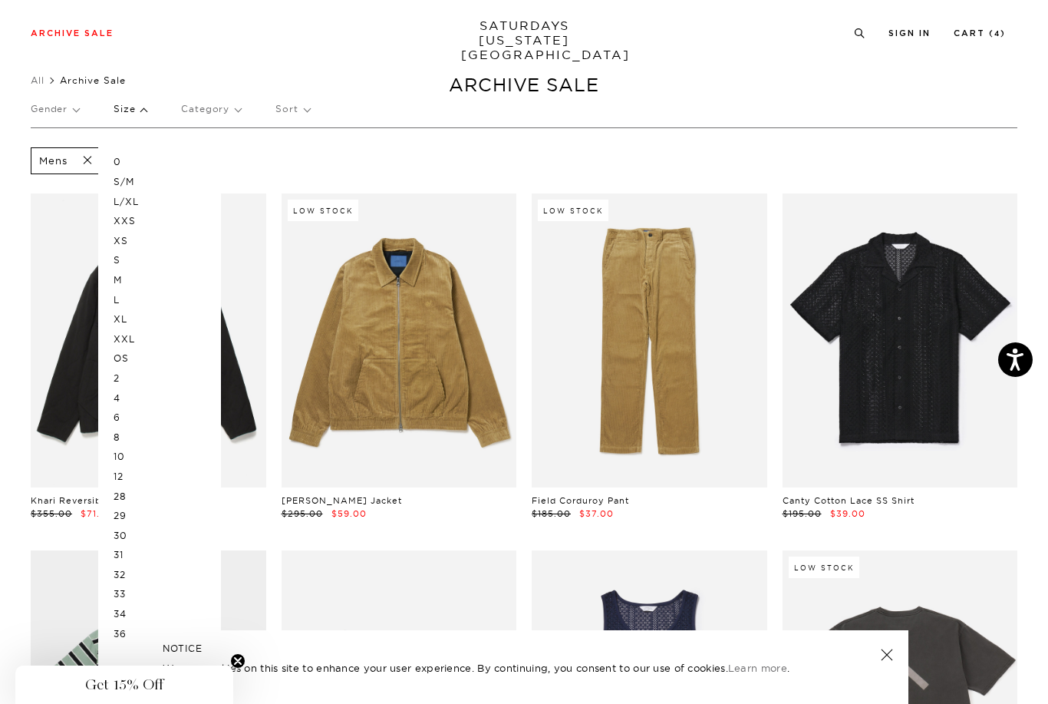
click at [116, 529] on p "30" at bounding box center [160, 536] width 92 height 20
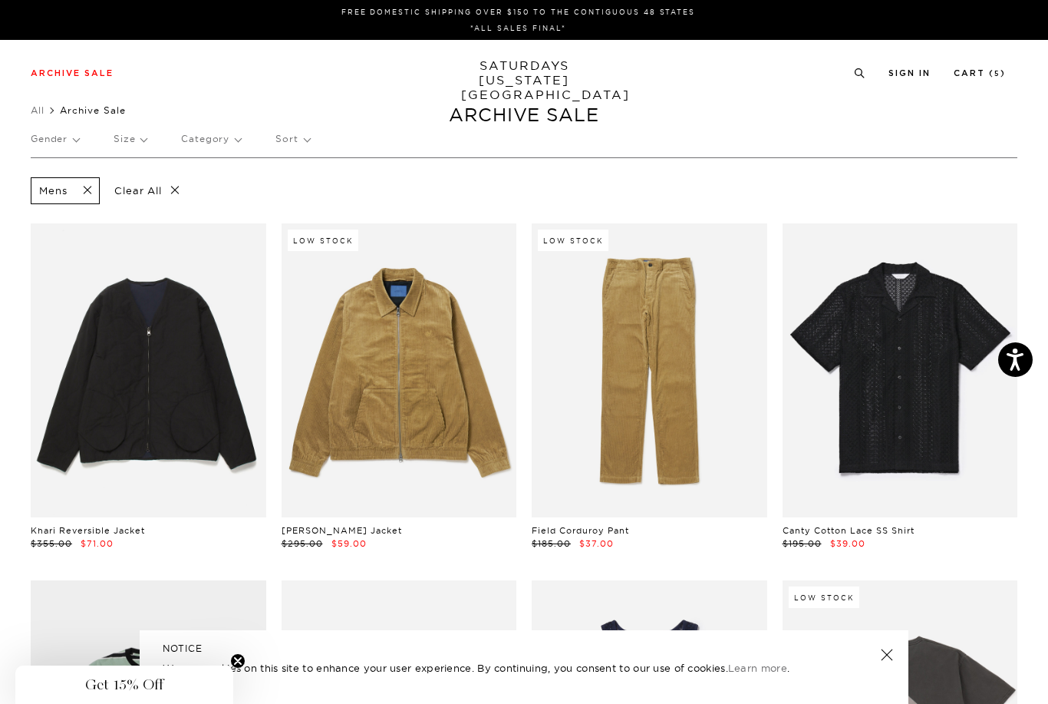
click at [147, 137] on p "Size" at bounding box center [130, 138] width 33 height 35
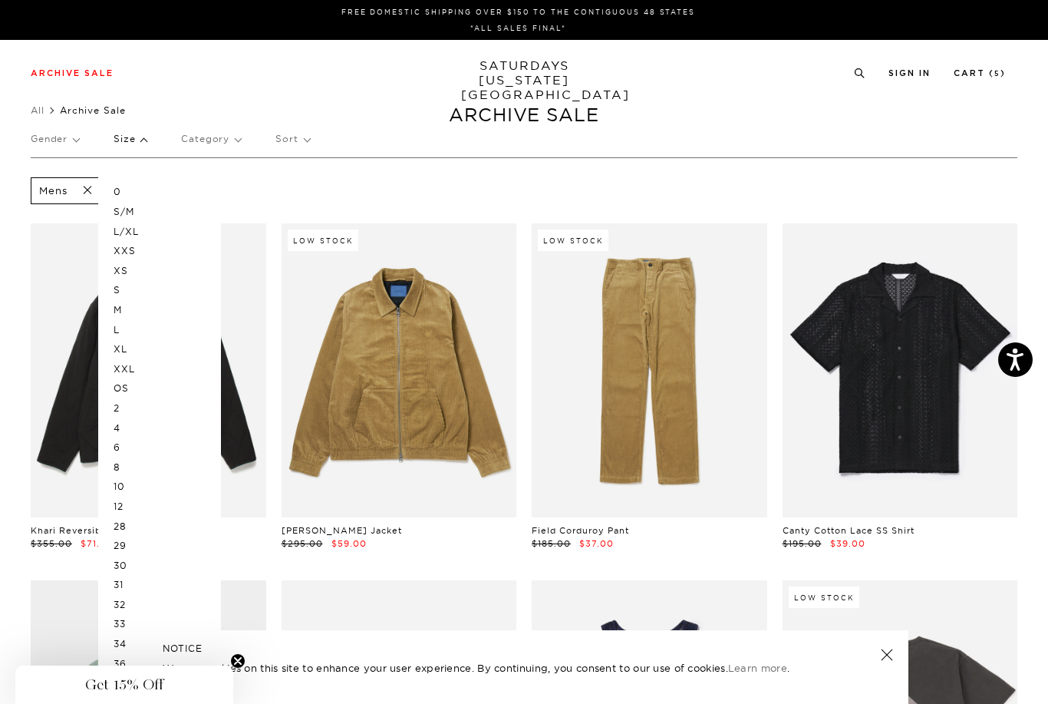
click at [118, 383] on p "OS" at bounding box center [160, 388] width 92 height 20
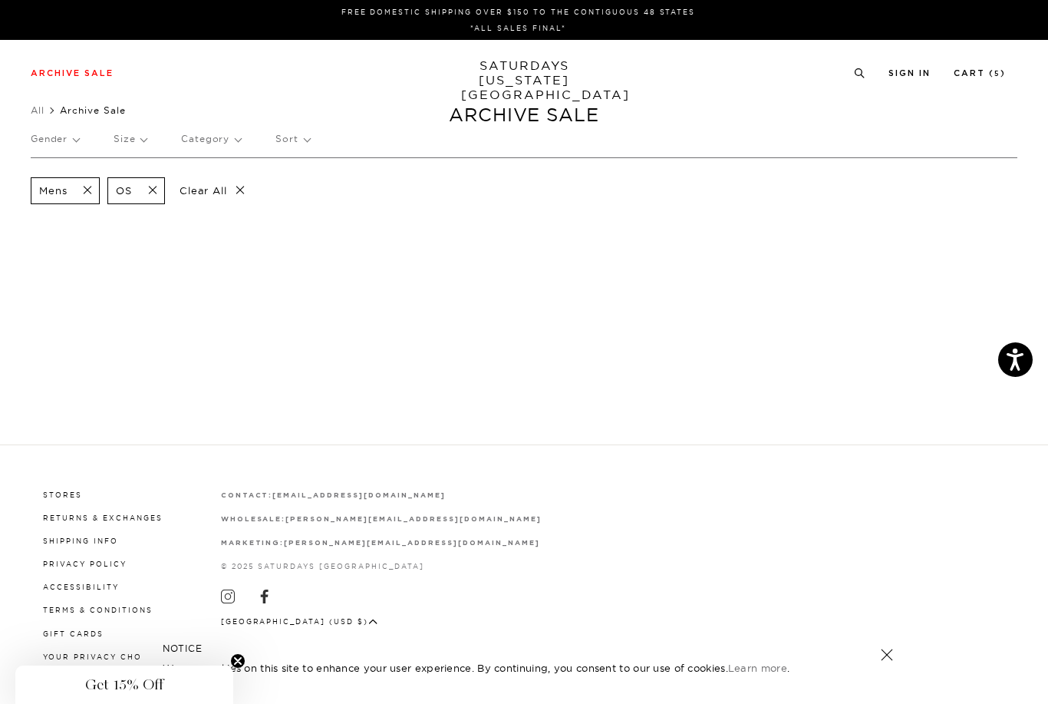
click at [157, 191] on span at bounding box center [148, 190] width 32 height 15
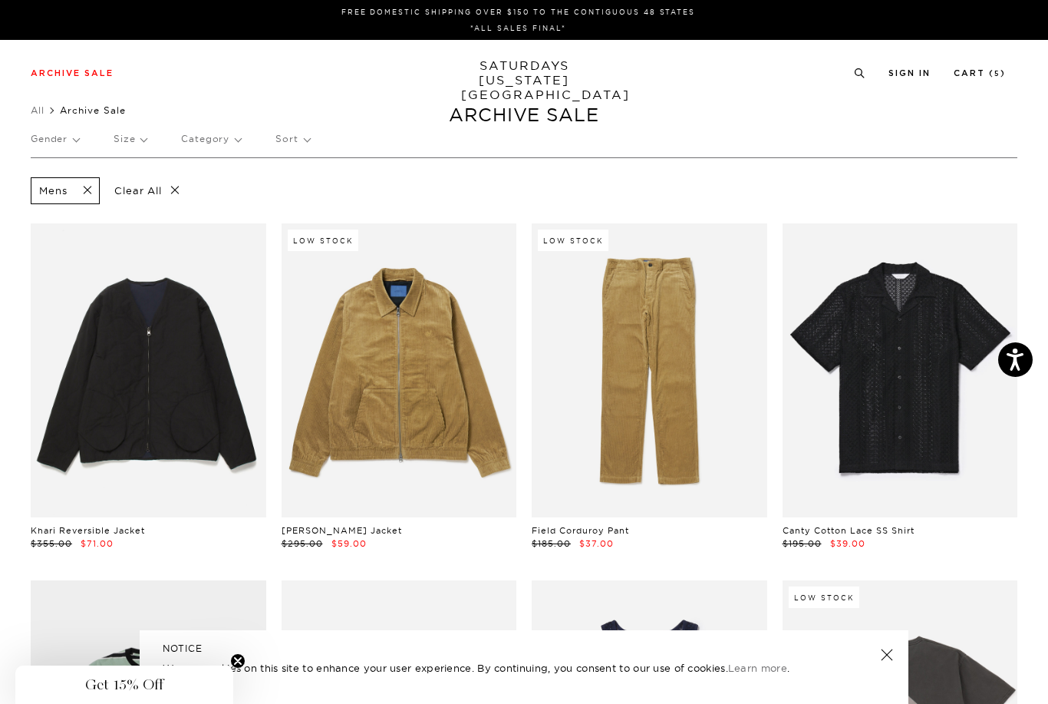
click at [91, 189] on span at bounding box center [83, 190] width 32 height 15
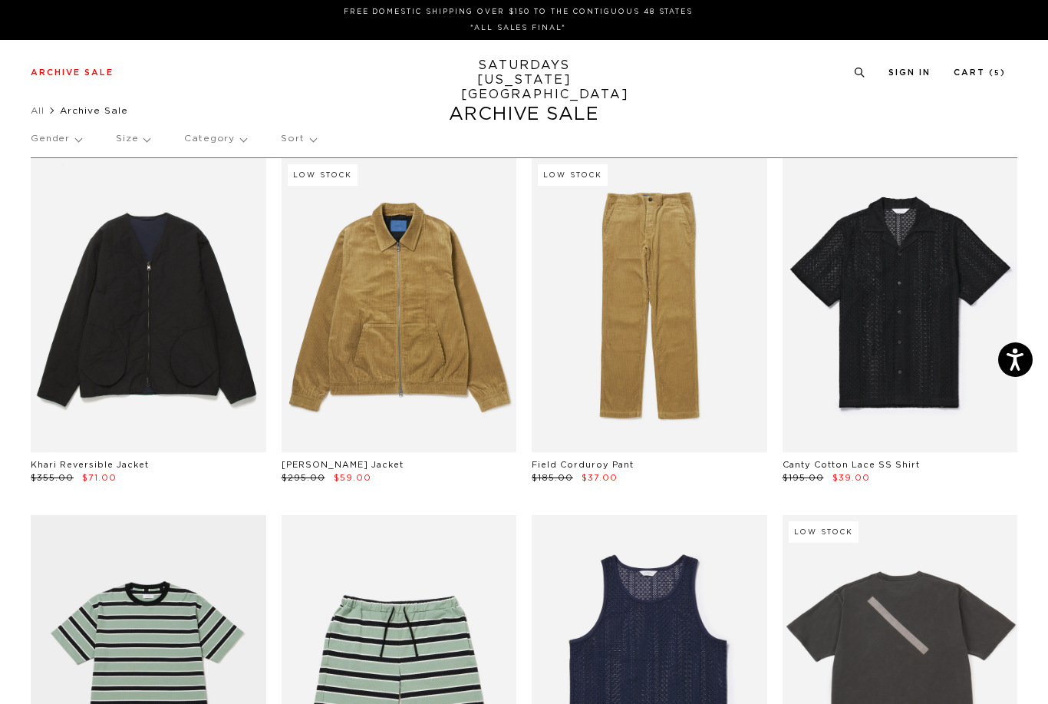
click at [130, 136] on p "Size" at bounding box center [133, 138] width 34 height 35
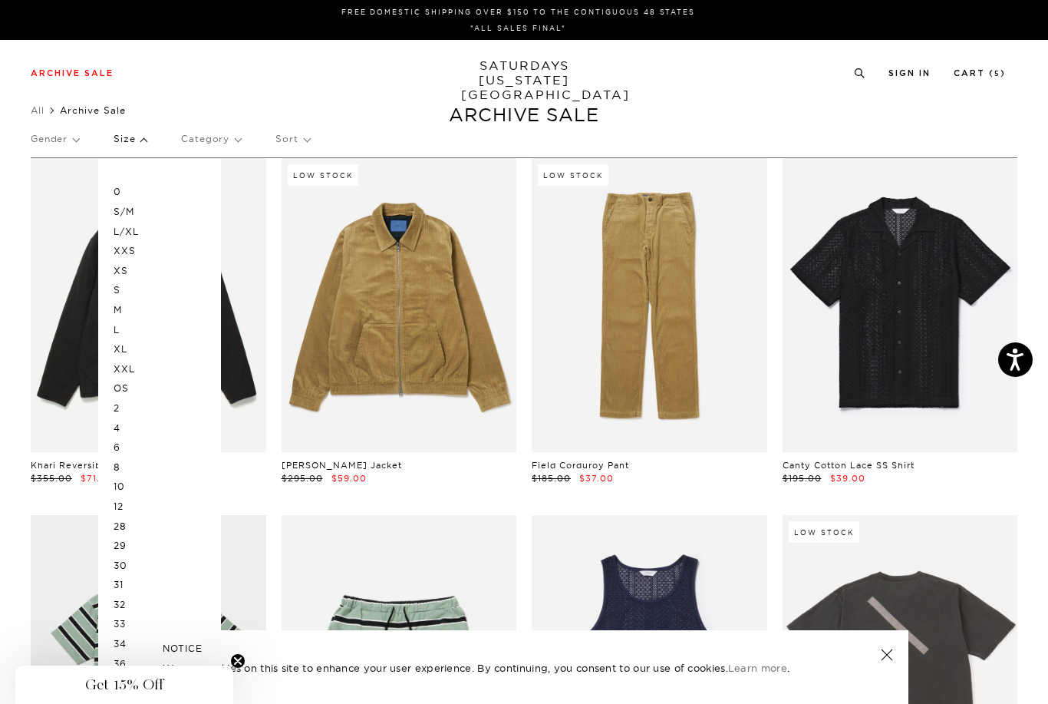
click at [114, 383] on p "OS" at bounding box center [160, 388] width 92 height 20
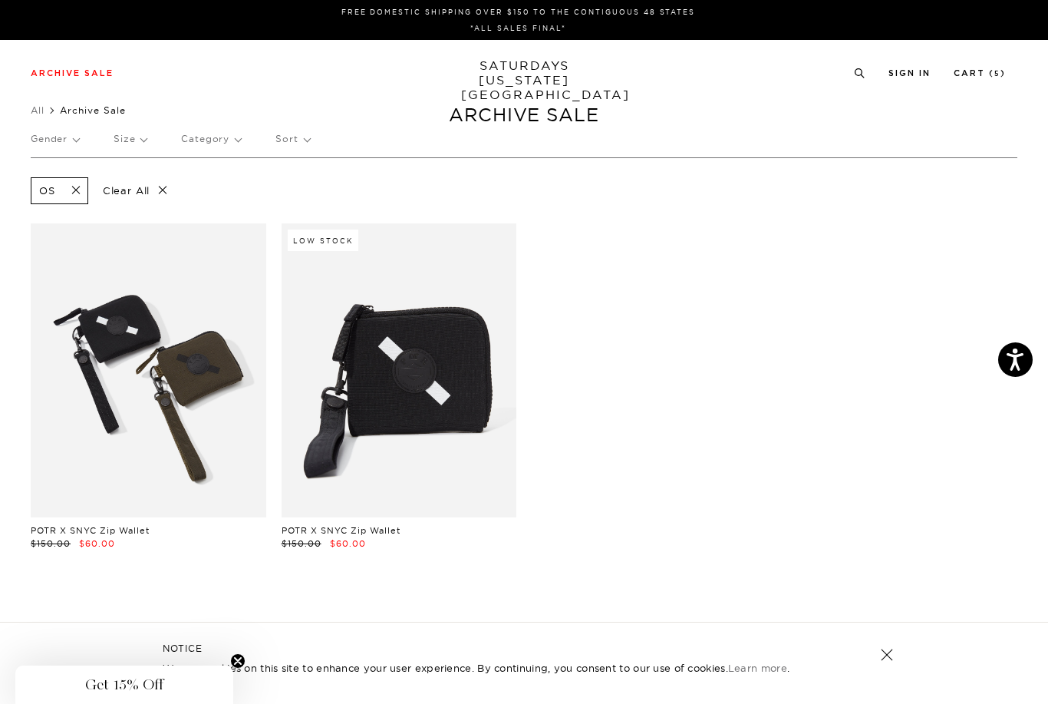
click at [152, 377] on link at bounding box center [149, 370] width 236 height 294
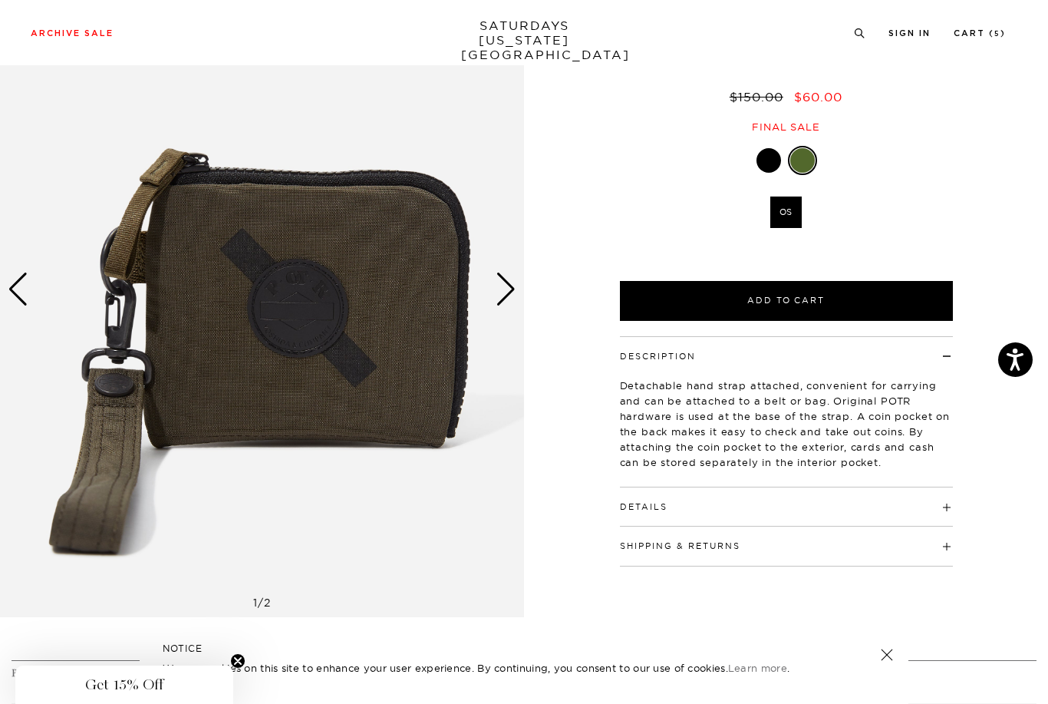
scroll to position [115, 0]
click at [765, 158] on div at bounding box center [769, 161] width 25 height 25
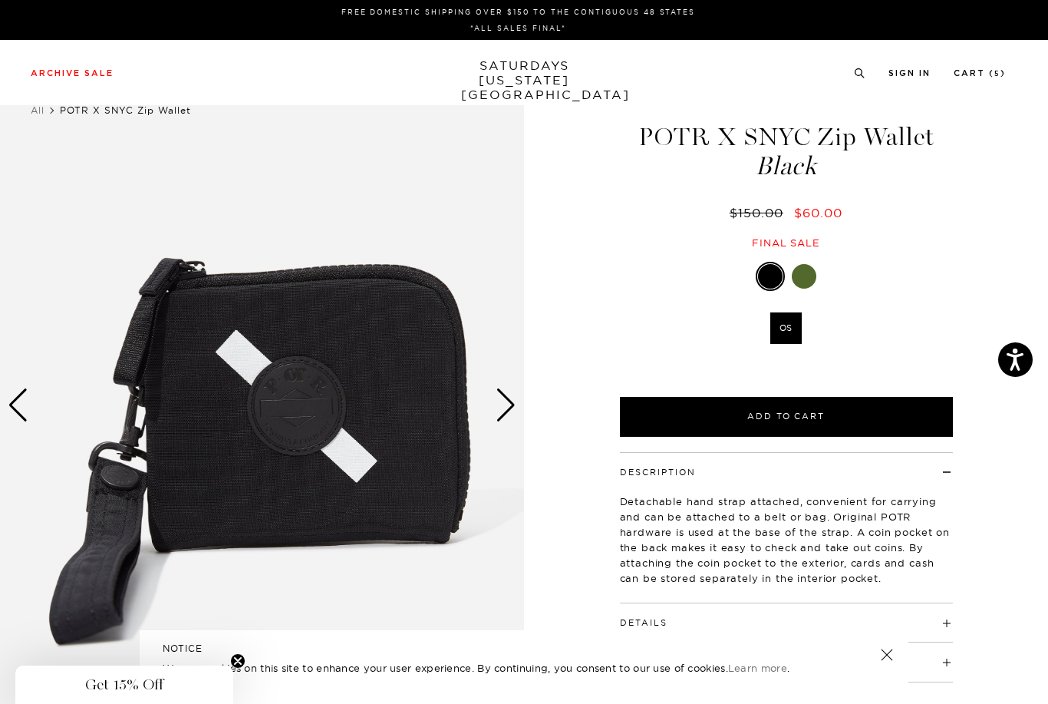
click at [803, 272] on div at bounding box center [804, 276] width 25 height 25
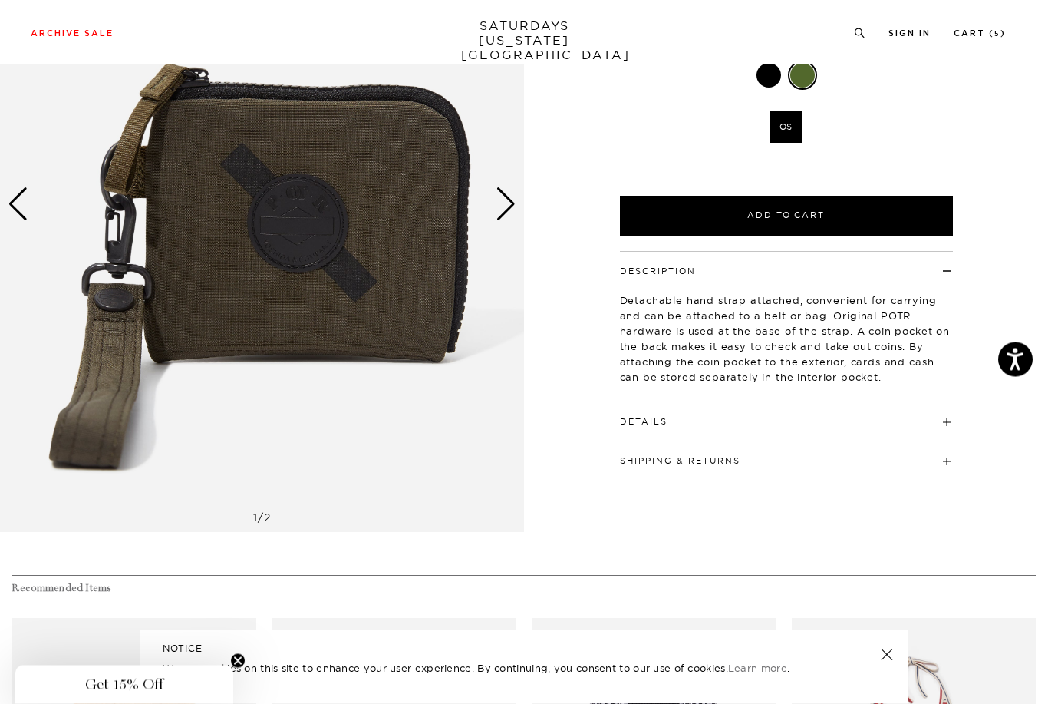
scroll to position [201, 0]
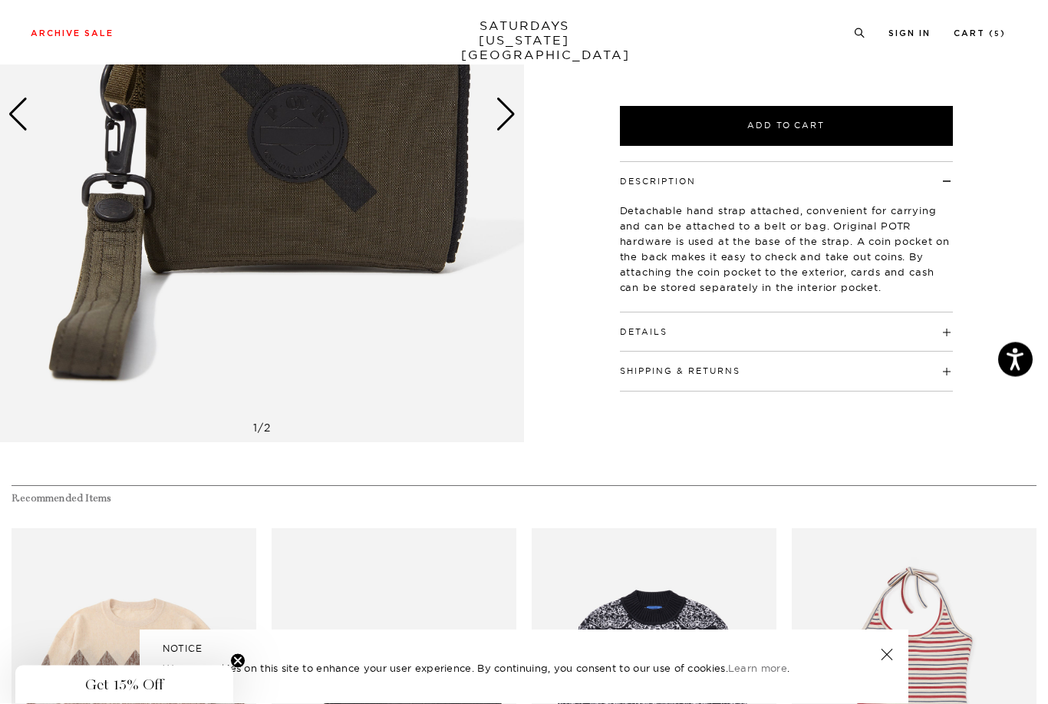
click at [633, 334] on button "Details" at bounding box center [644, 332] width 48 height 8
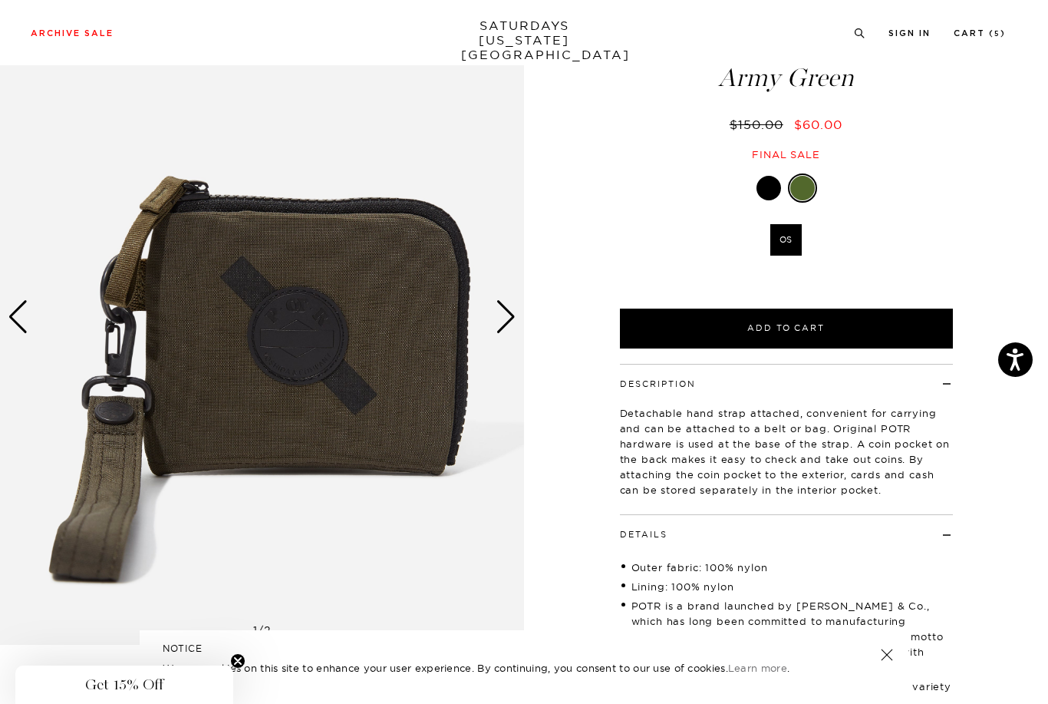
scroll to position [0, 0]
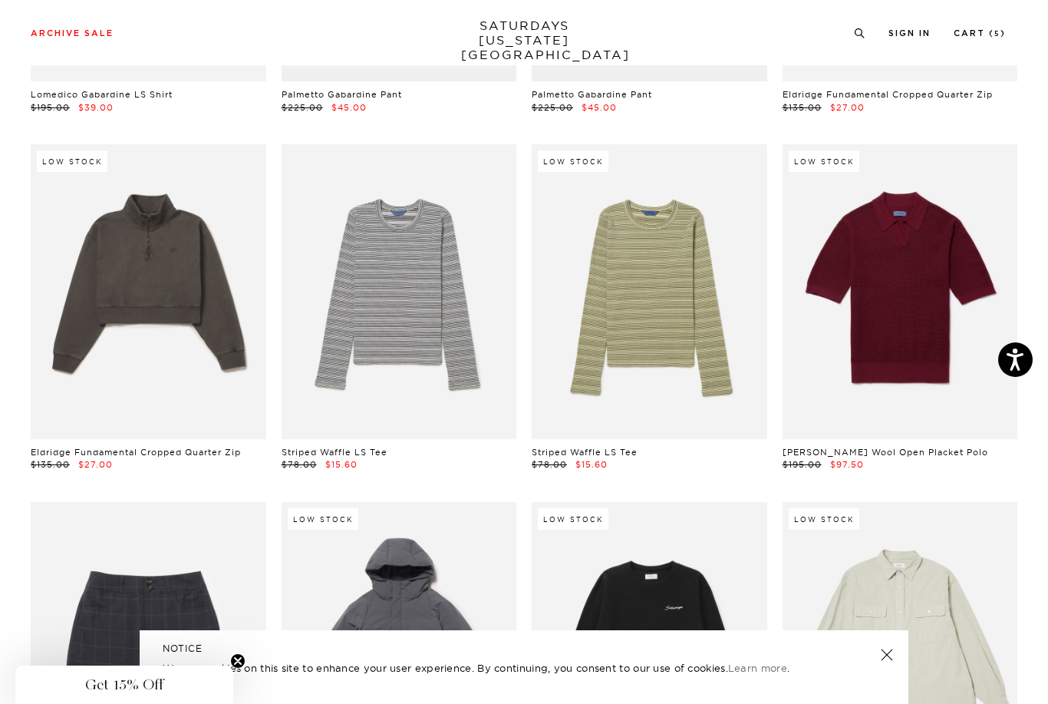
click at [863, 37] on icon at bounding box center [862, 36] width 3 height 3
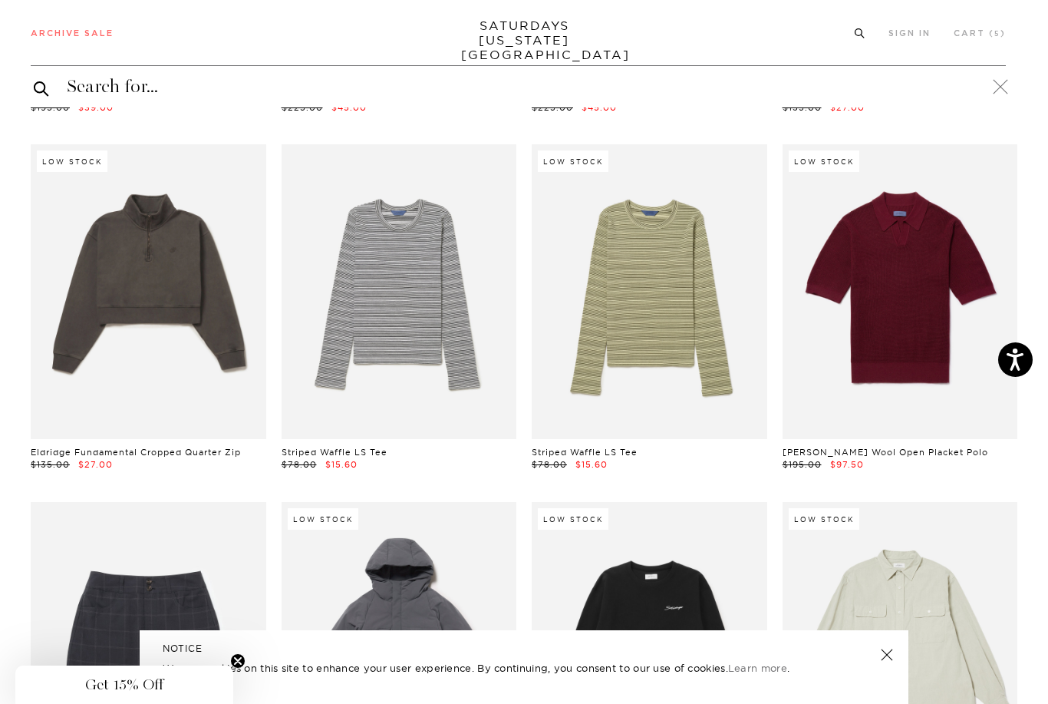
scroll to position [20765, 0]
type input "Towel"
click at [41, 87] on button "submit" at bounding box center [41, 88] width 15 height 18
